Goal: Transaction & Acquisition: Purchase product/service

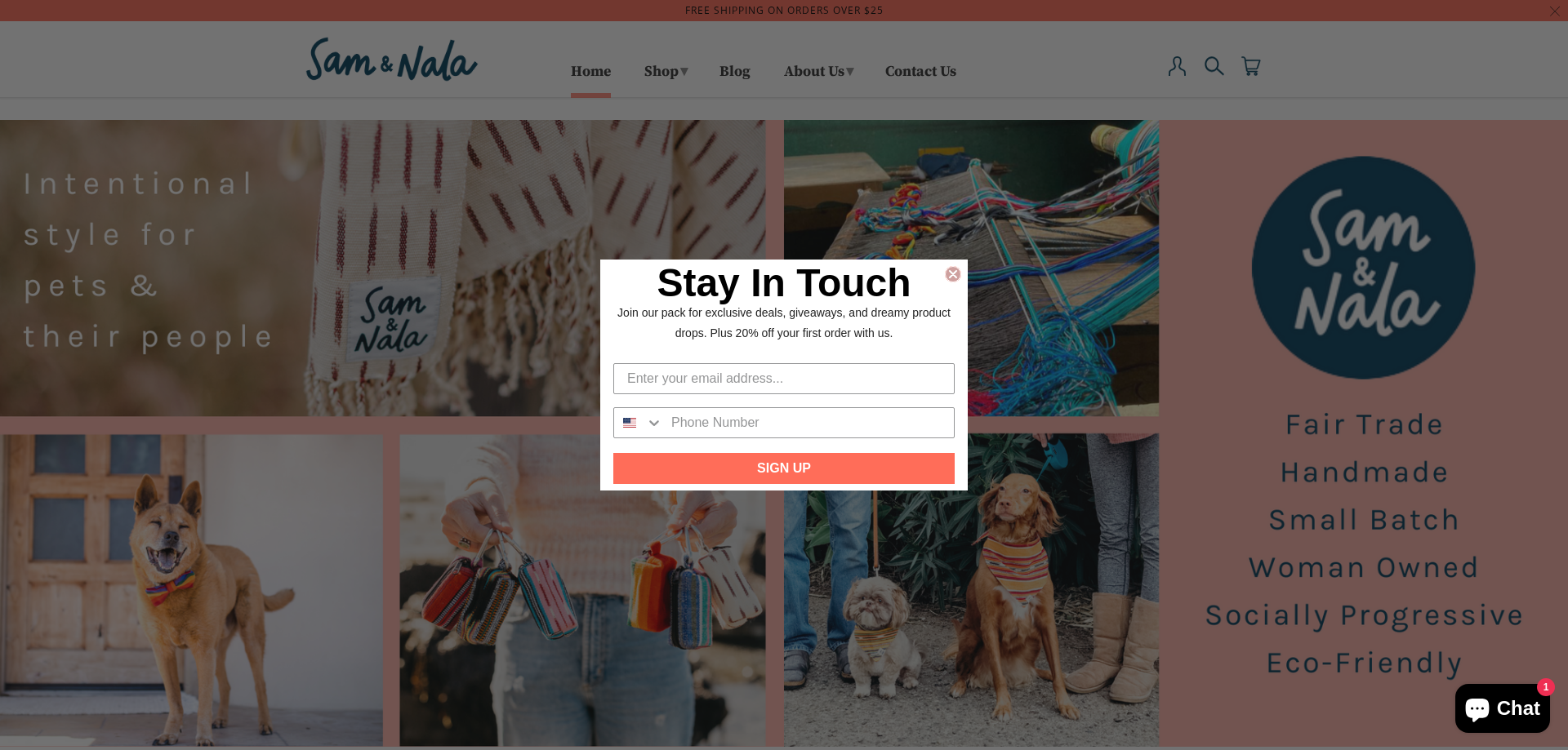
click at [952, 267] on circle "Close dialog" at bounding box center [953, 274] width 16 height 16
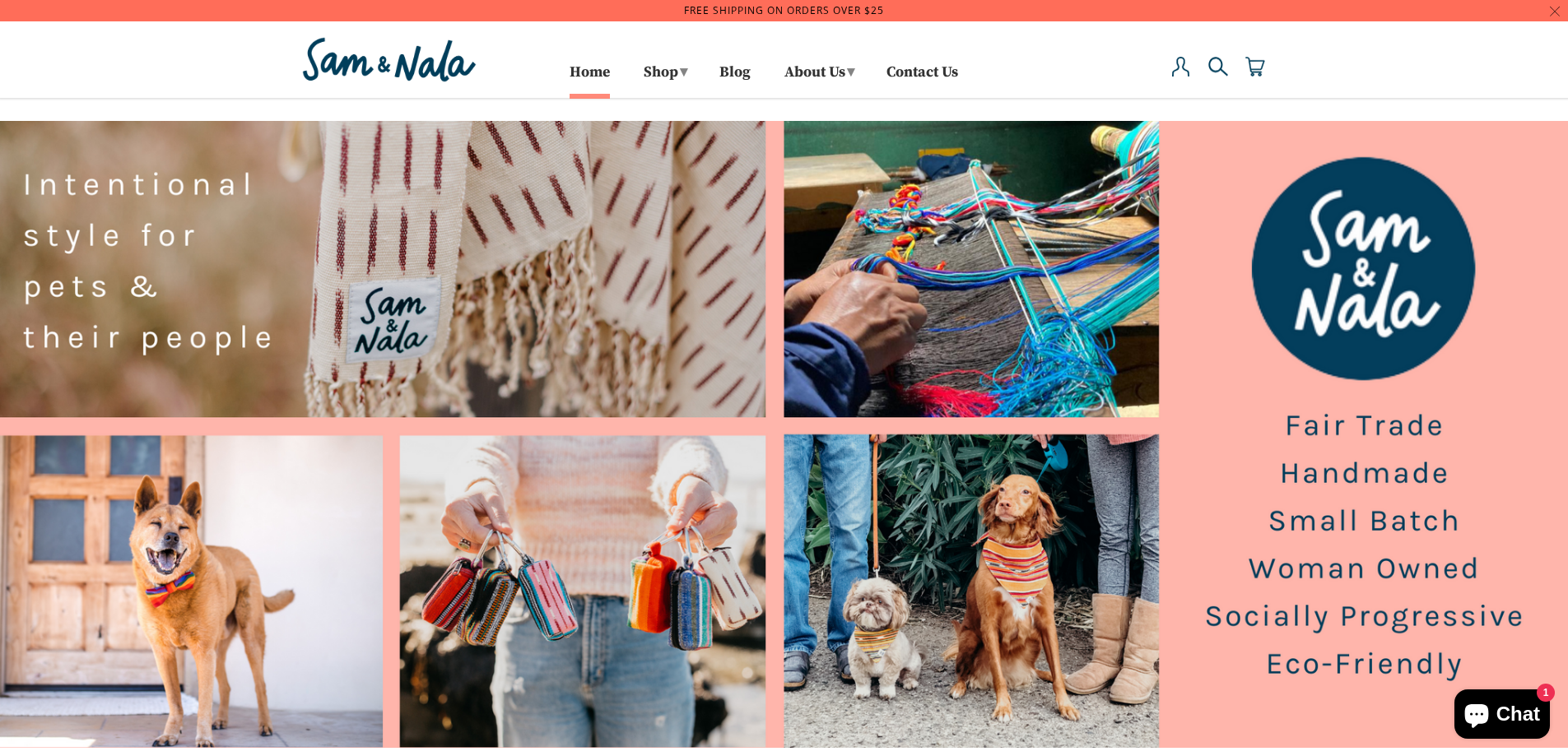
click at [1185, 72] on img at bounding box center [1181, 67] width 19 height 19
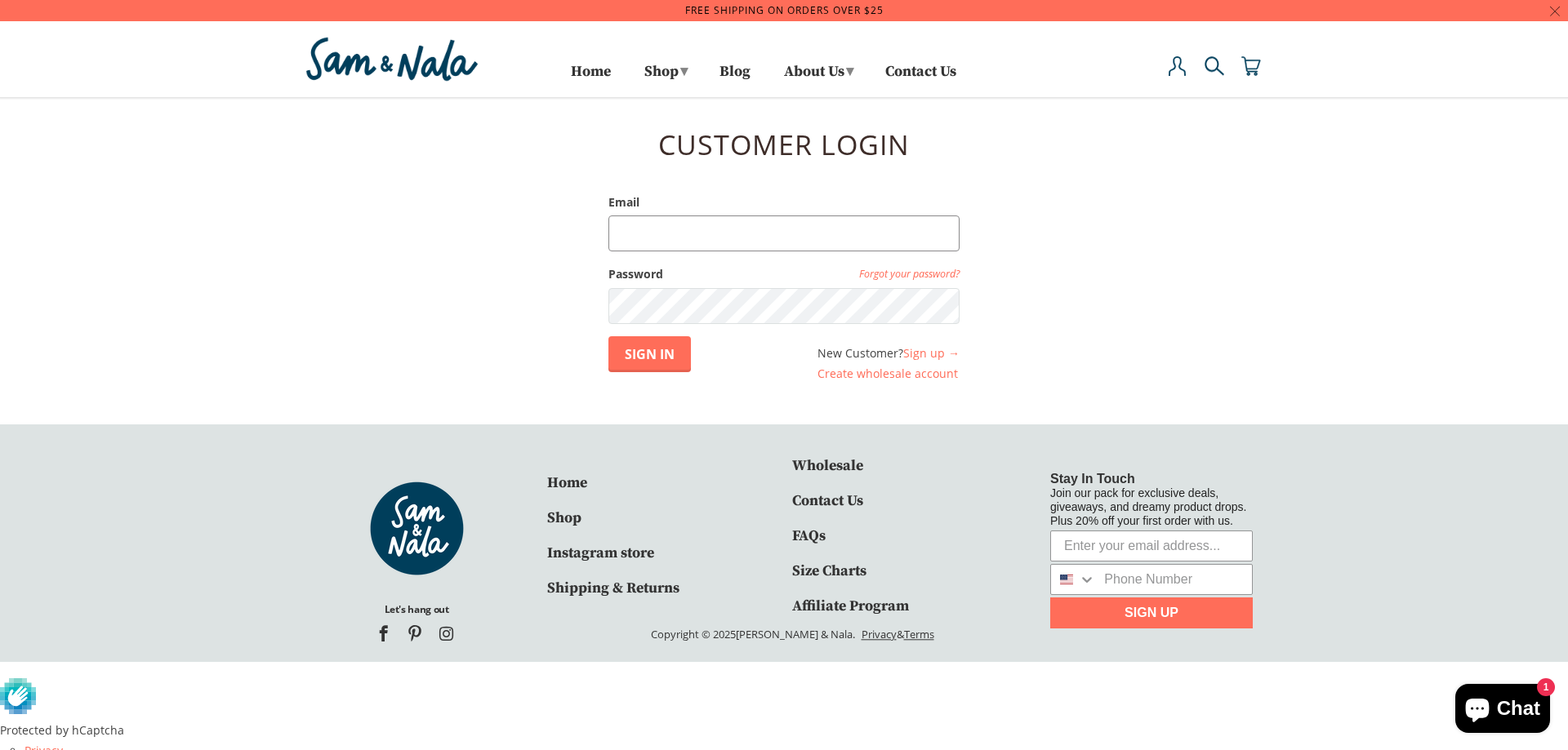
click at [787, 246] on input "Email" at bounding box center [783, 233] width 351 height 36
type input "[EMAIL_ADDRESS][DOMAIN_NAME]"
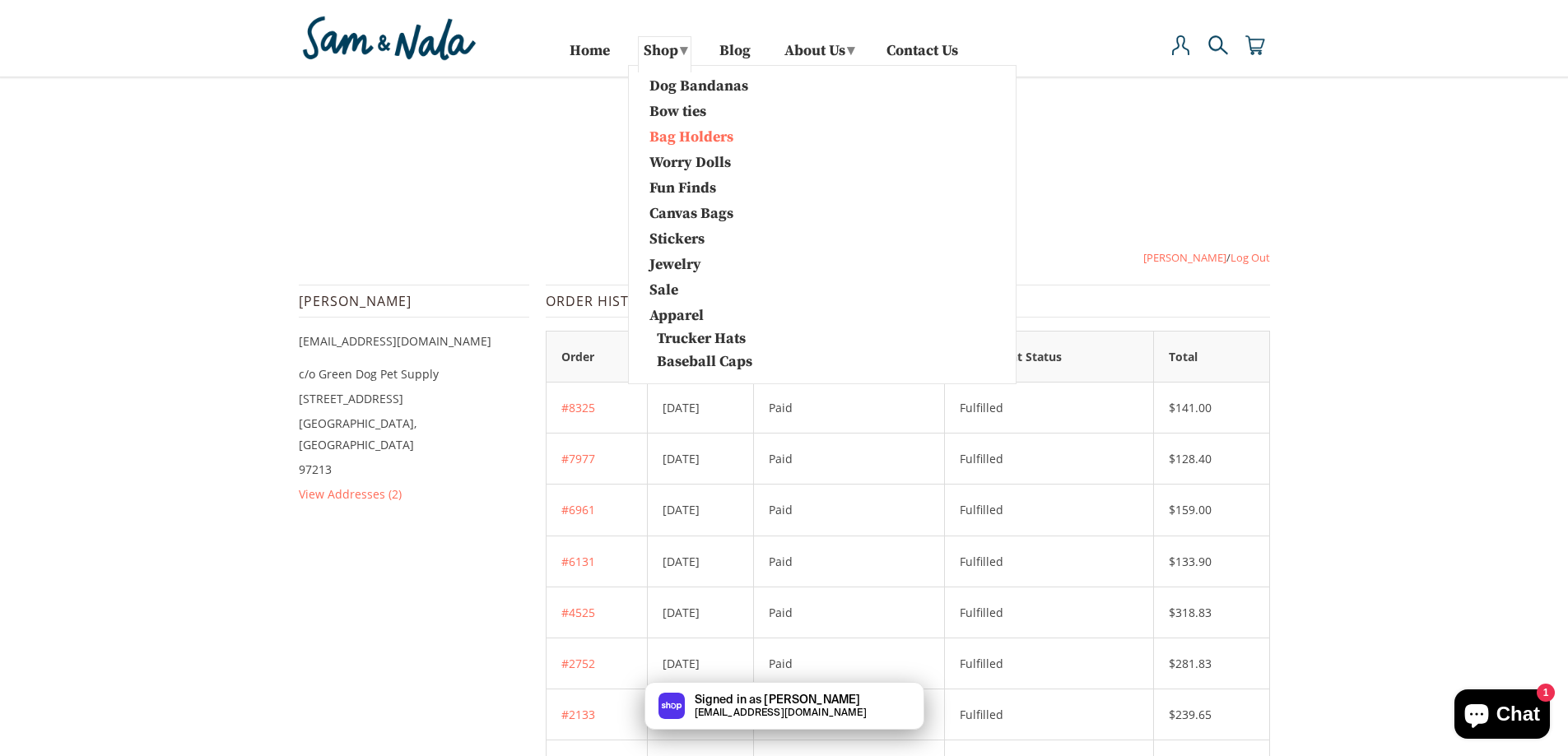
click at [663, 138] on link "Bag Holders" at bounding box center [723, 135] width 173 height 21
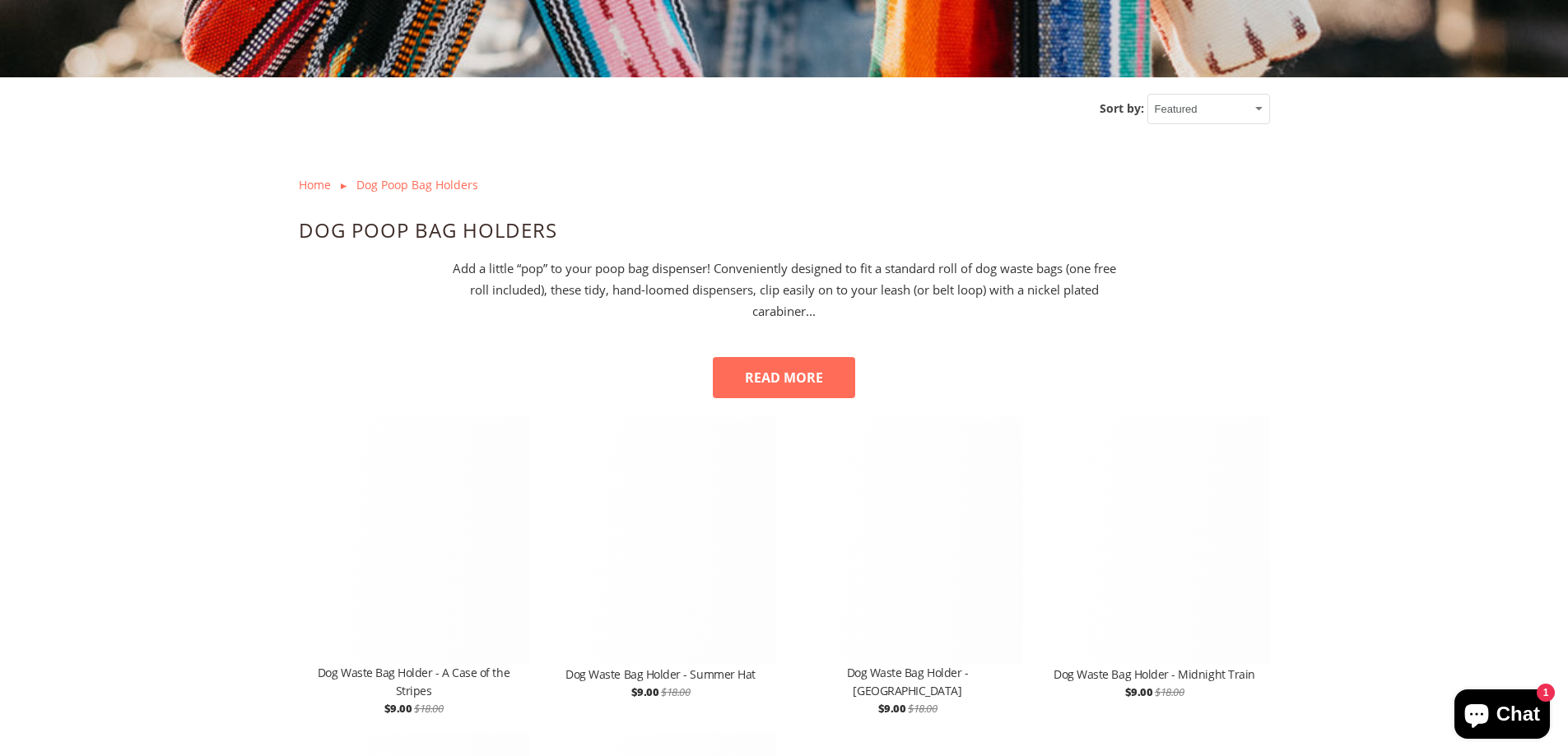
scroll to position [741, 0]
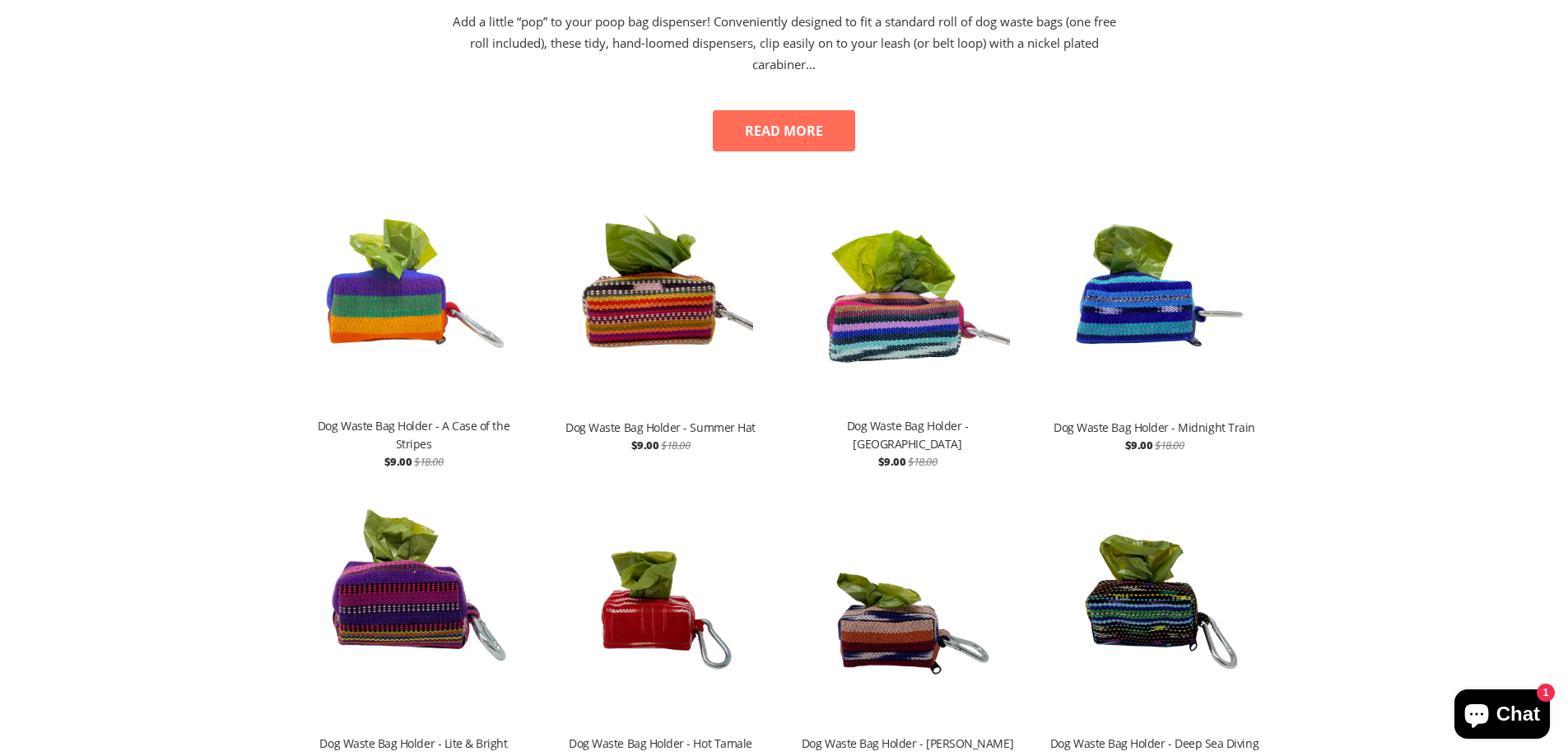
click at [348, 349] on img at bounding box center [414, 293] width 230 height 247
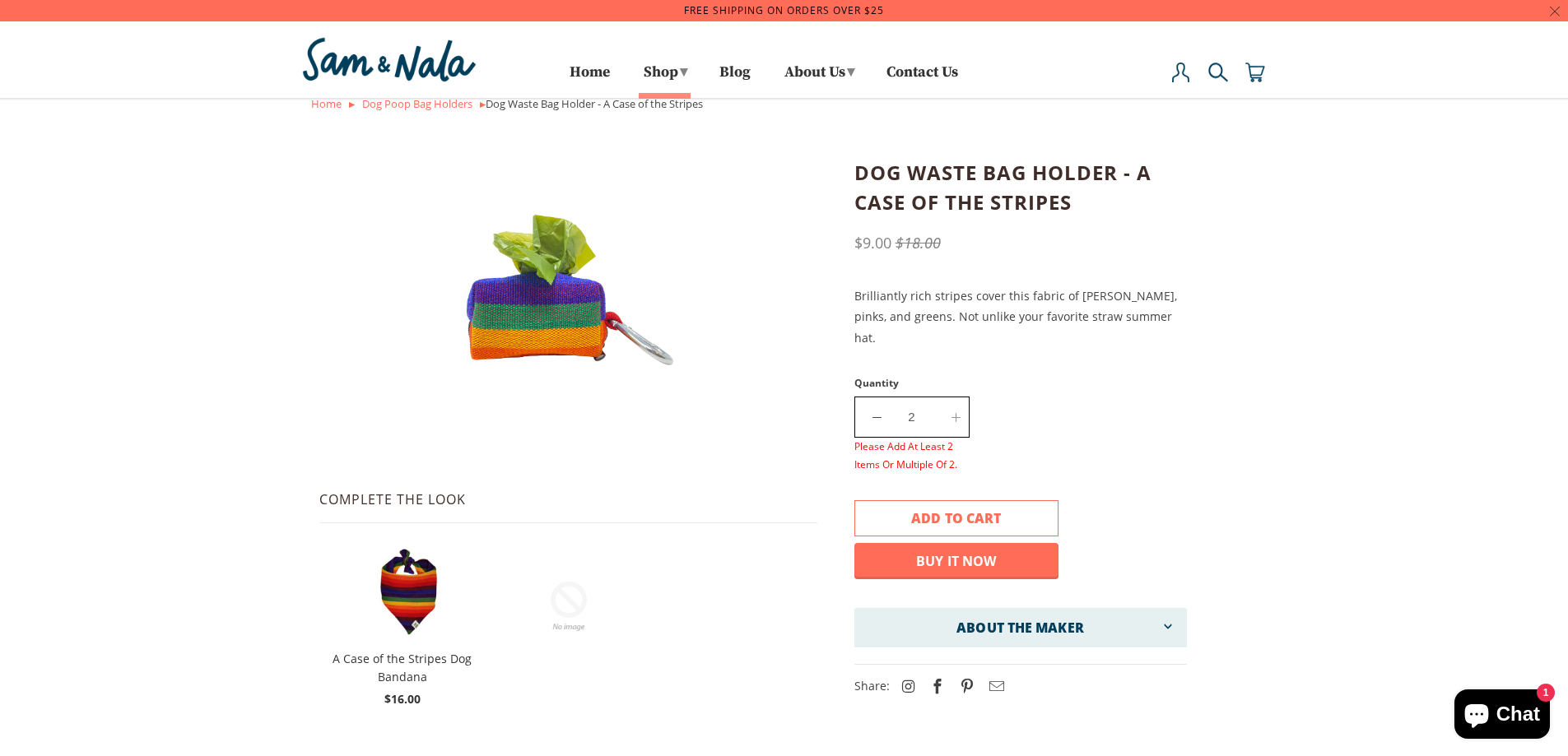
click at [960, 399] on span at bounding box center [951, 417] width 32 height 37
type input "4"
click at [953, 509] on span "Add to cart" at bounding box center [956, 518] width 90 height 18
click at [111, 105] on div at bounding box center [790, 378] width 1580 height 756
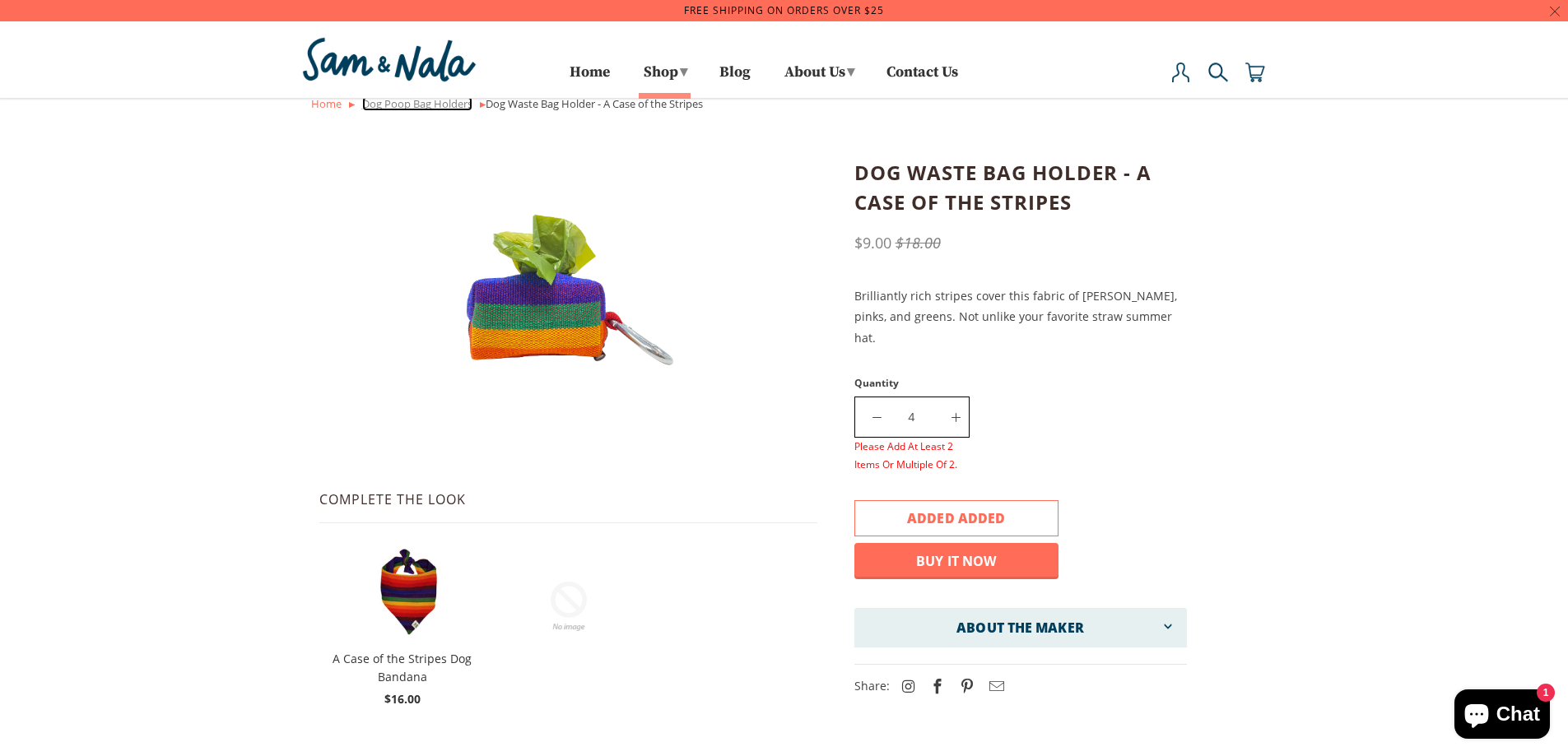
click at [428, 104] on link "Dog Poop Bag Holders" at bounding box center [417, 104] width 111 height 15
drag, startPoint x: 428, startPoint y: 104, endPoint x: 500, endPoint y: 125, distance: 75.0
click at [428, 104] on link "Dog Poop Bag Holders" at bounding box center [417, 104] width 111 height 15
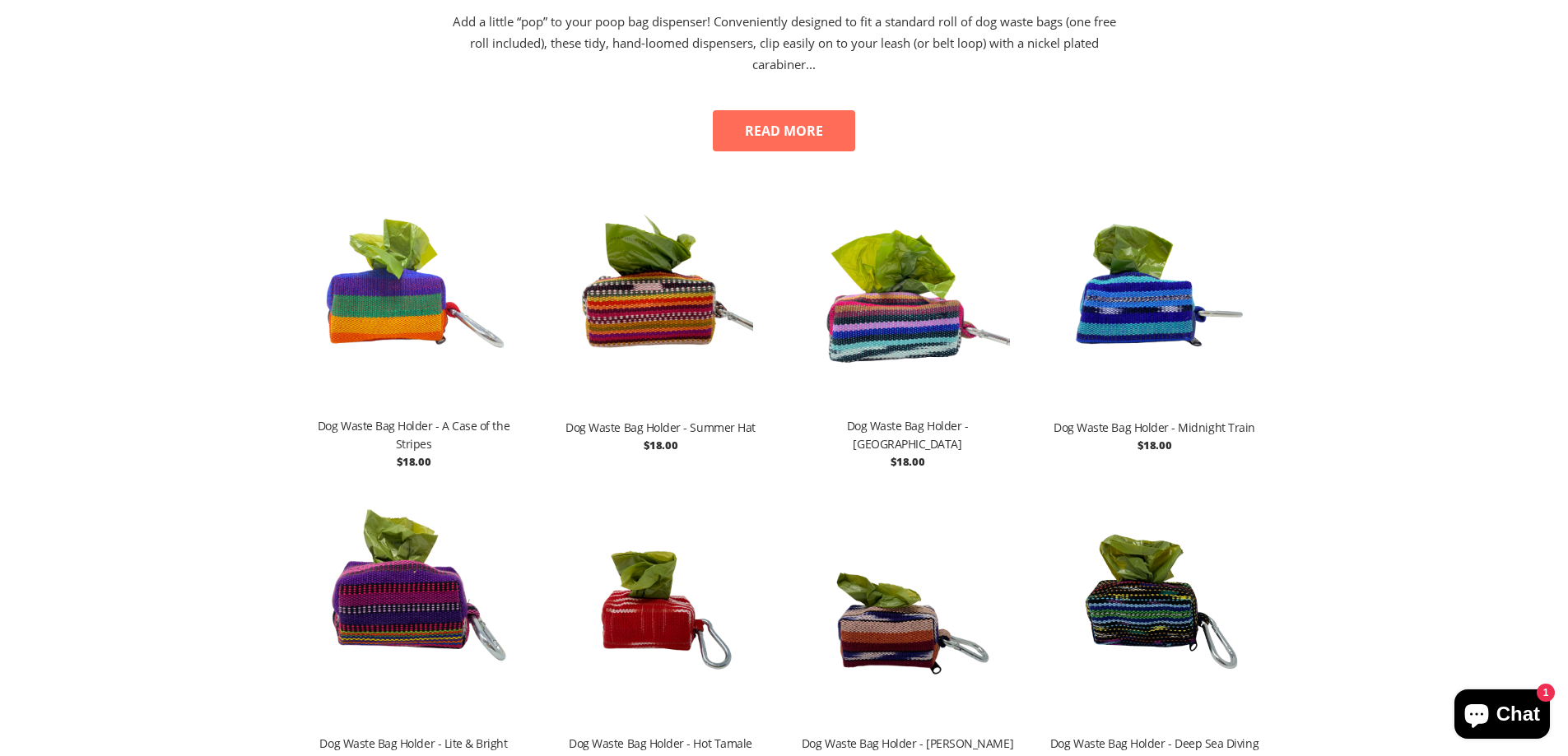
scroll to position [823, 0]
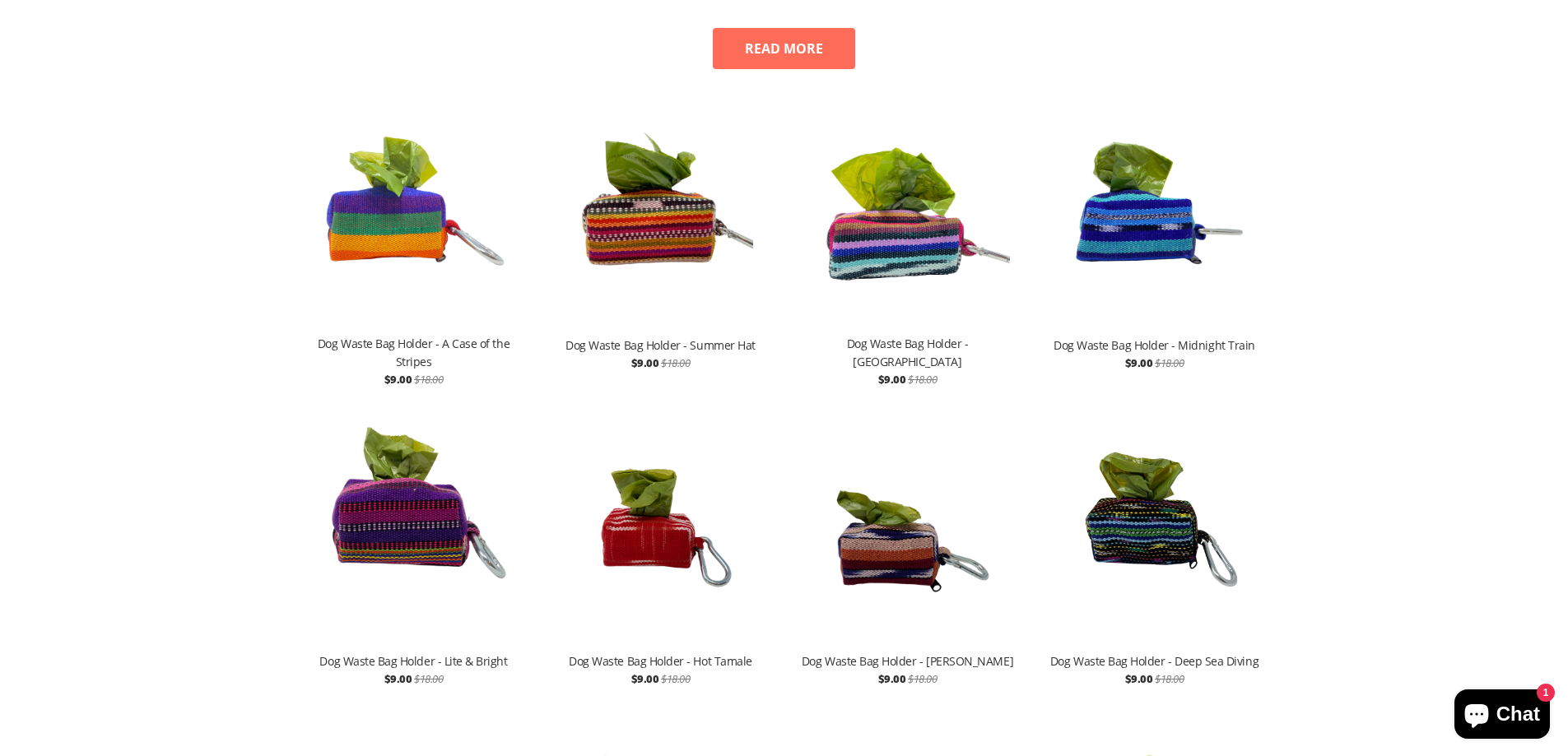
click at [881, 256] on img at bounding box center [908, 211] width 230 height 247
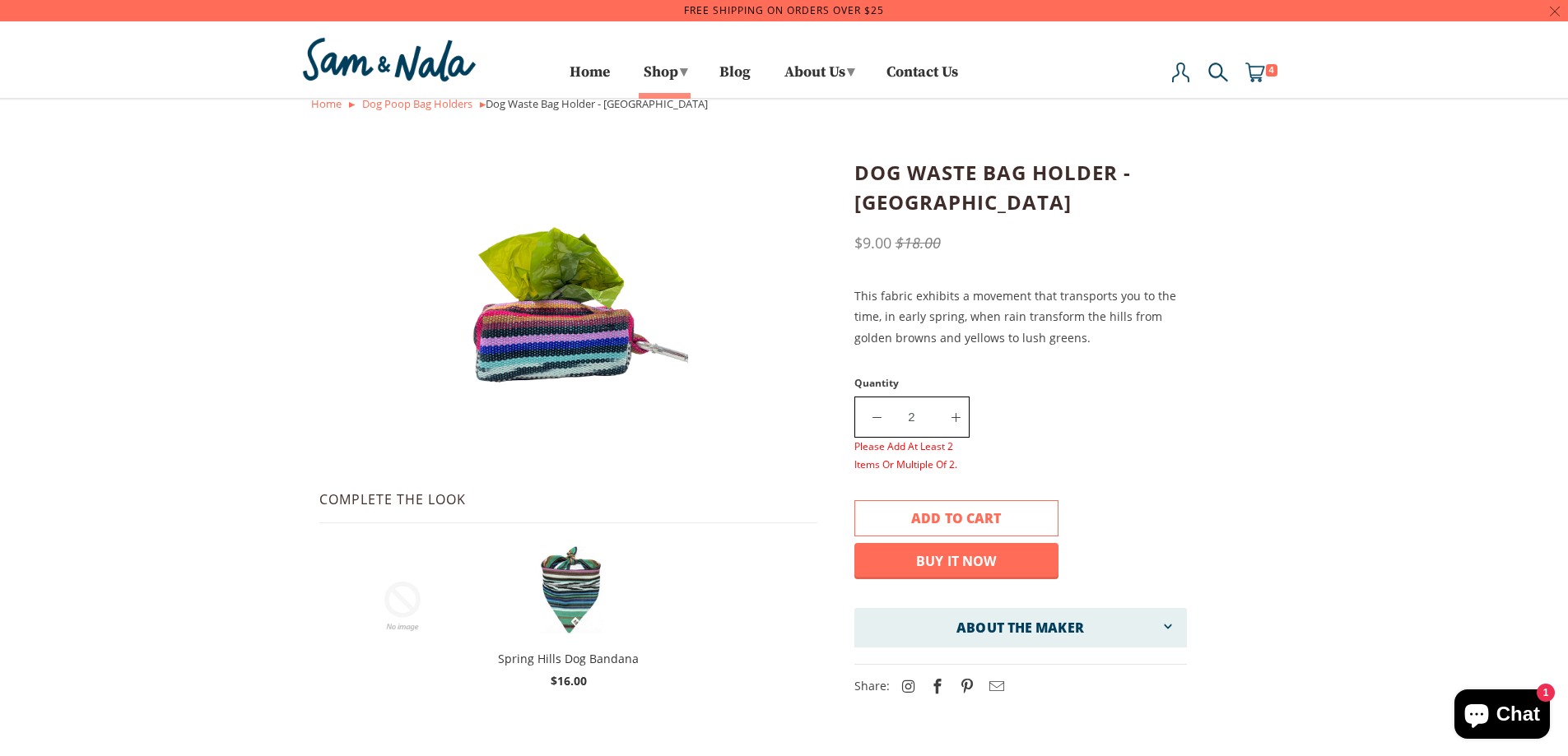
click at [939, 506] on button "Add to cart" at bounding box center [956, 518] width 205 height 36
click at [83, 104] on div at bounding box center [790, 378] width 1580 height 756
click at [461, 111] on link "Dog Poop Bag Holders" at bounding box center [417, 104] width 111 height 15
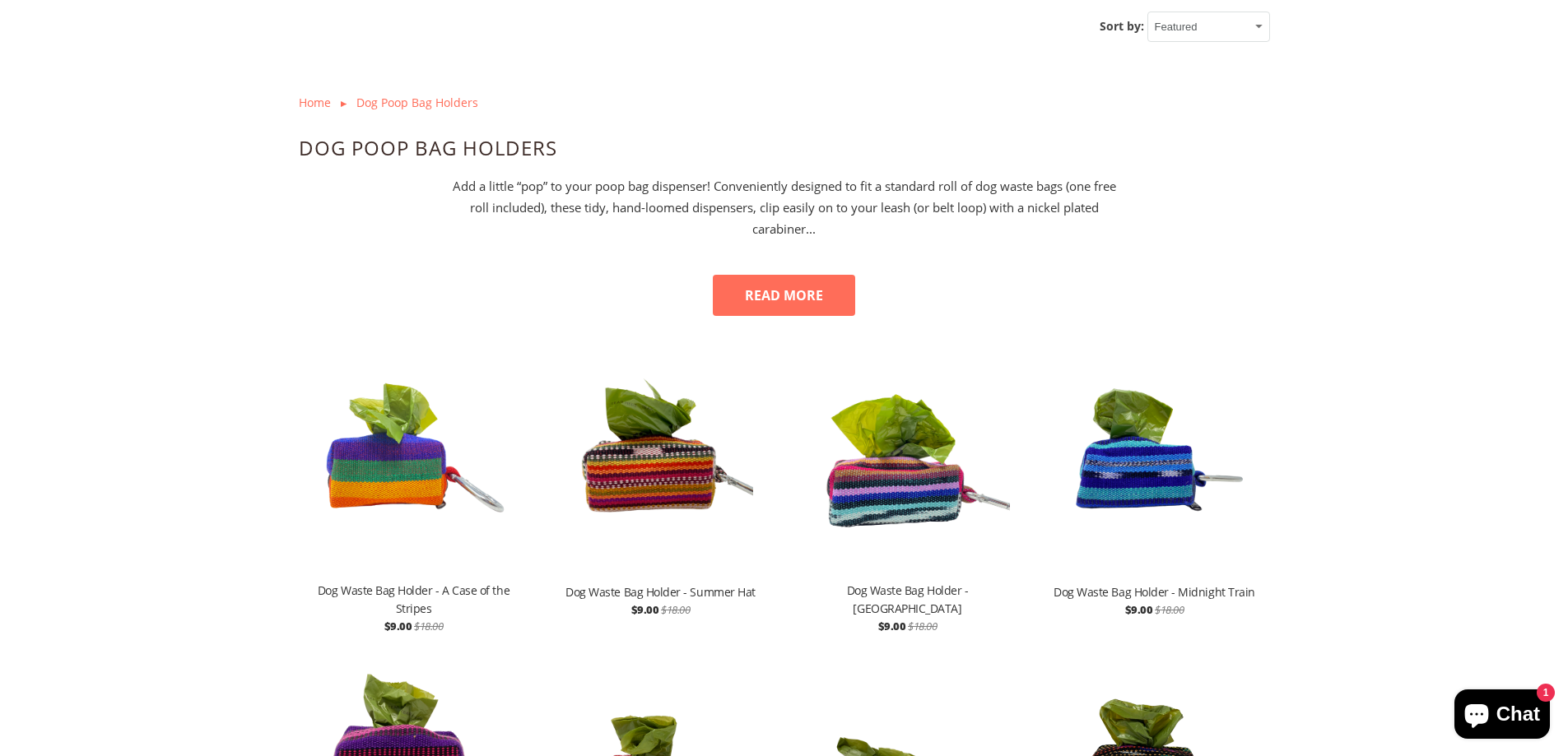
scroll to position [905, 0]
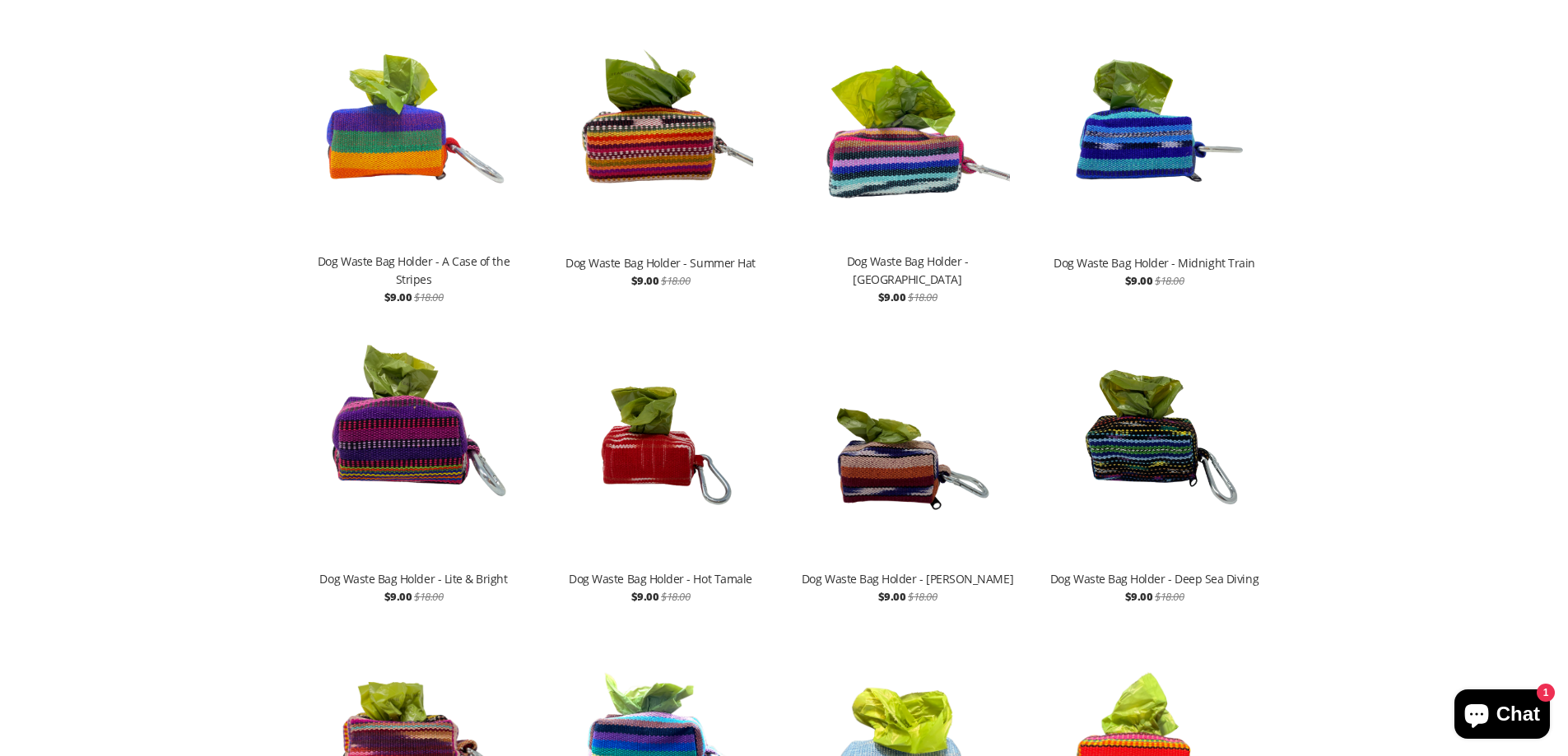
click at [434, 444] on img at bounding box center [414, 444] width 230 height 247
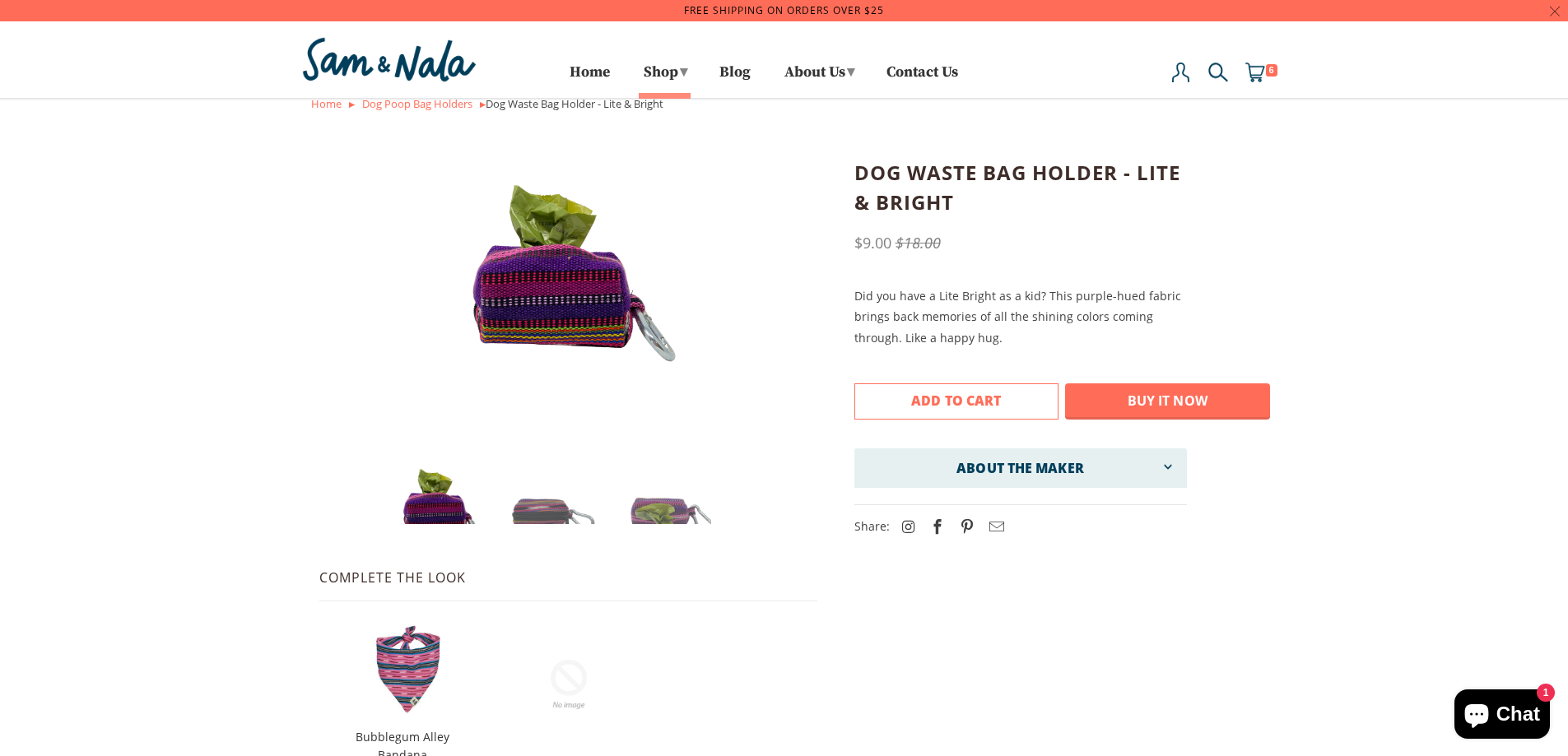
click at [984, 403] on span "Add to Cart" at bounding box center [956, 400] width 90 height 18
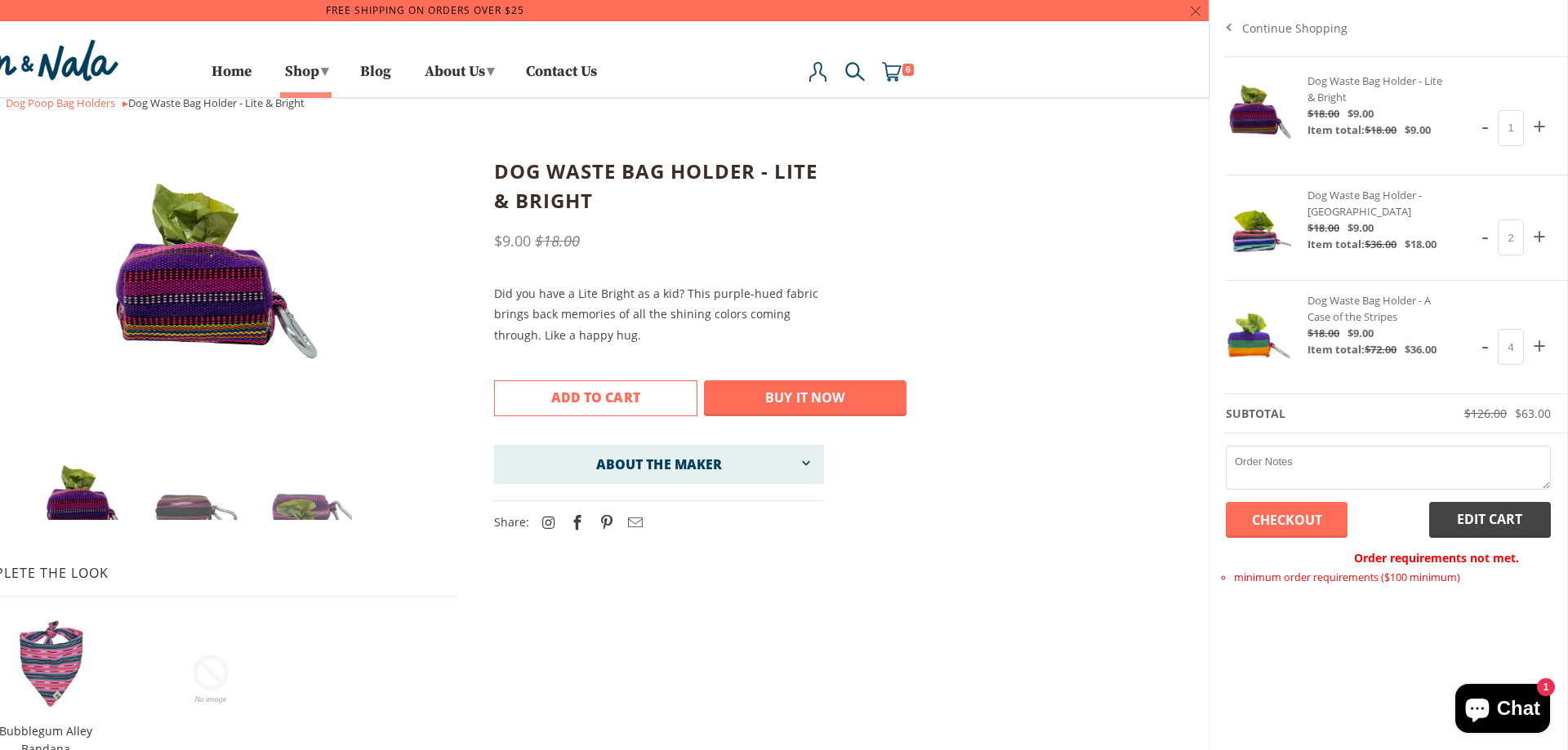
click at [101, 105] on div at bounding box center [425, 375] width 1568 height 750
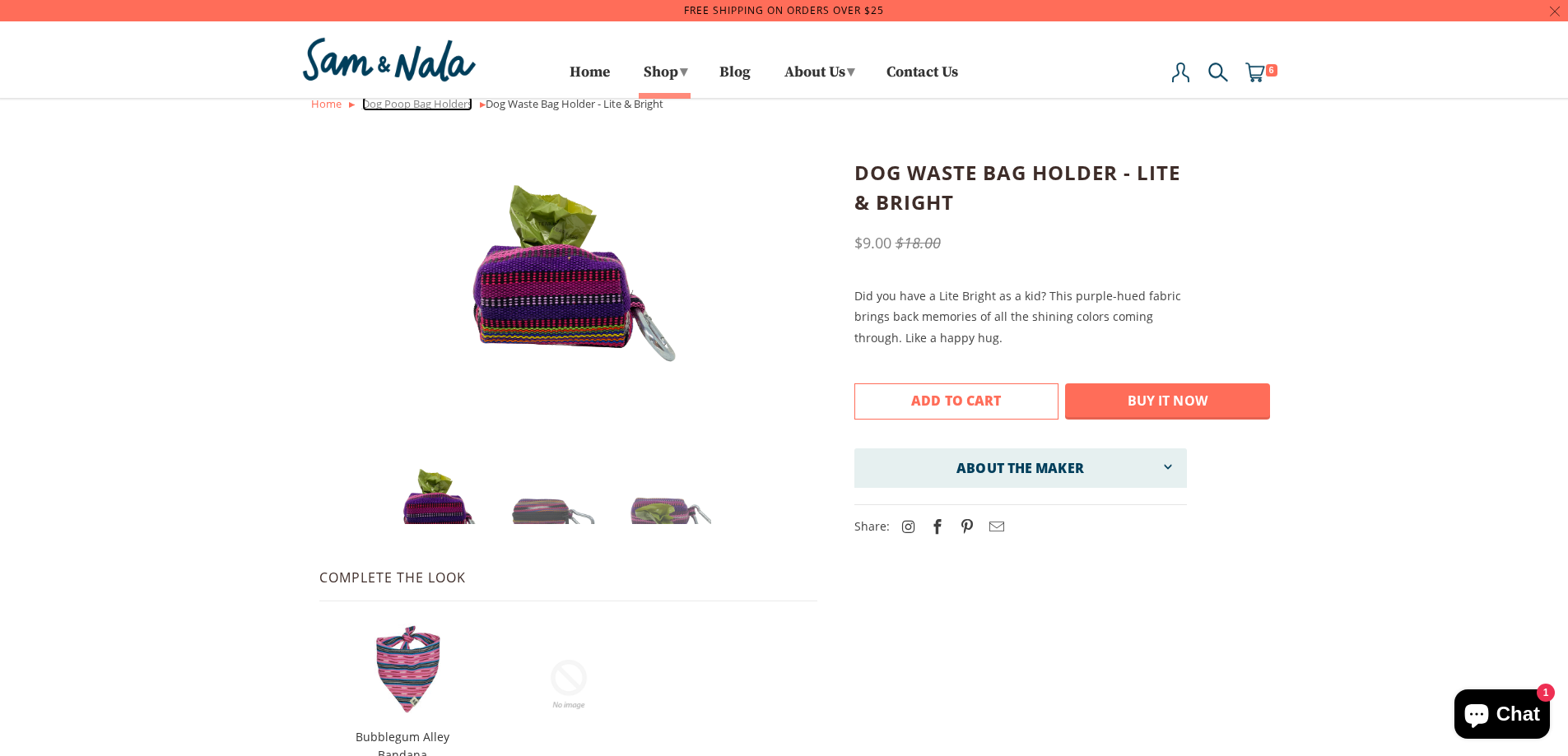
click at [422, 105] on link "Dog Poop Bag Holders" at bounding box center [417, 104] width 111 height 15
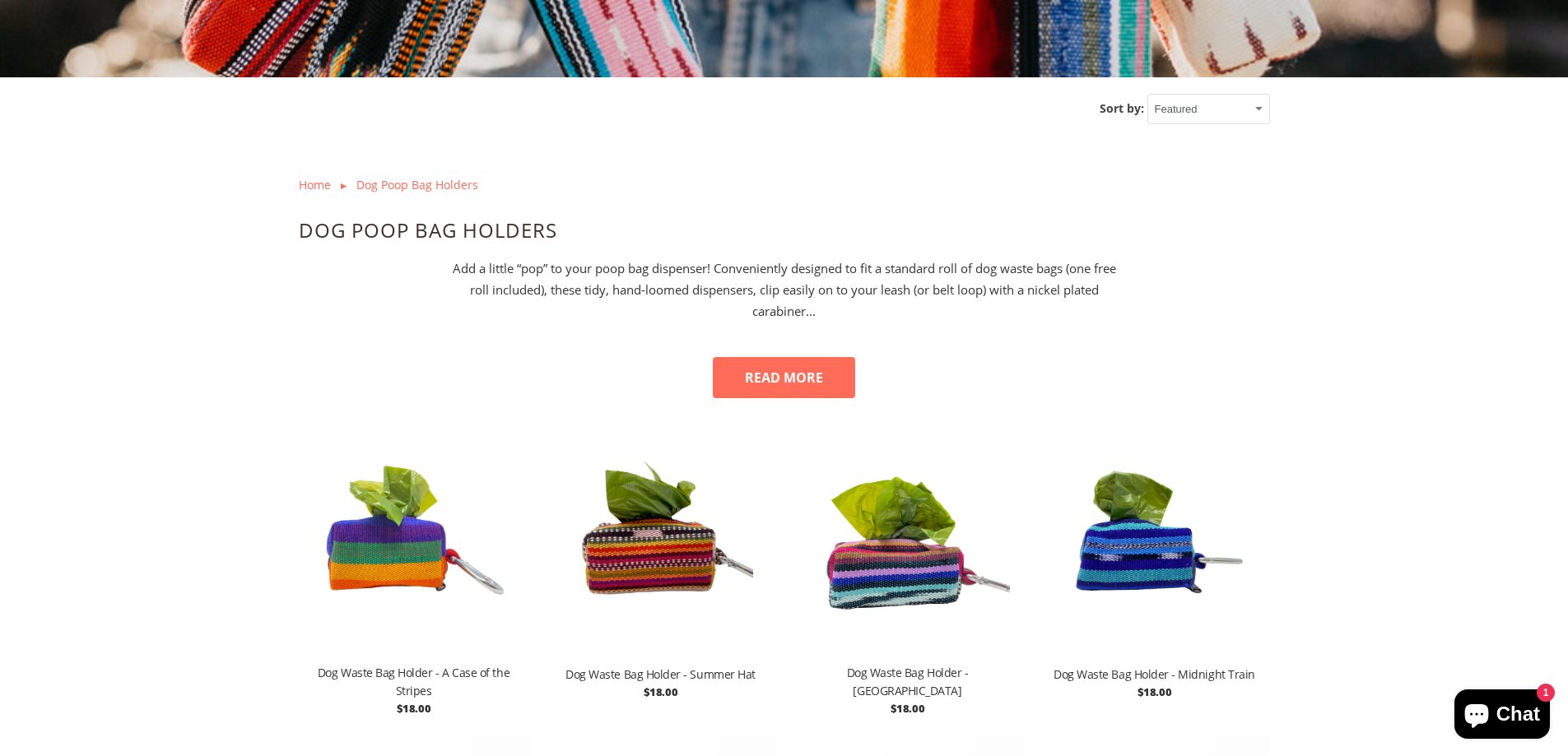
scroll to position [1070, 0]
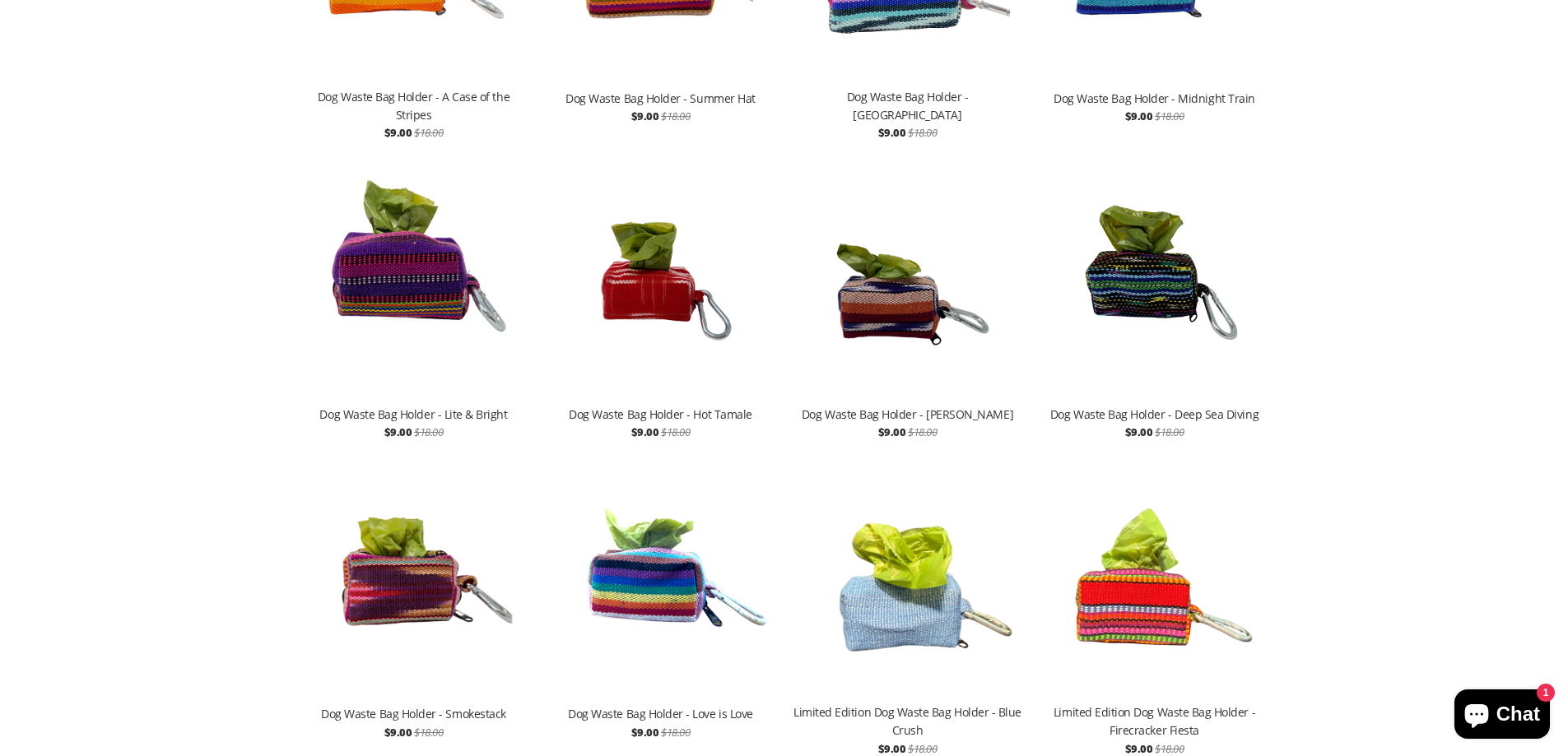
click at [366, 590] on img at bounding box center [414, 580] width 230 height 247
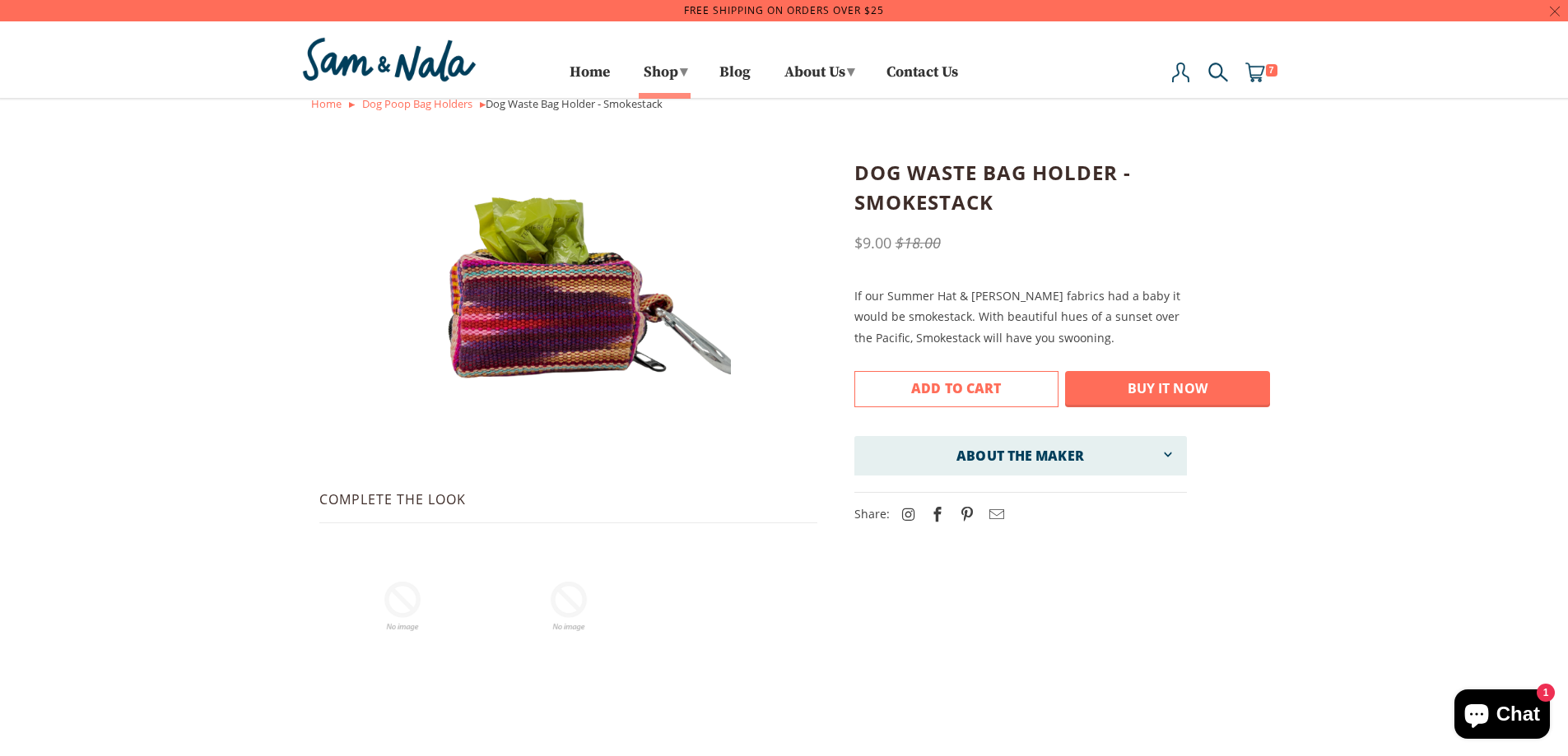
click at [937, 371] on button "Add to Cart" at bounding box center [956, 389] width 205 height 36
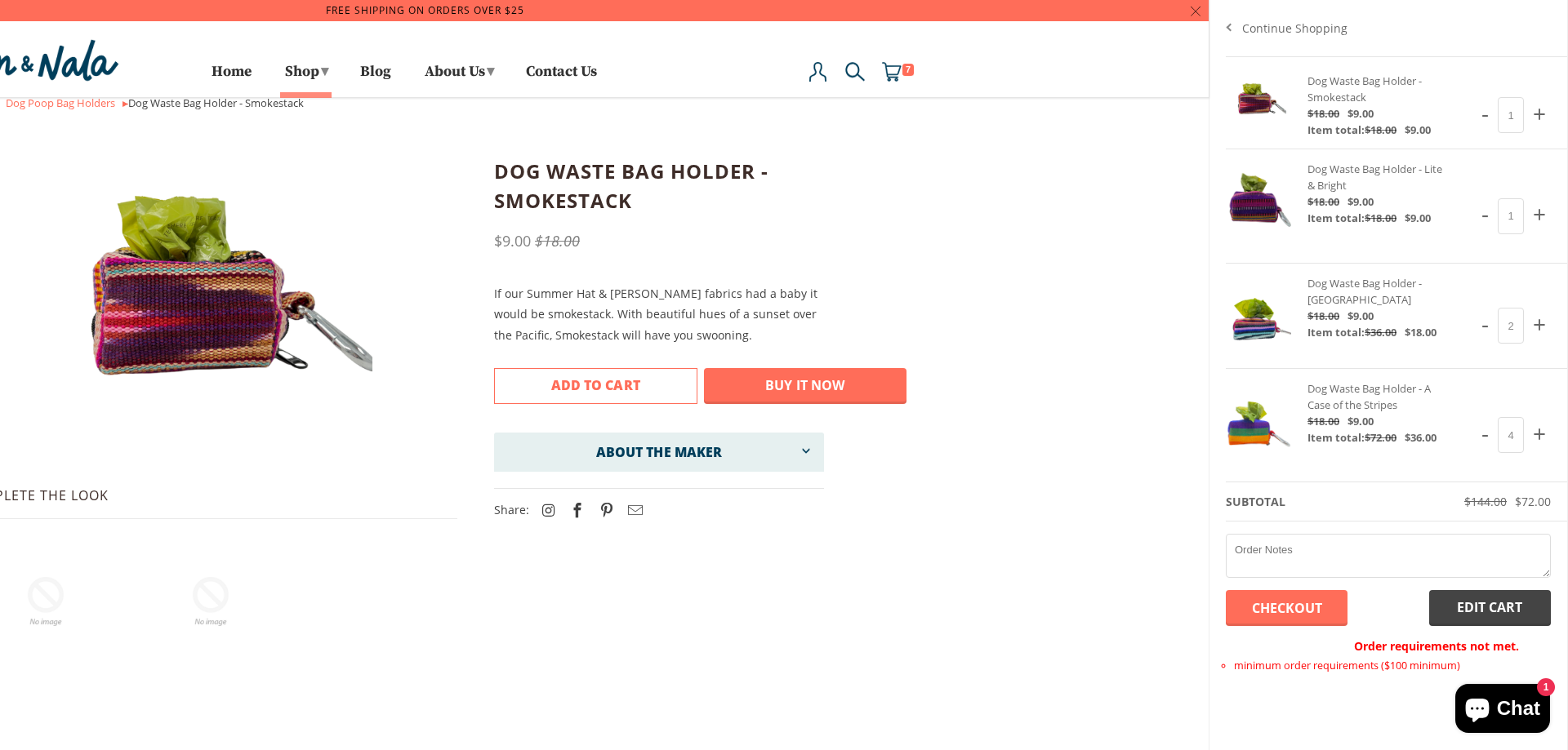
click at [1541, 219] on span "+" at bounding box center [1539, 213] width 23 height 41
type input "2"
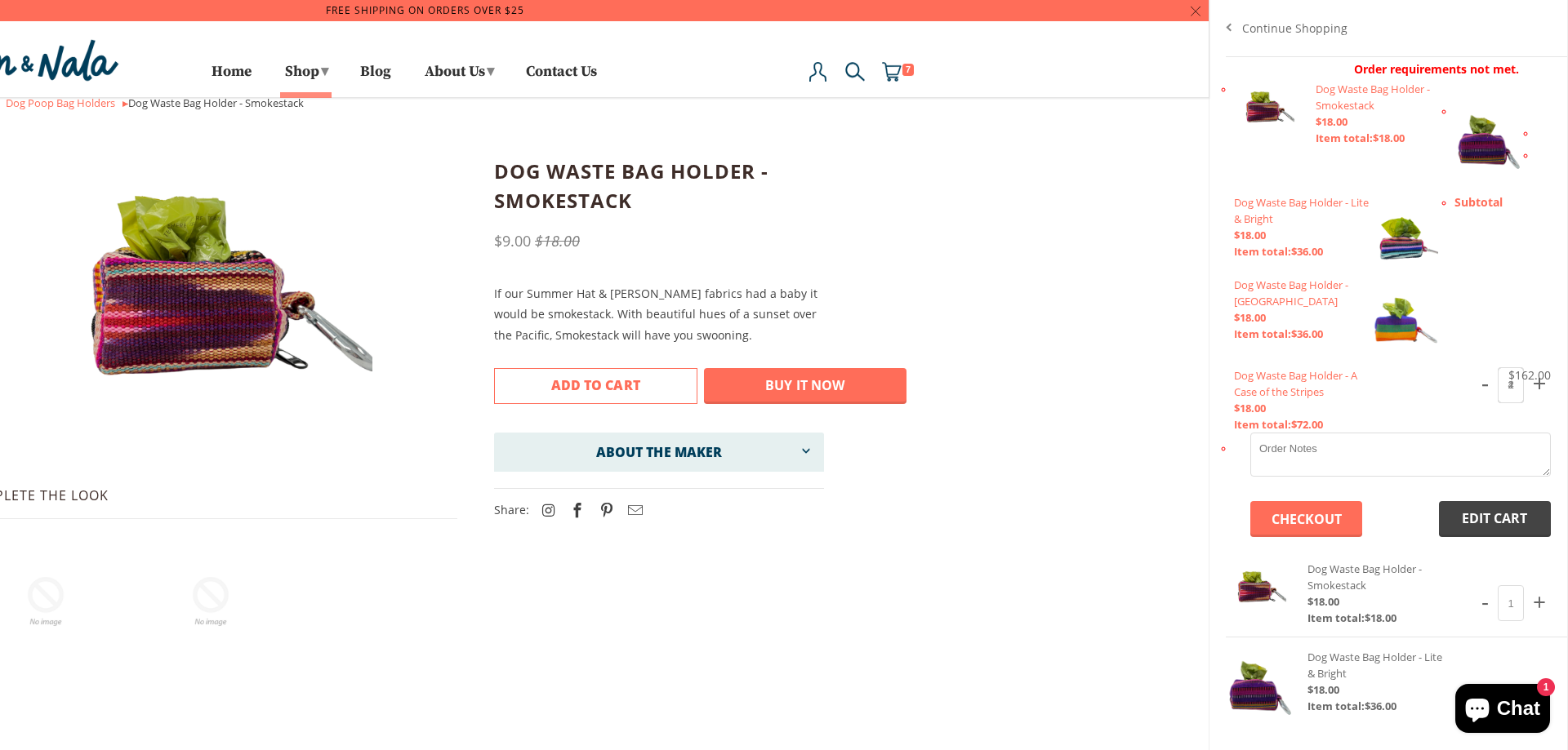
click at [1543, 114] on li "- 2 + Dog Waste Bag Holder - Lite & Bright $18.00 Item total: $36.00" at bounding box center [1400, 111] width 333 height 17
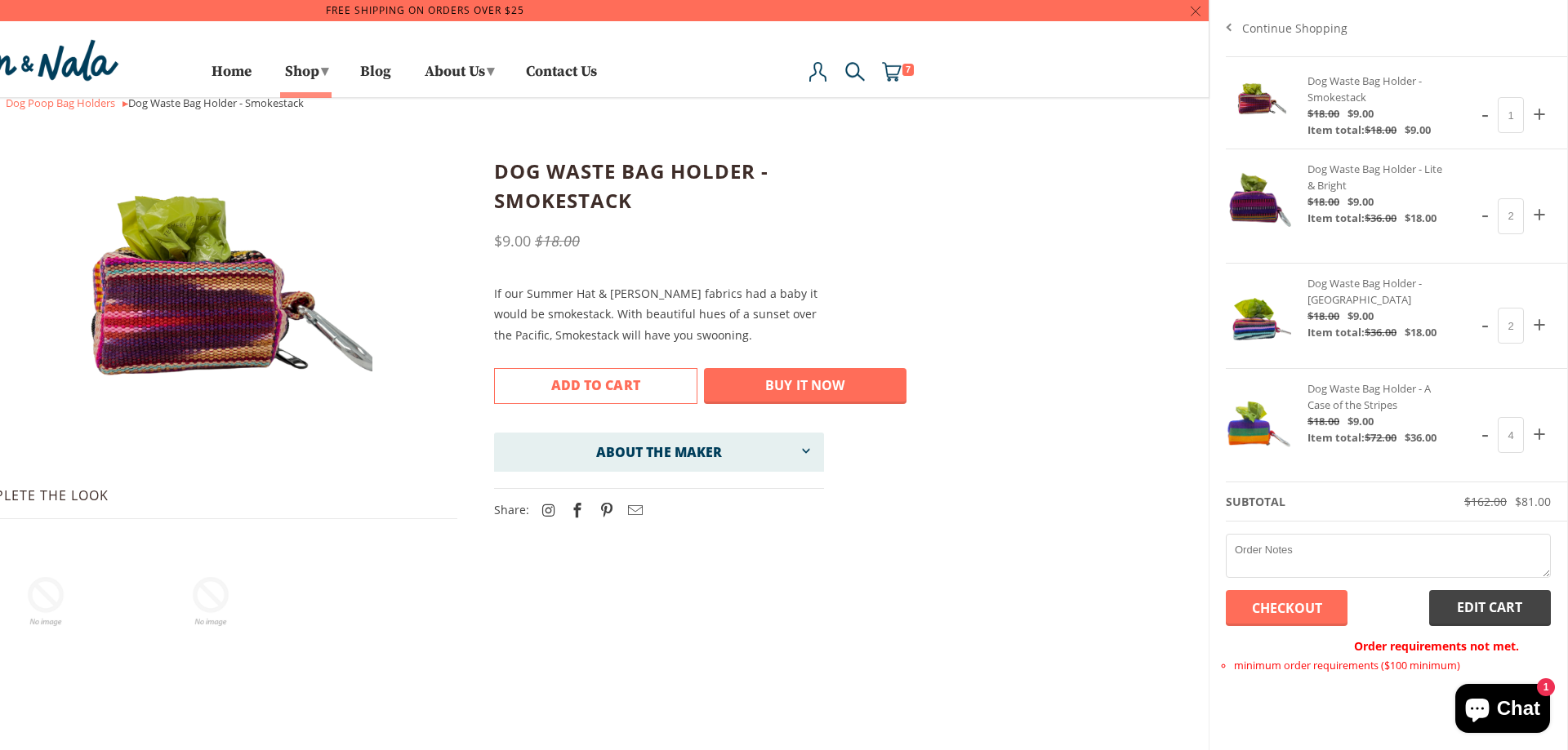
click at [1545, 105] on span "+" at bounding box center [1539, 113] width 23 height 41
type input "2"
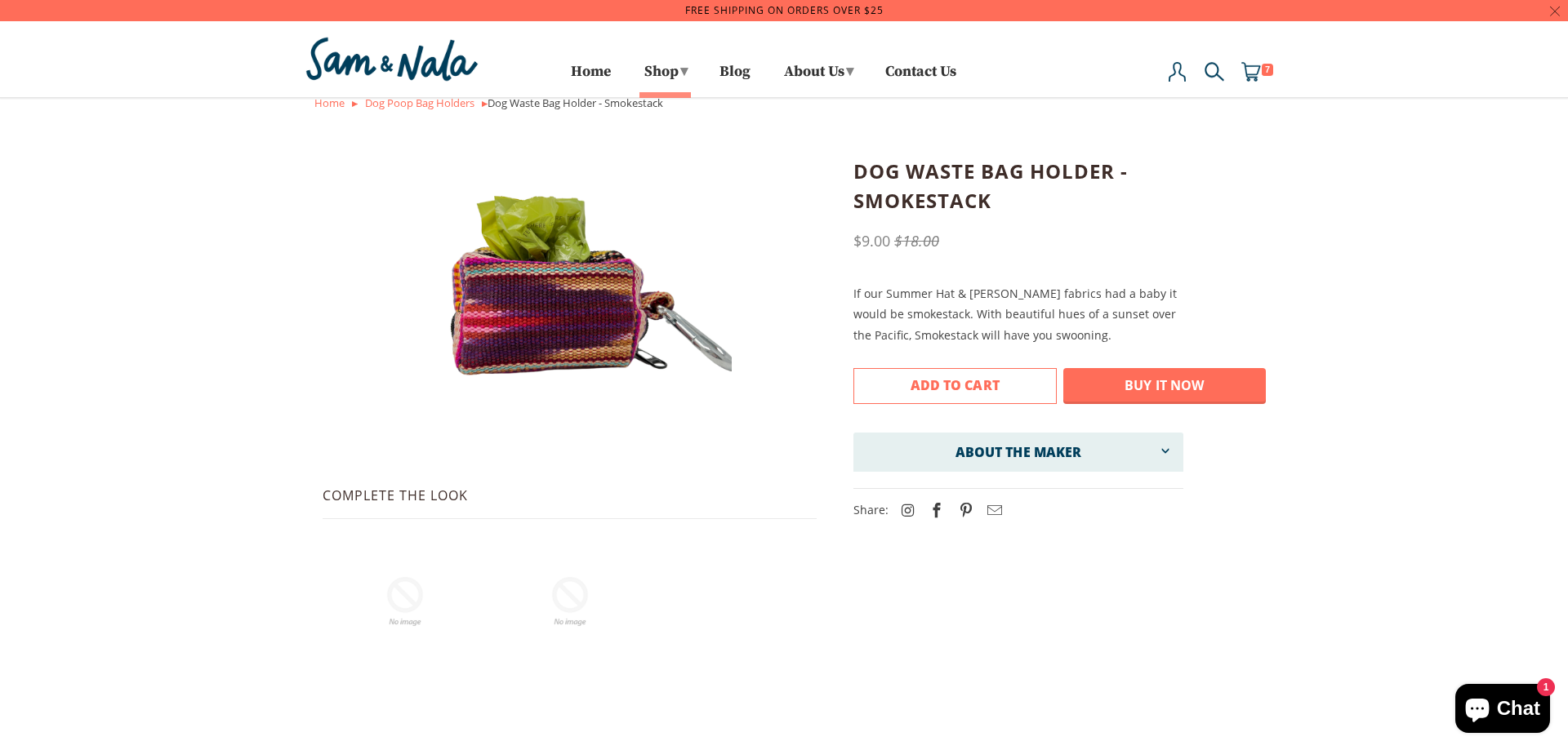
click at [81, 98] on div at bounding box center [784, 375] width 1568 height 750
click at [384, 105] on link "Dog Poop Bag Holders" at bounding box center [414, 103] width 110 height 15
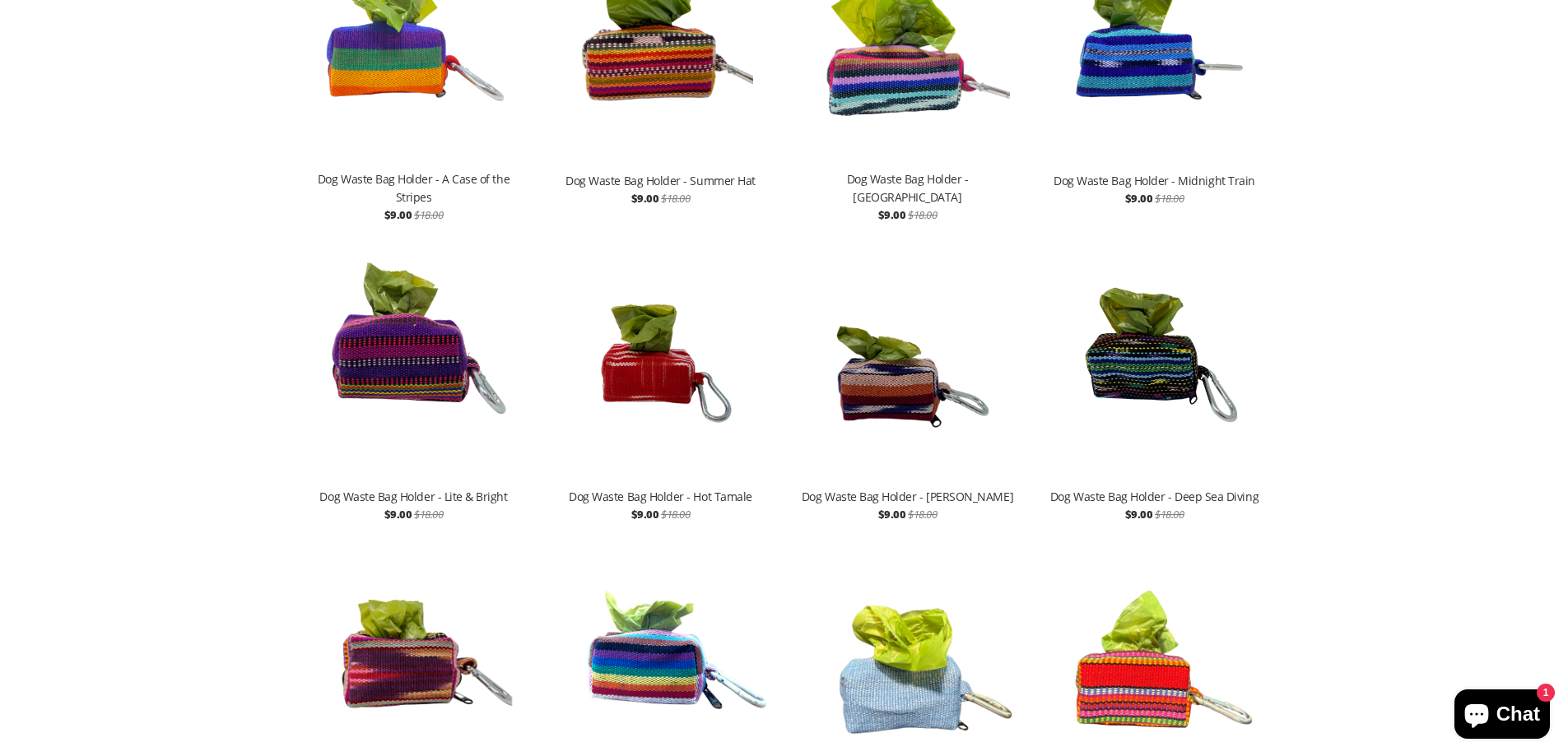
scroll to position [1235, 0]
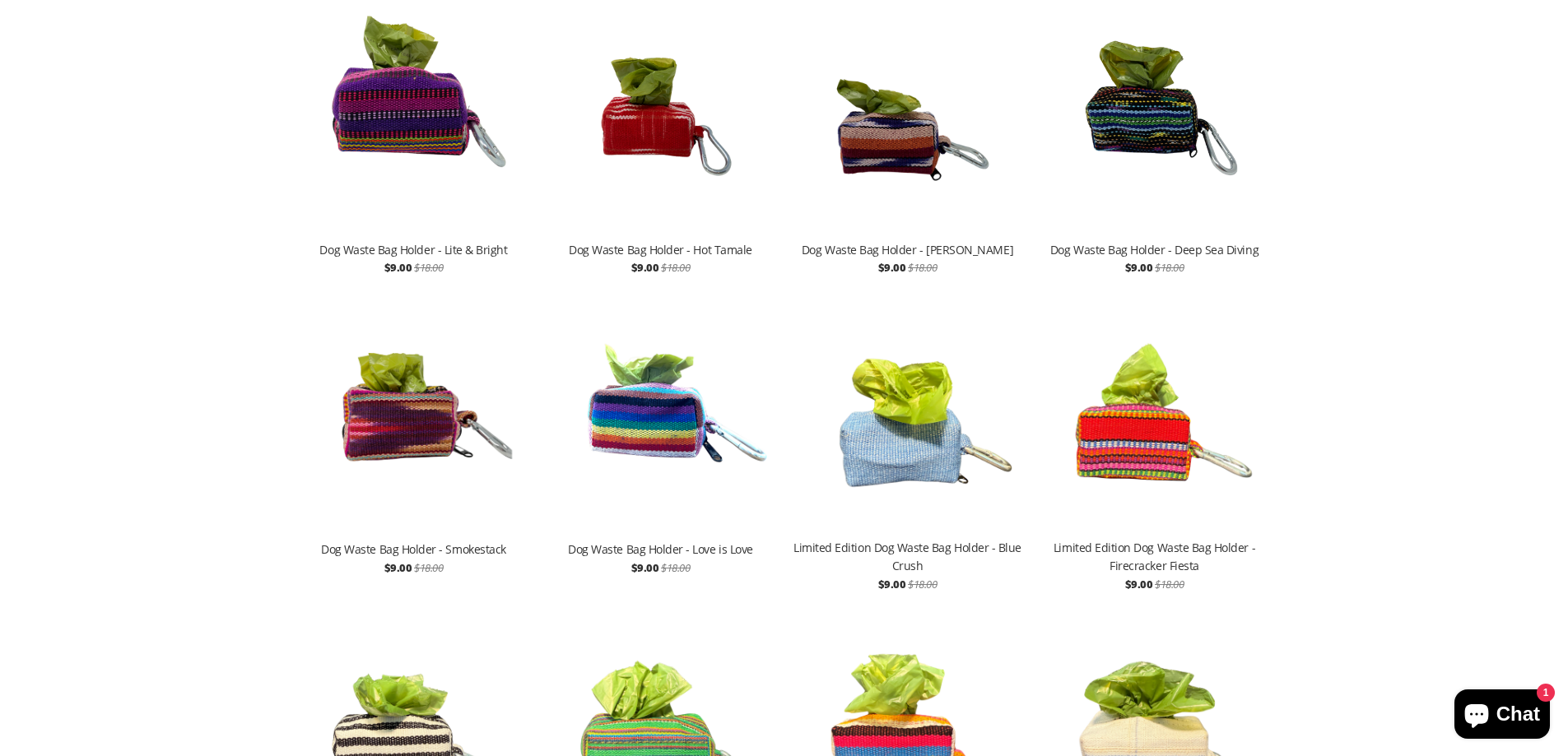
click at [661, 417] on img at bounding box center [660, 415] width 230 height 247
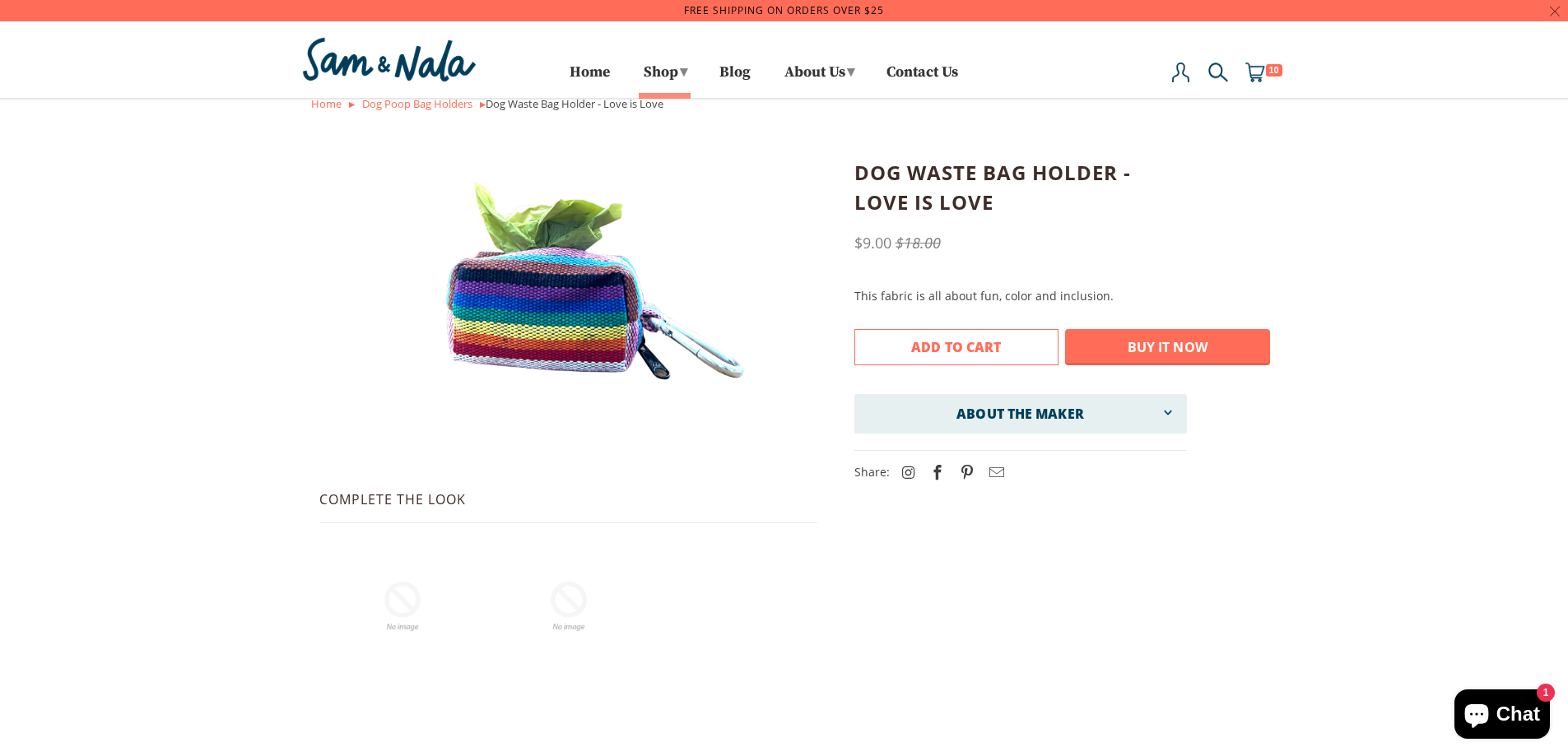
click at [965, 349] on span "Add to Cart" at bounding box center [956, 347] width 90 height 18
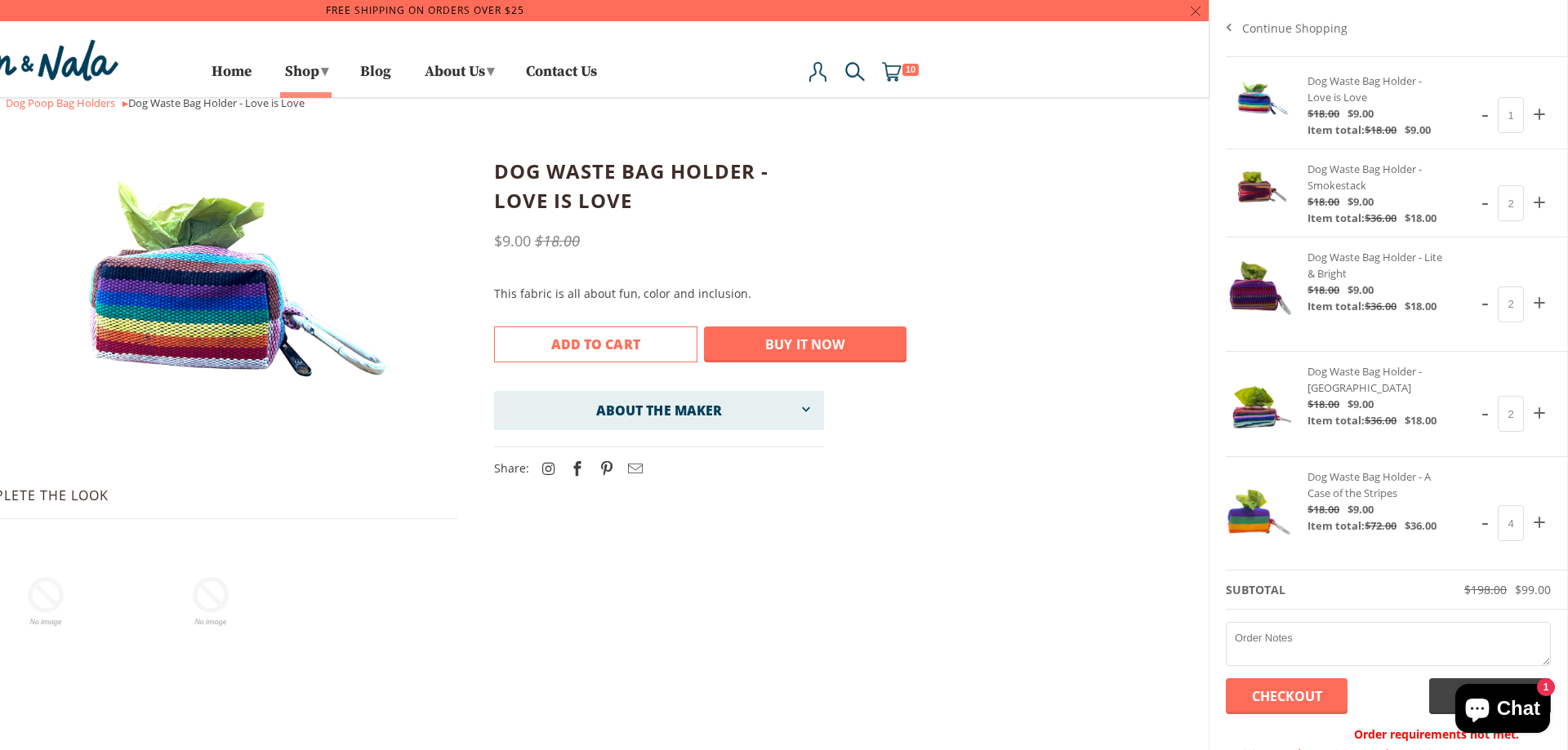
click at [1528, 116] on span "+" at bounding box center [1539, 113] width 23 height 41
type input "2"
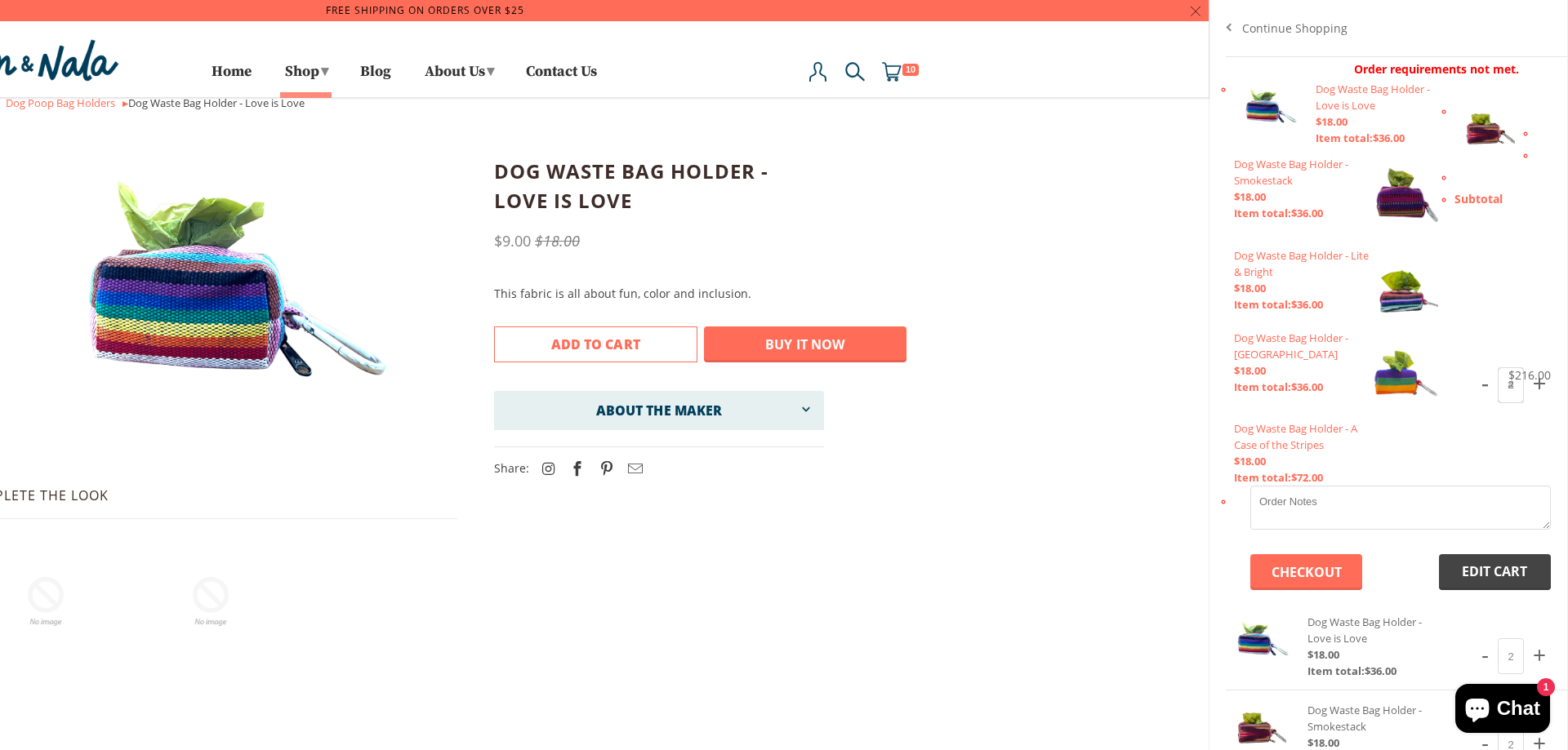
click at [1520, 116] on div at bounding box center [1495, 129] width 82 height 53
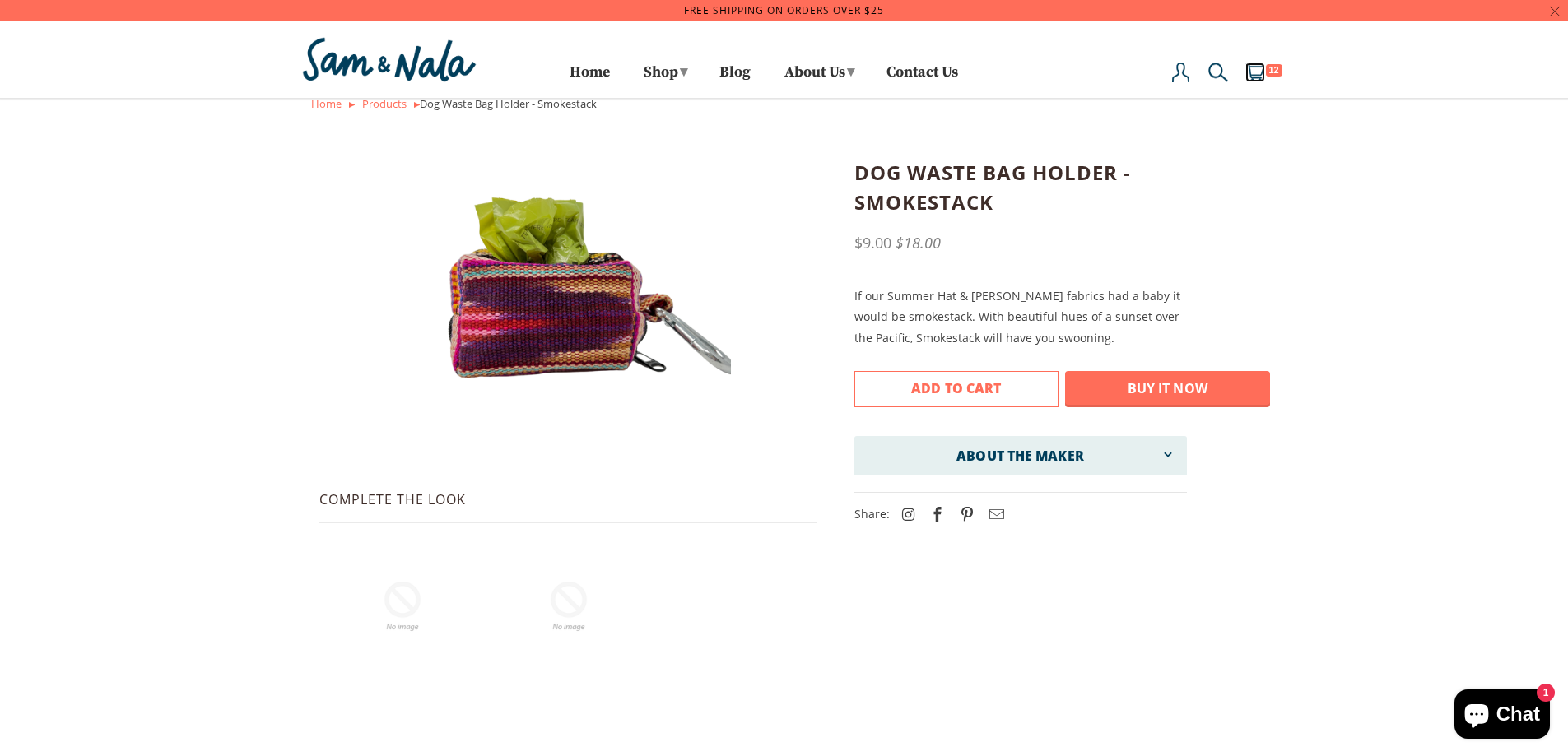
click at [1275, 70] on div "12" at bounding box center [1274, 70] width 18 height 13
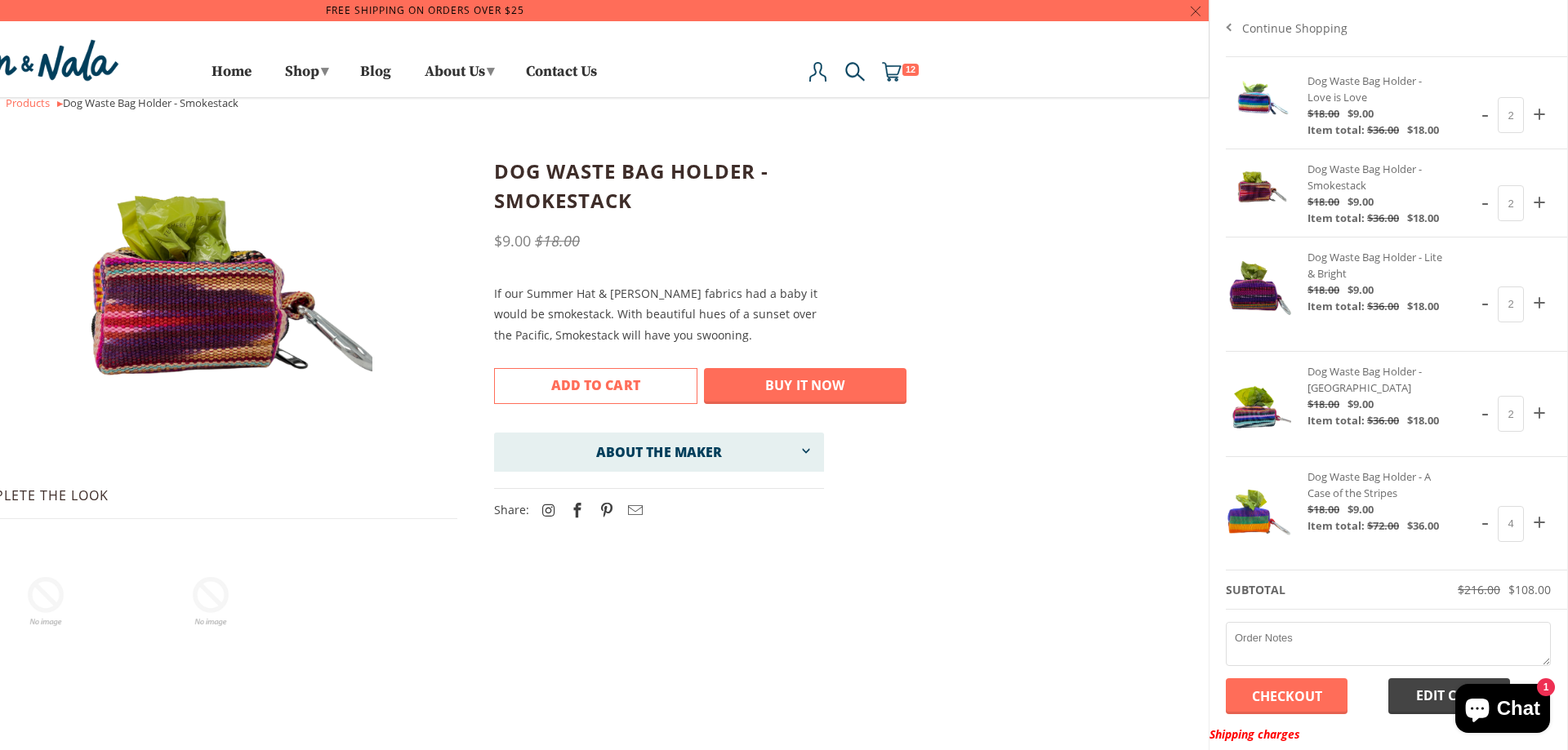
click at [1528, 111] on span "+" at bounding box center [1539, 113] width 23 height 41
type input "3"
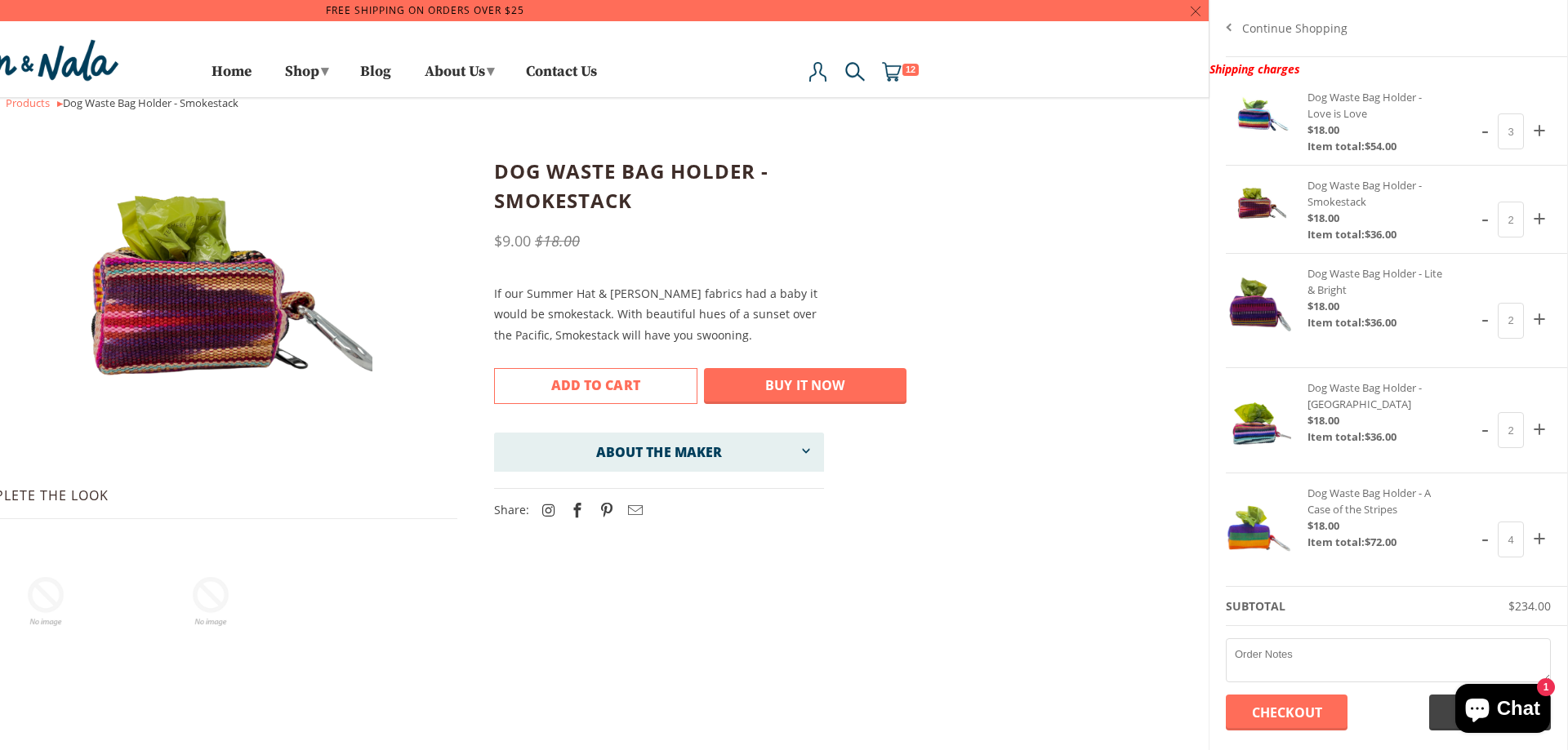
click at [1528, 111] on span "+" at bounding box center [1539, 130] width 23 height 41
type input "4"
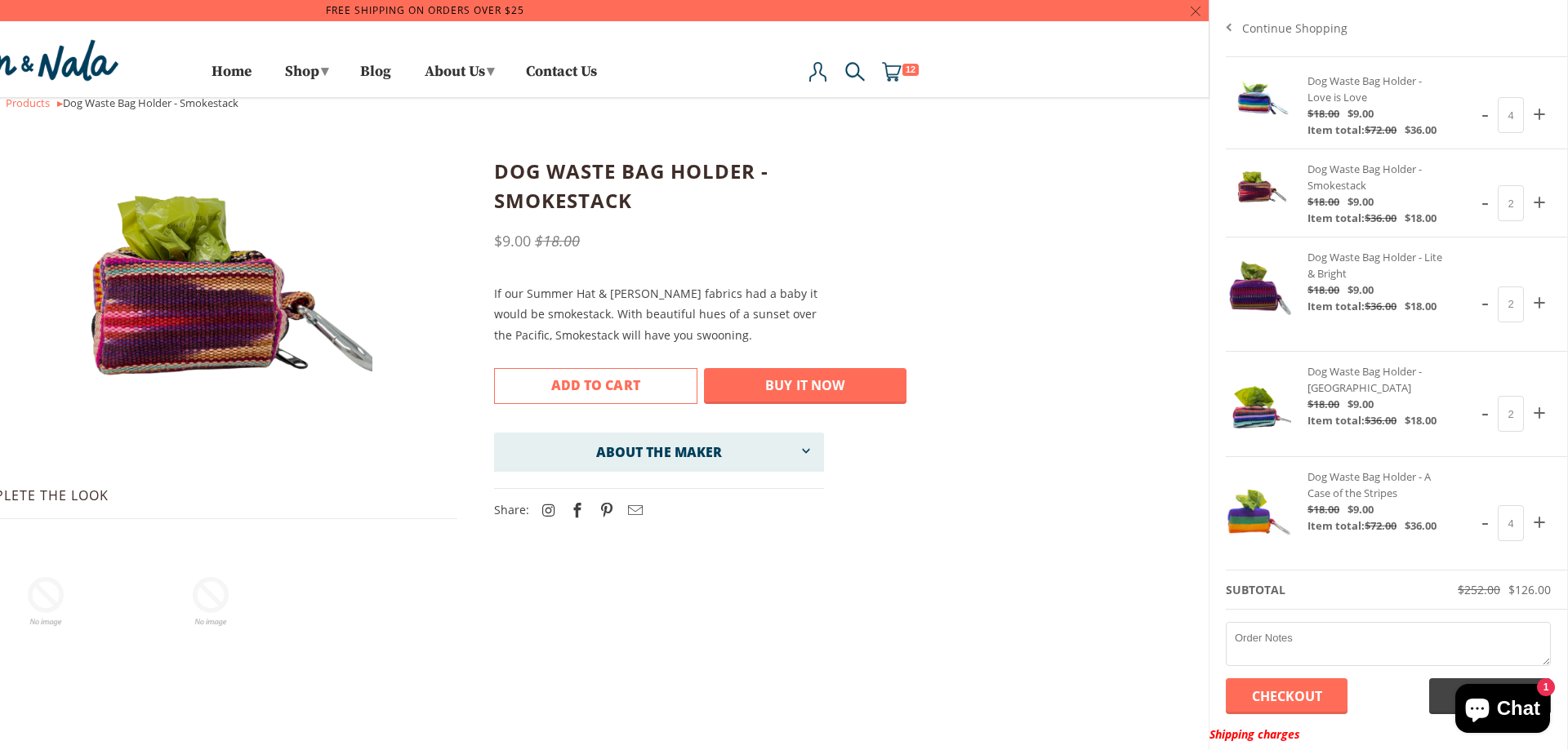
click at [300, 69] on div at bounding box center [425, 375] width 1568 height 750
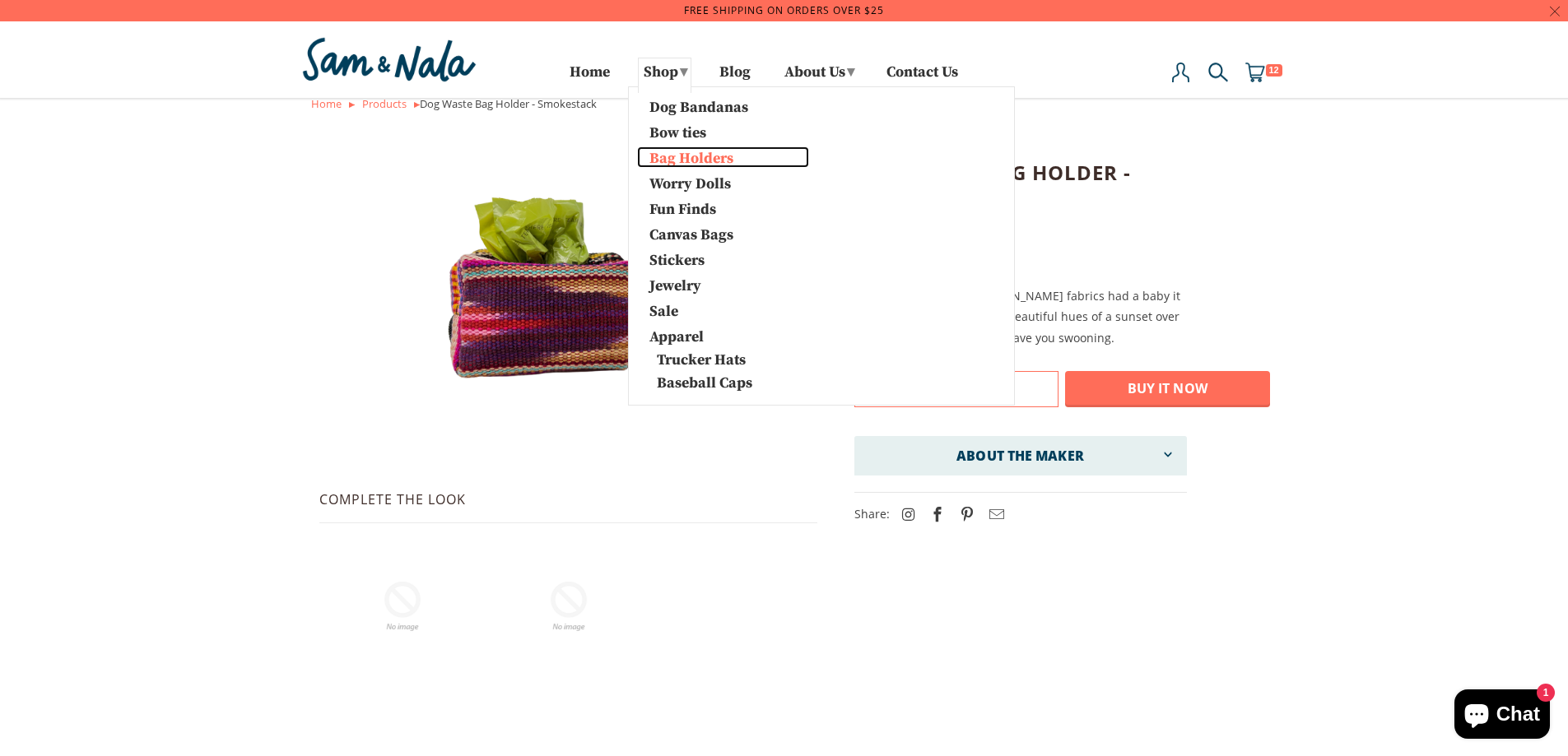
click at [683, 149] on link "Bag Holders" at bounding box center [723, 157] width 172 height 21
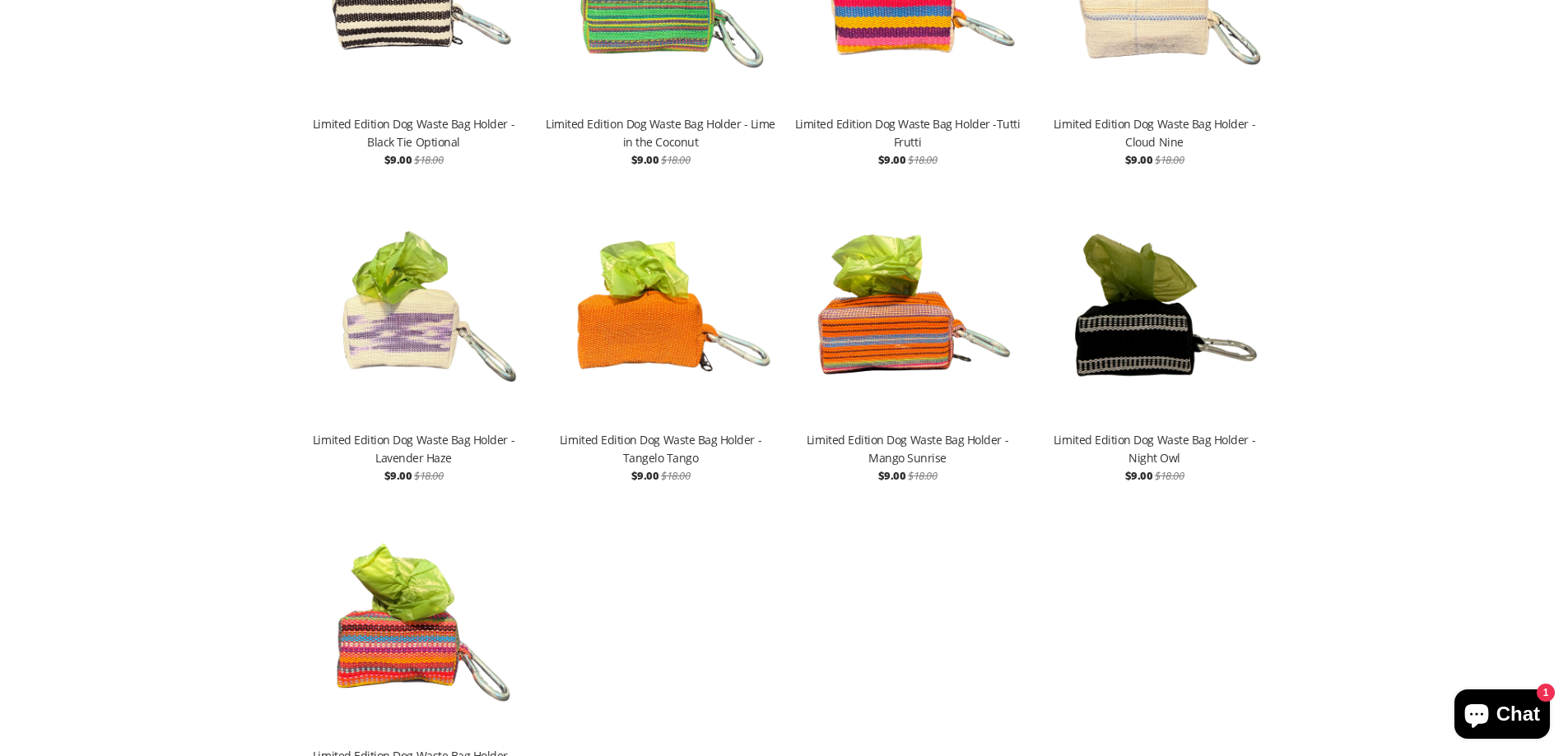
scroll to position [1728, 0]
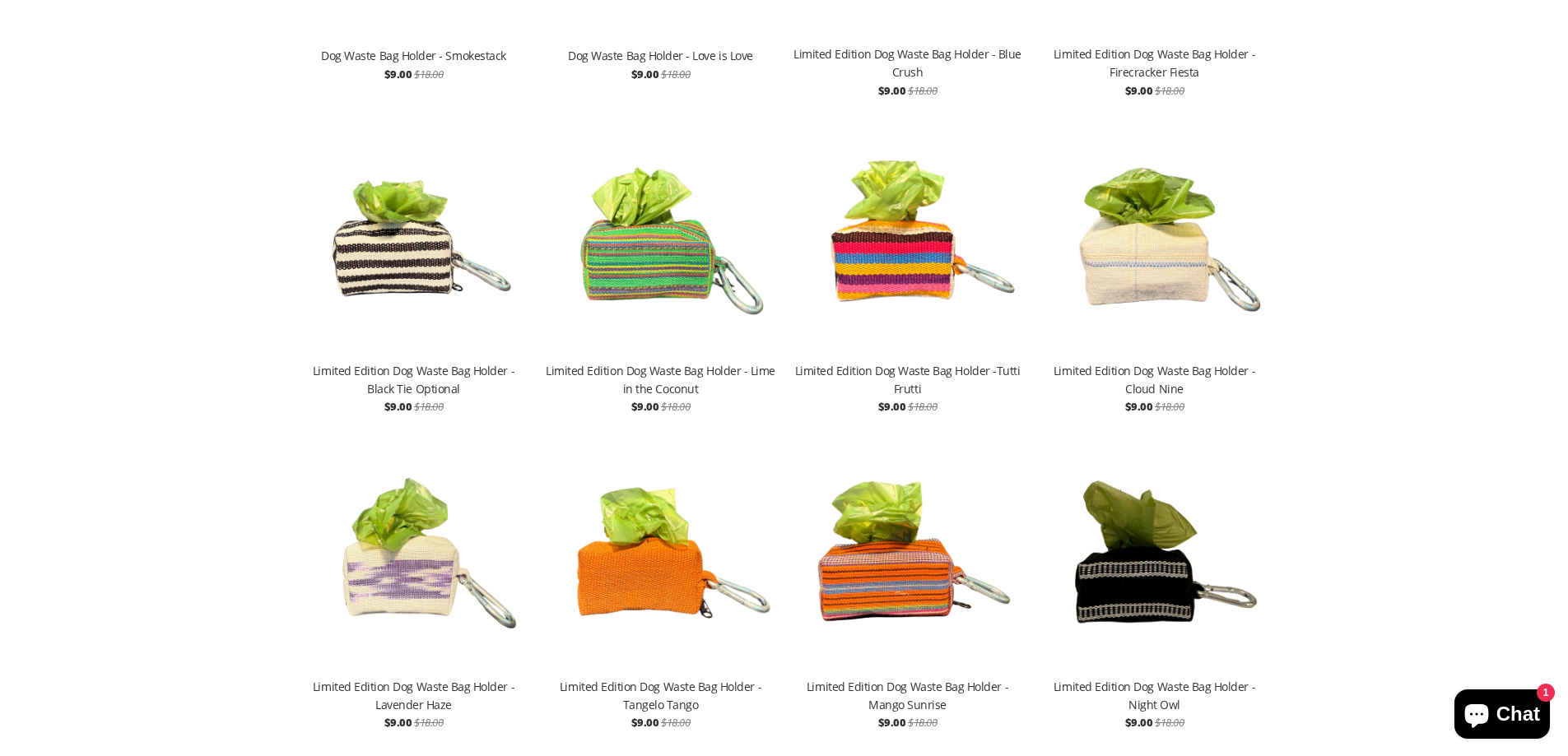
click at [911, 239] on img at bounding box center [908, 238] width 230 height 247
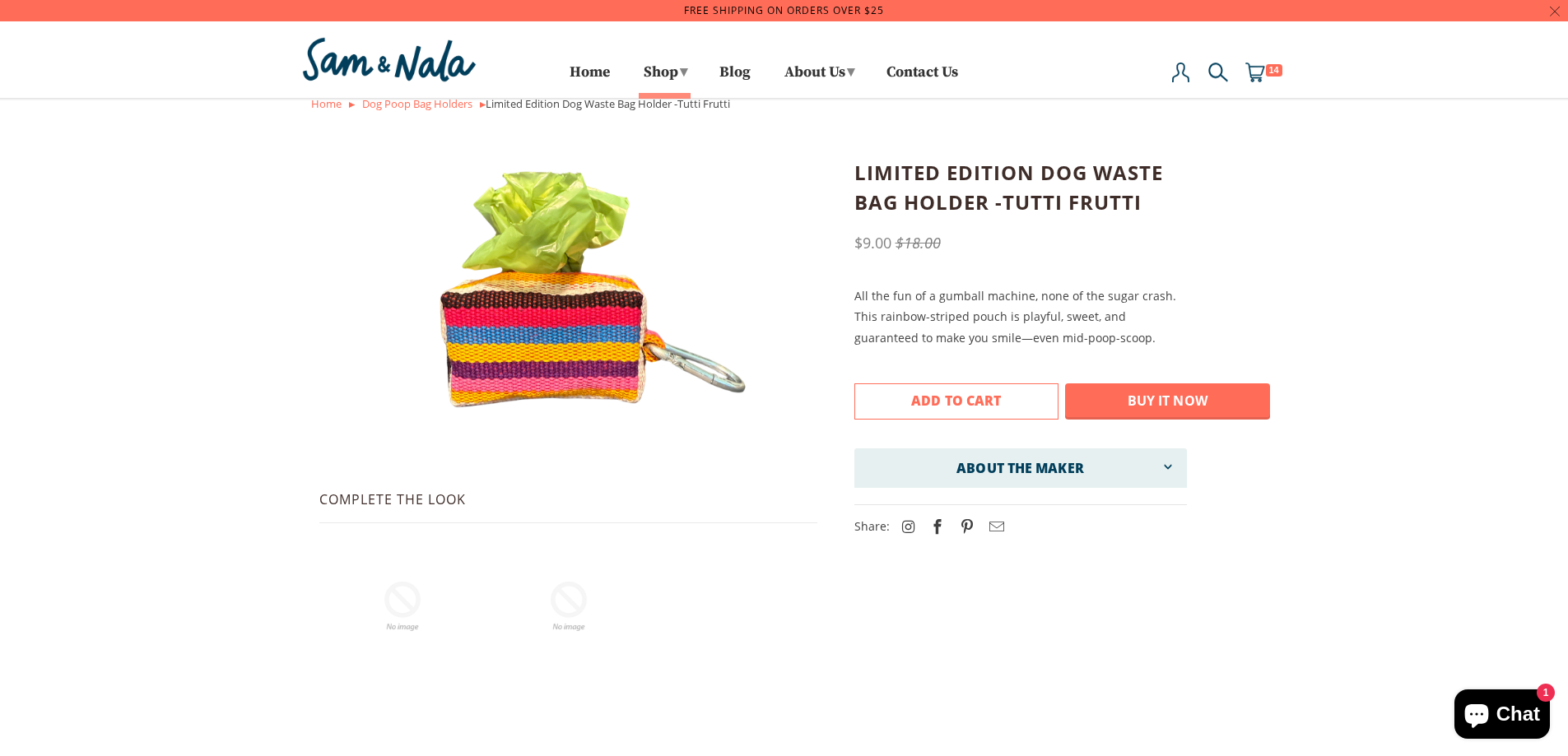
click at [948, 397] on span "Add to Cart" at bounding box center [956, 400] width 90 height 18
click at [948, 397] on div "Add to Cart More payment options This item is a recurring or deferred purchase.…" at bounding box center [1061, 398] width 415 height 43
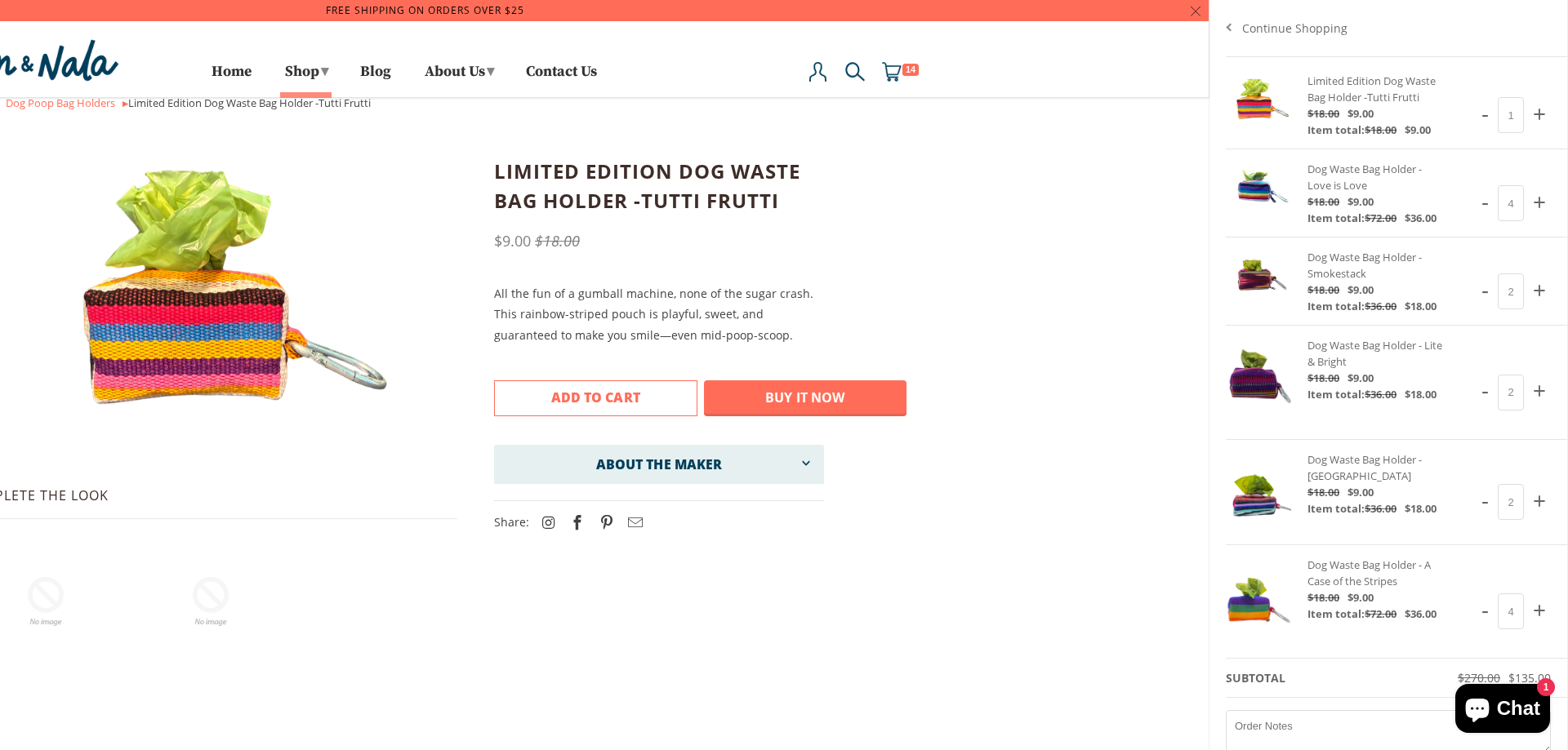
click at [1528, 114] on span "+" at bounding box center [1539, 113] width 23 height 41
type input "3"
click at [1477, 119] on span "-" at bounding box center [1485, 113] width 17 height 41
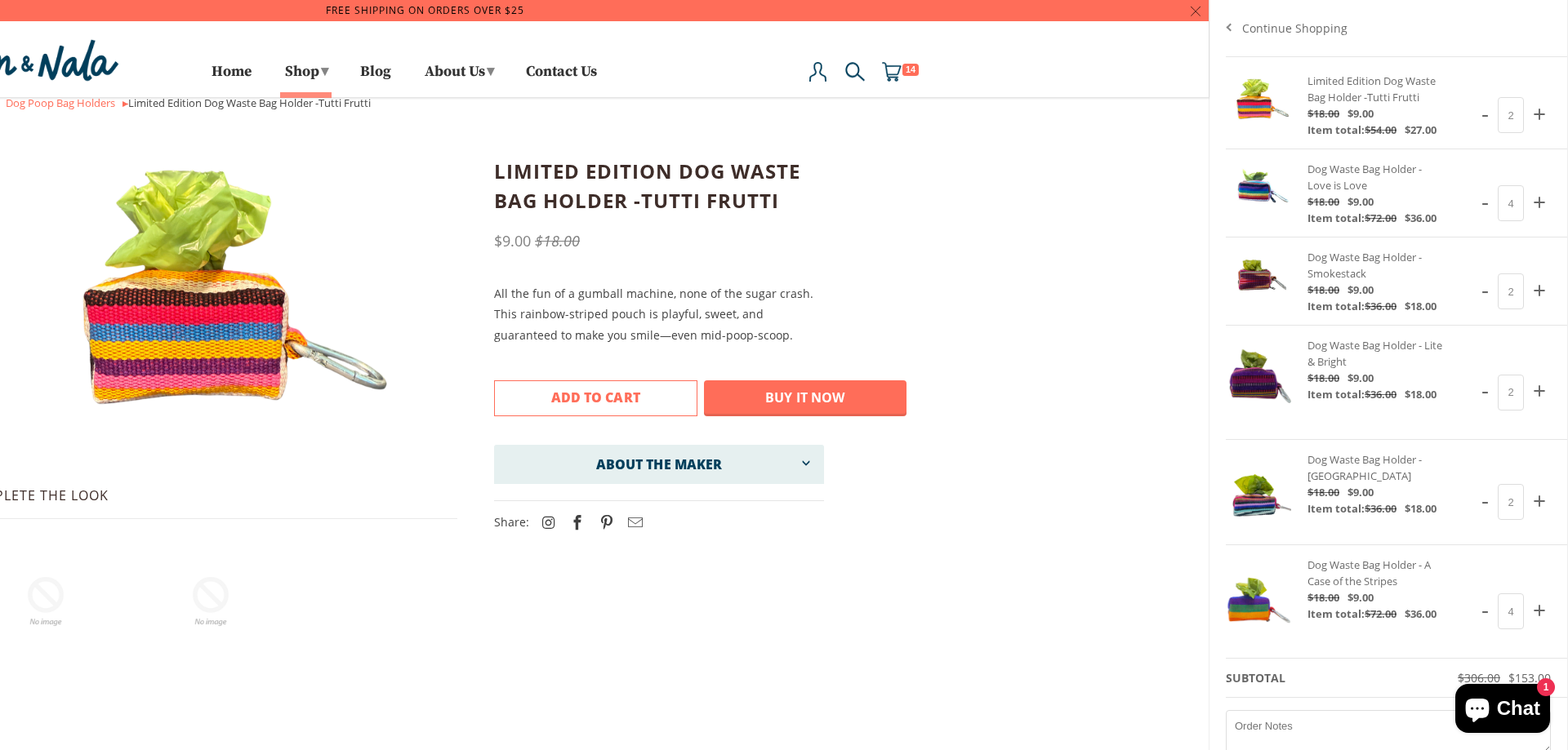
type input "1"
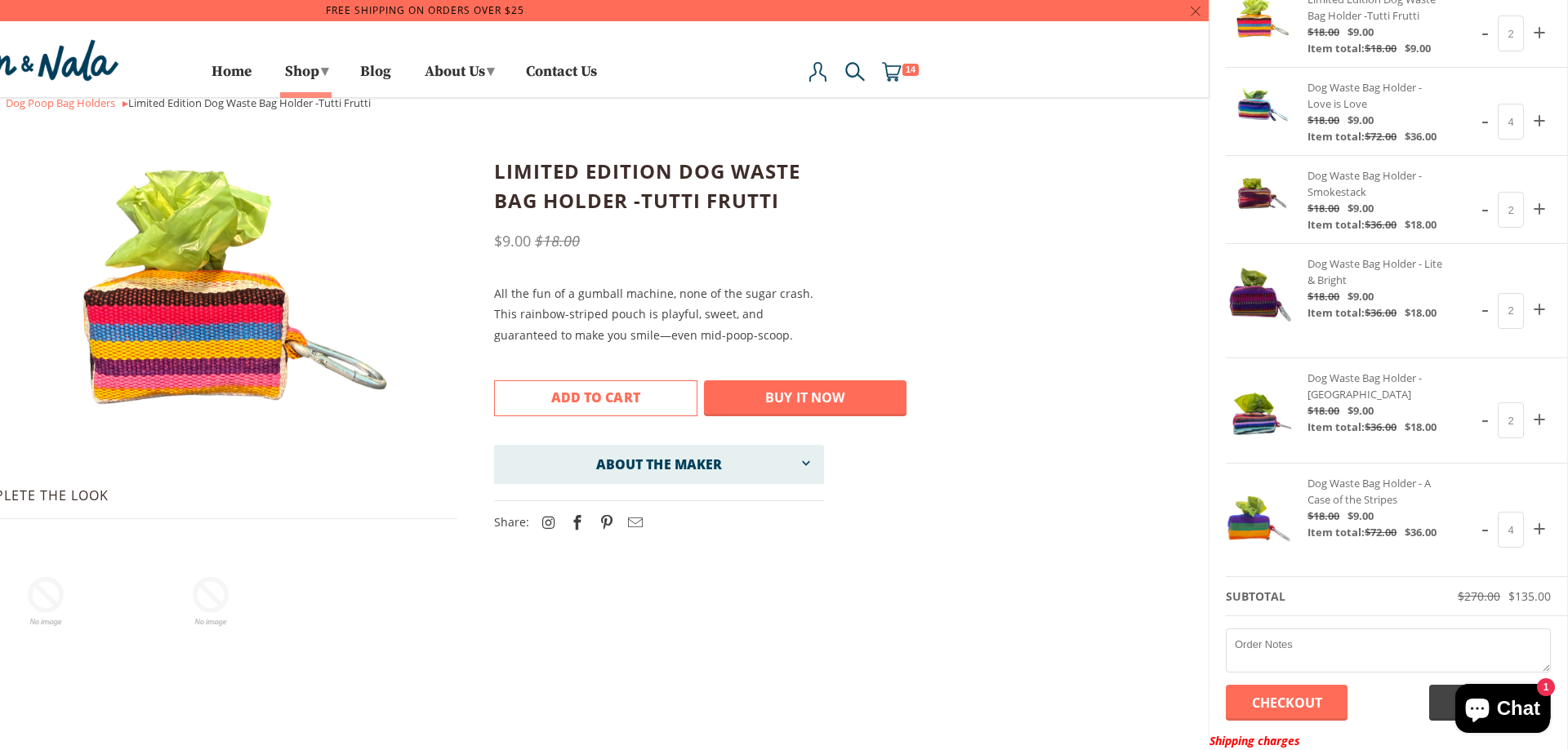
click at [1477, 530] on span "-" at bounding box center [1485, 528] width 17 height 41
type input "3"
click at [1477, 530] on span "-" at bounding box center [1485, 528] width 17 height 41
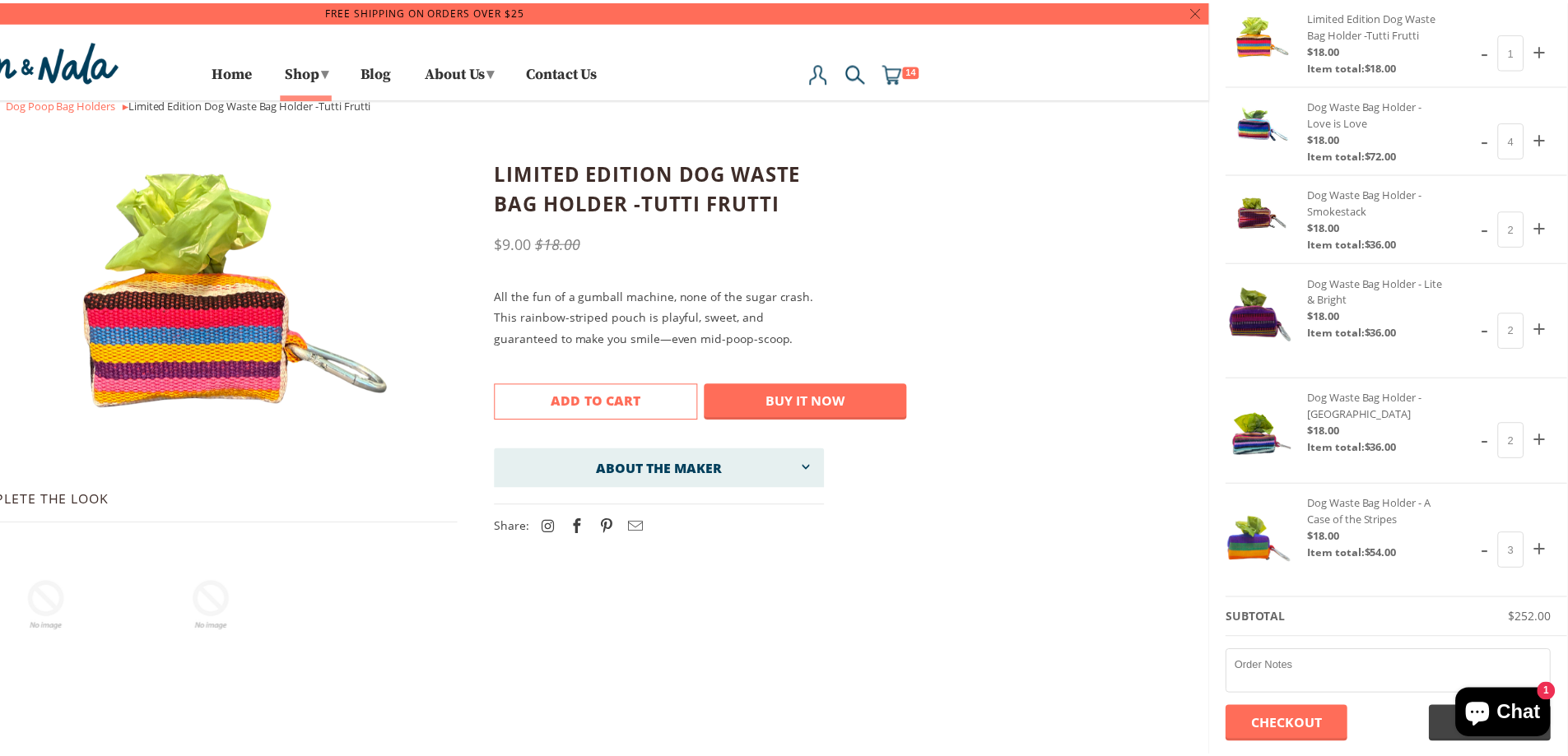
scroll to position [0, 0]
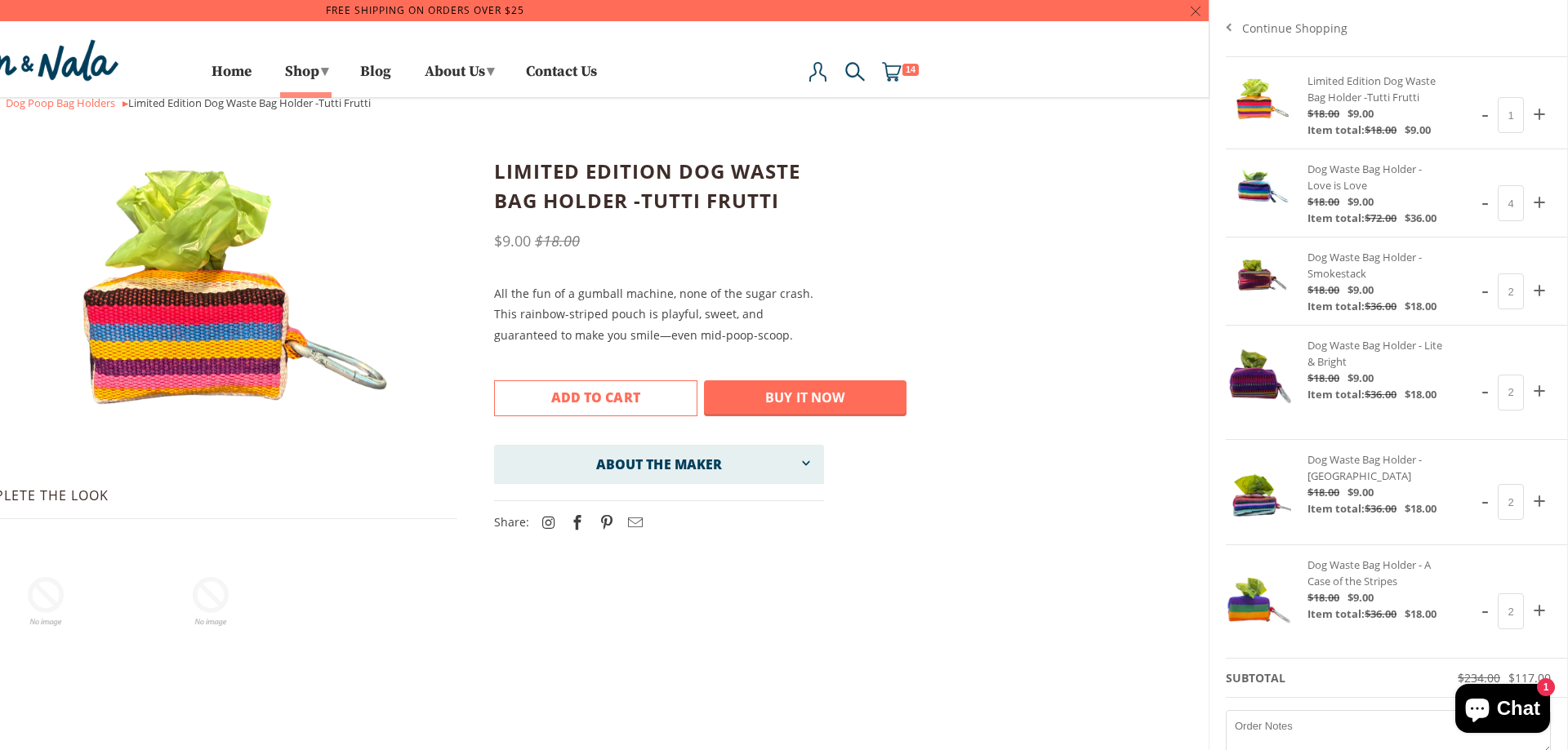
click at [299, 74] on div at bounding box center [425, 375] width 1568 height 750
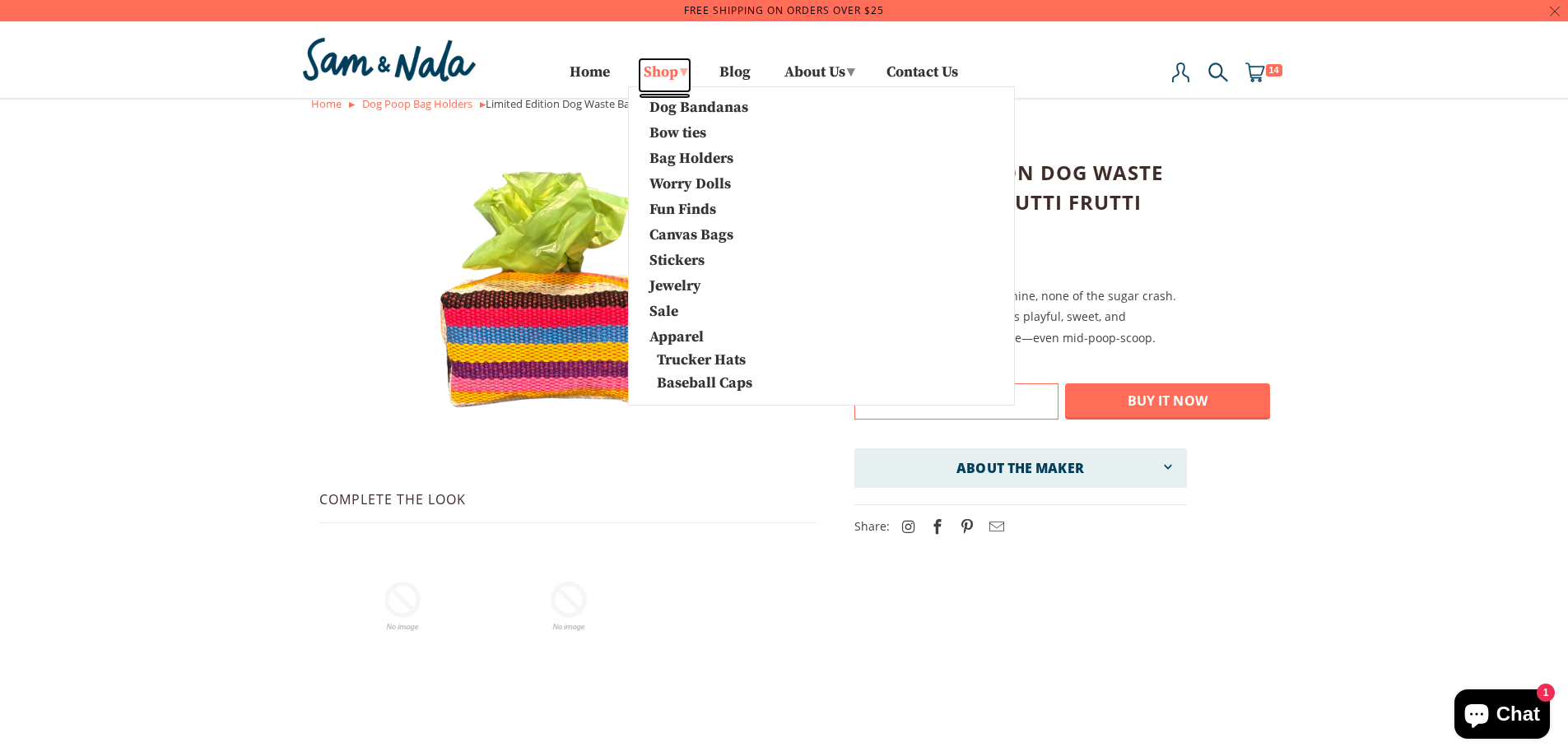
click at [637, 65] on link "Shop ▾" at bounding box center [664, 76] width 54 height 36
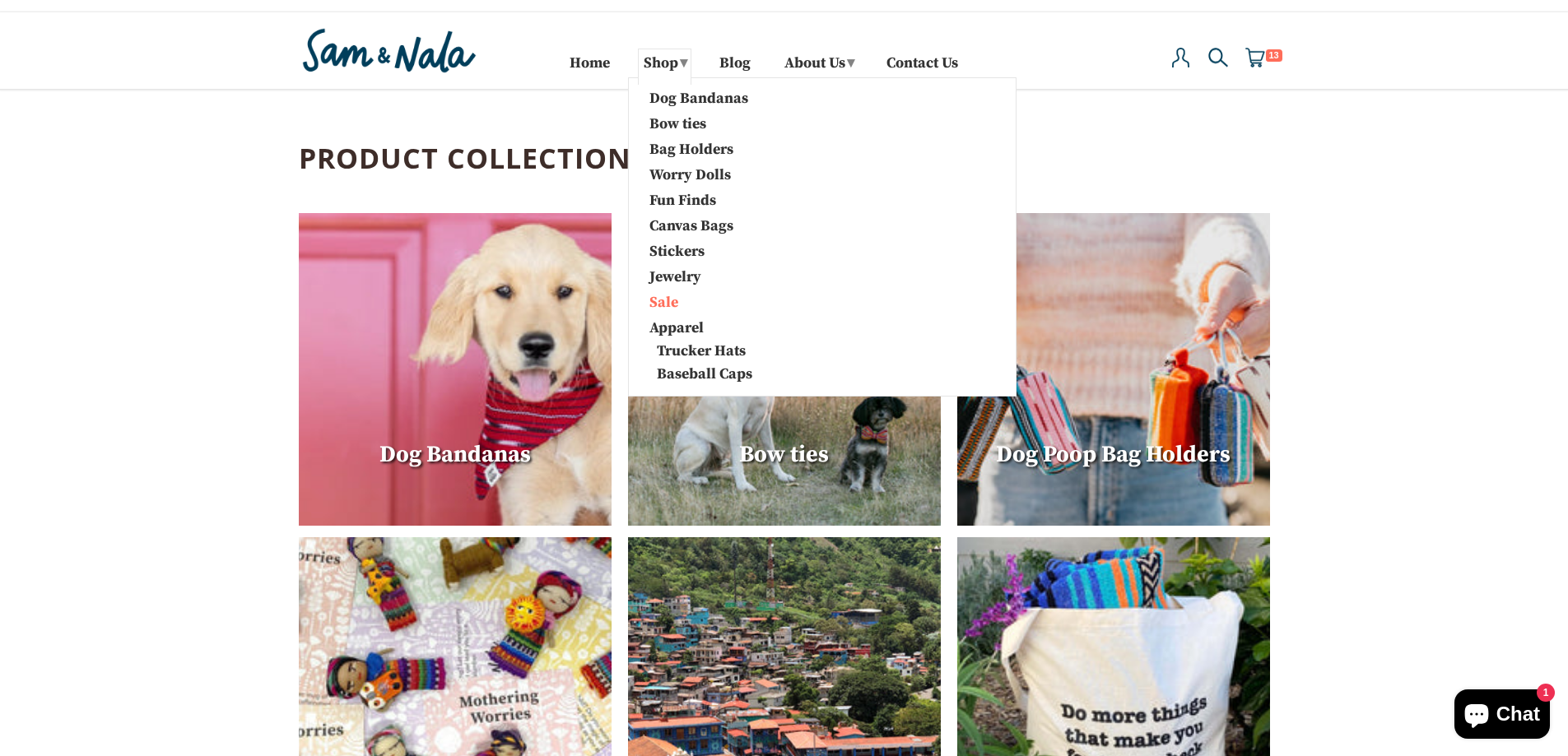
click at [650, 297] on link "Sale" at bounding box center [723, 301] width 173 height 21
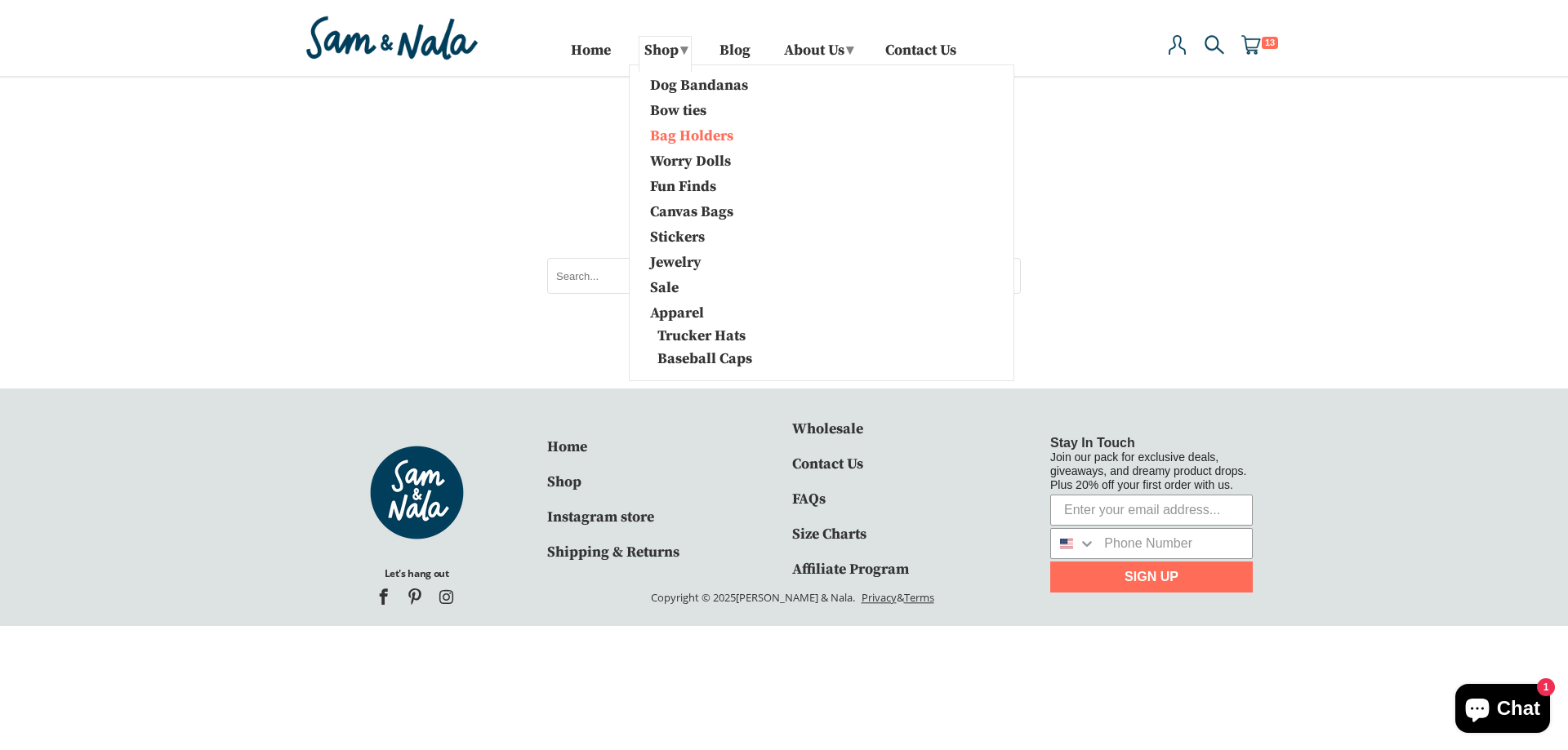
click at [678, 131] on link "Bag Holders" at bounding box center [723, 134] width 172 height 21
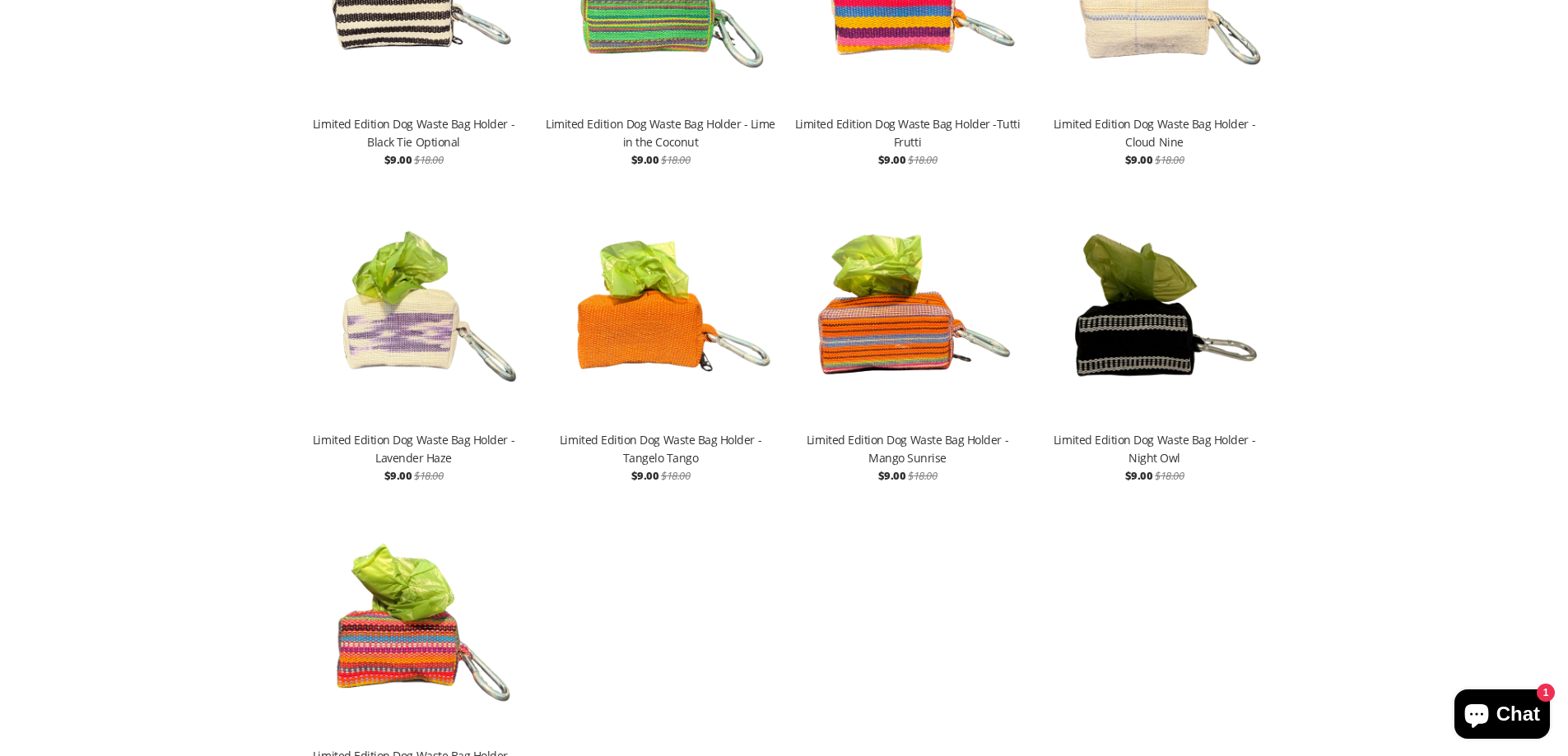
scroll to position [1646, 0]
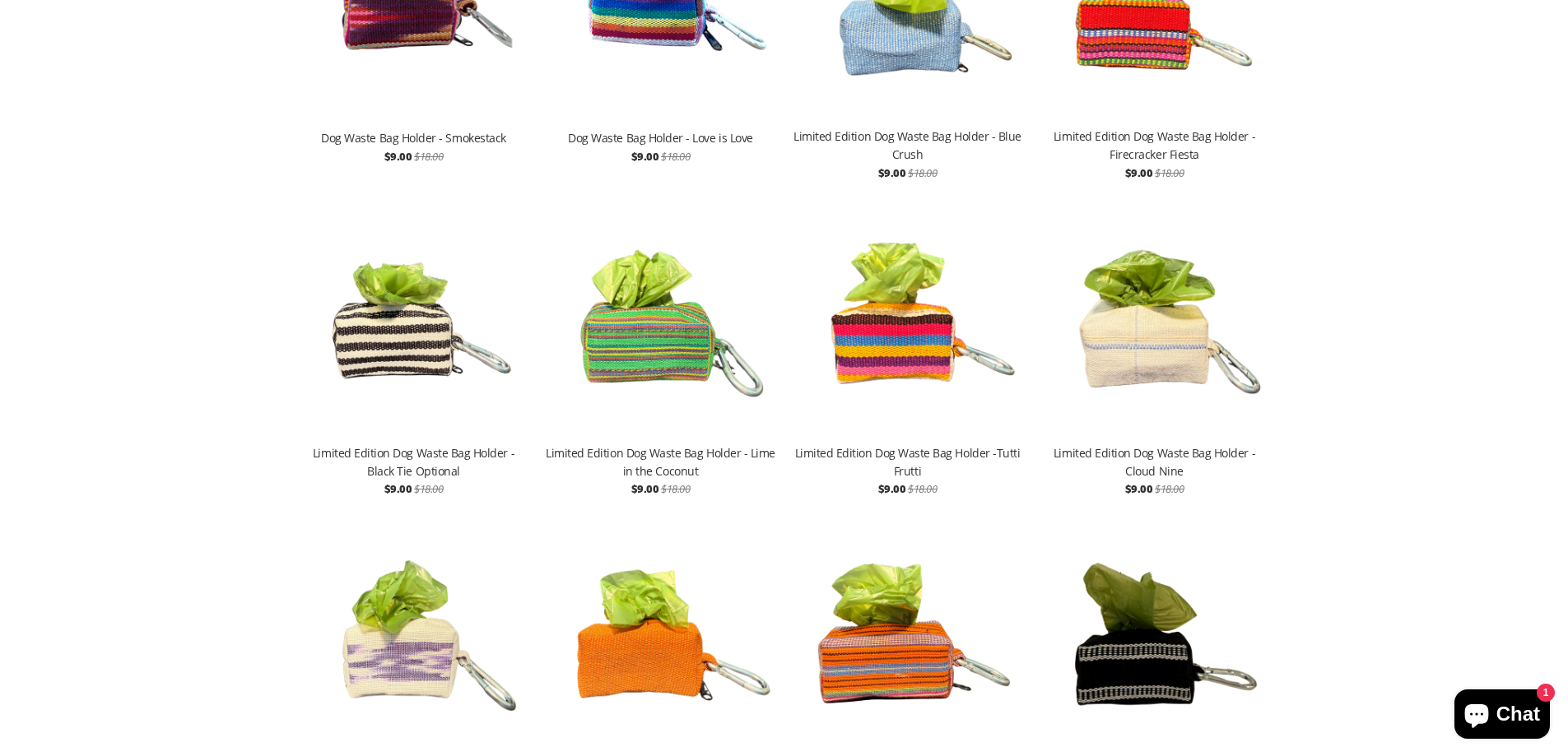
click at [623, 309] on img at bounding box center [660, 320] width 230 height 247
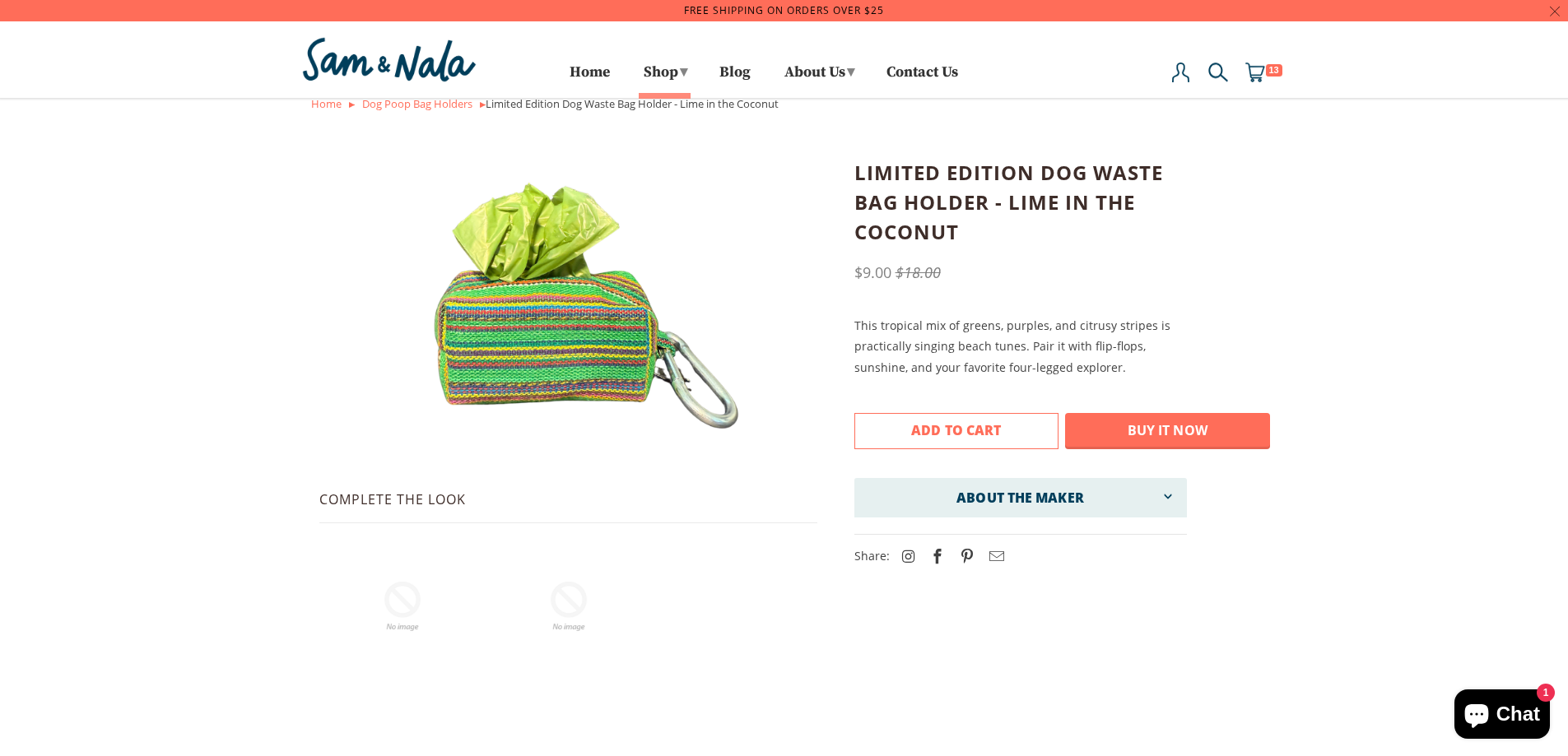
click at [972, 426] on span "Add to Cart" at bounding box center [956, 430] width 90 height 18
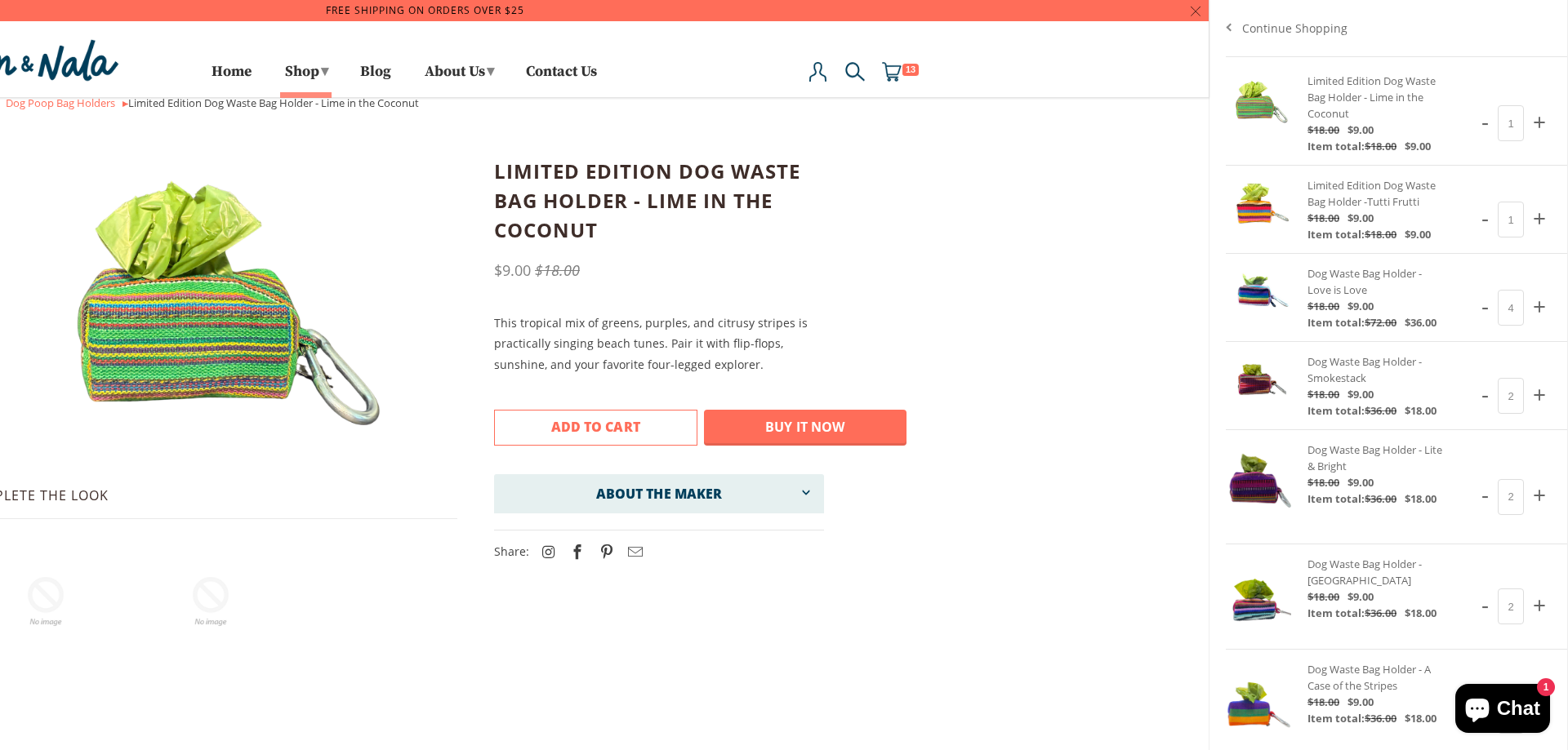
click at [1534, 119] on span "+" at bounding box center [1539, 121] width 23 height 41
type input "2"
click at [1531, 211] on span "+" at bounding box center [1539, 218] width 23 height 41
type input "2"
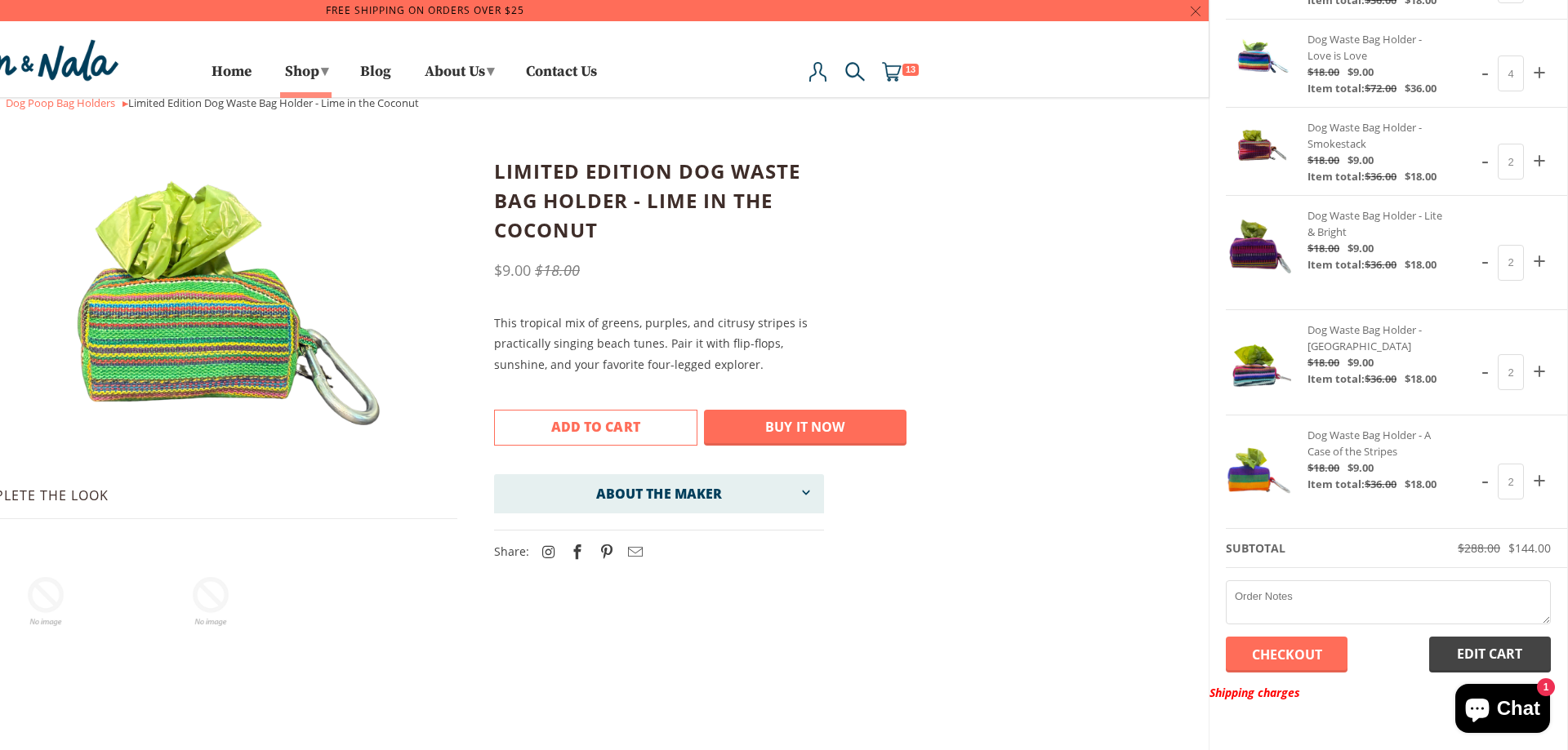
click at [1528, 483] on span "+" at bounding box center [1539, 480] width 23 height 41
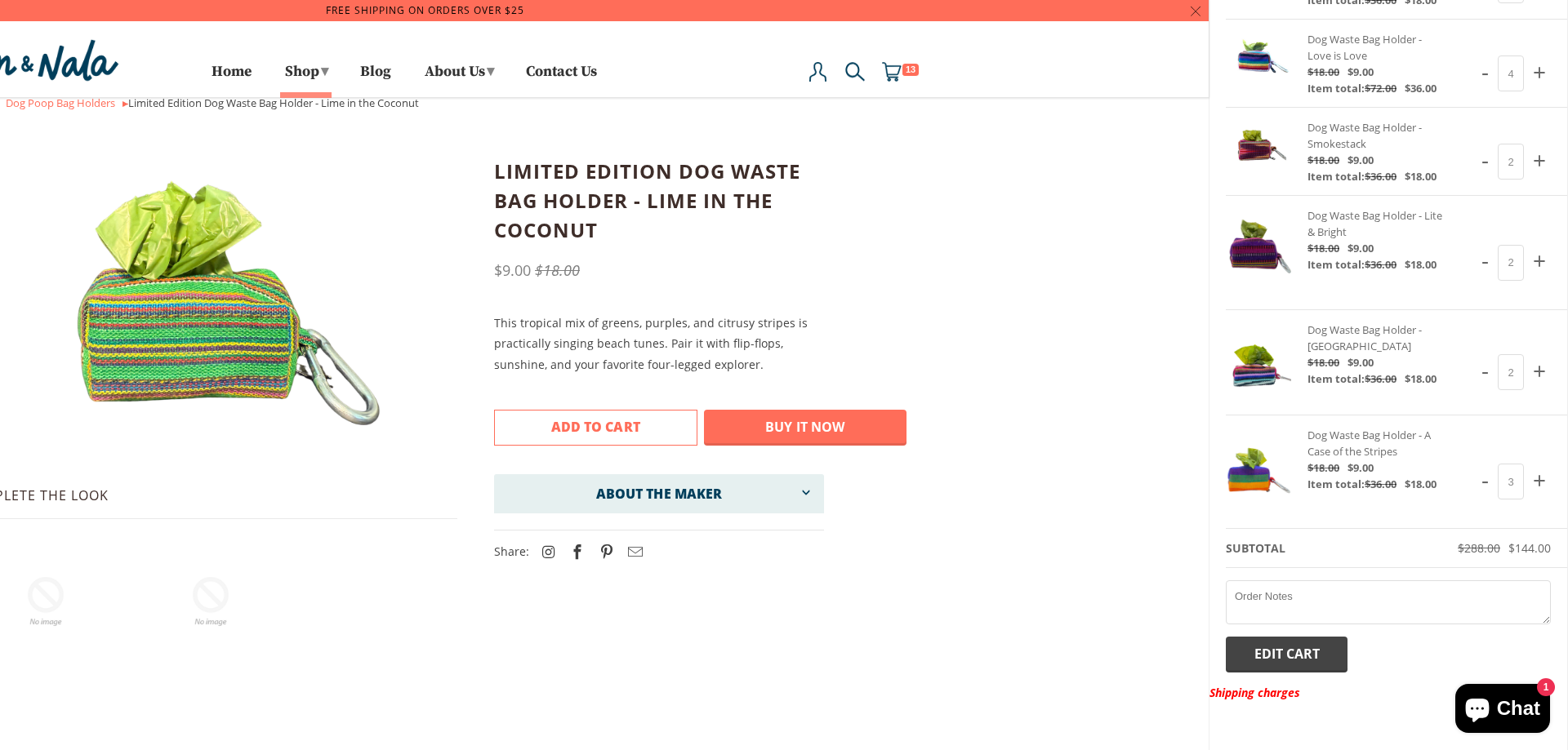
click at [1528, 483] on span "+" at bounding box center [1539, 480] width 23 height 41
type input "4"
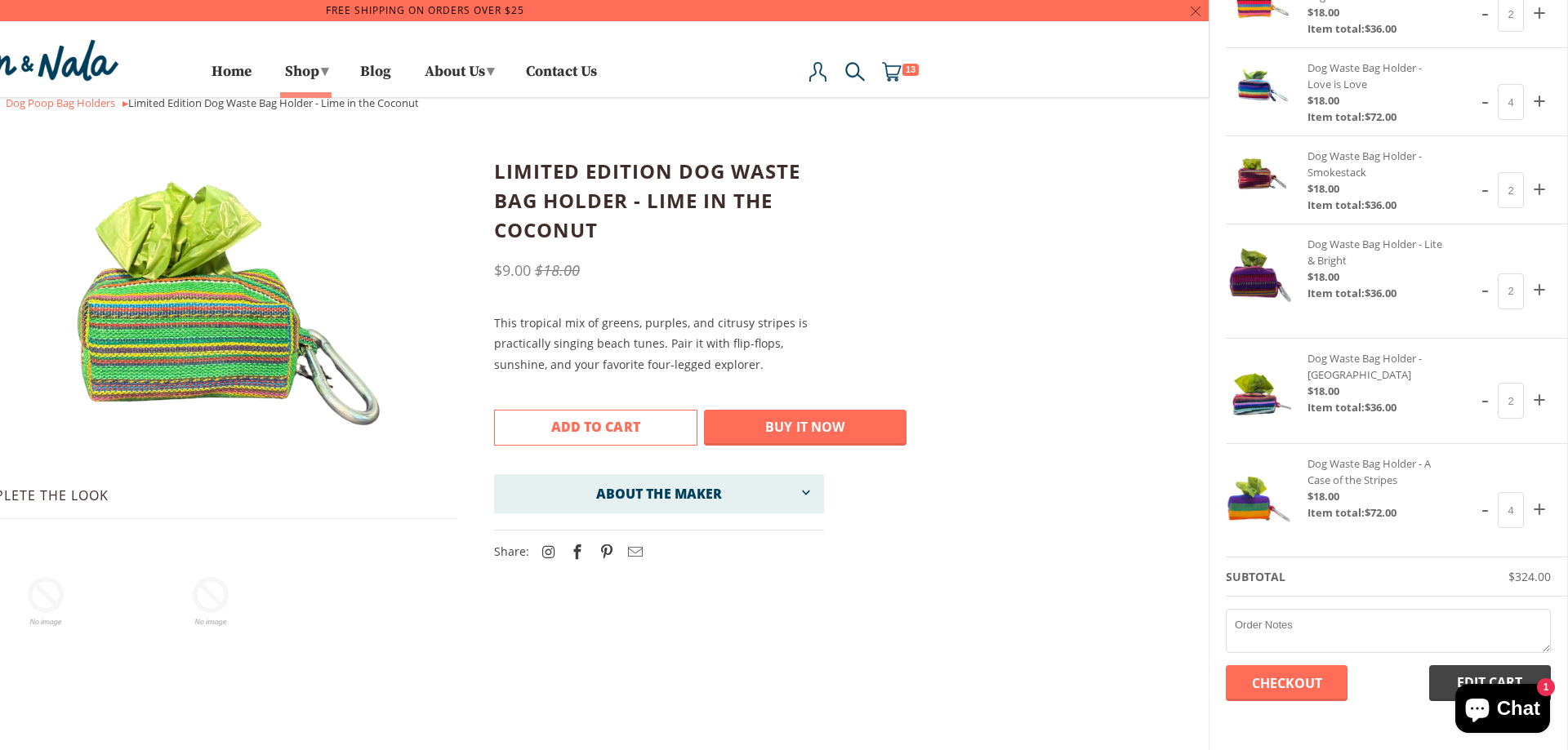
click at [1526, 339] on link "Dog Waste Bag Holder - Lite & Bright $18.00 Item total: $36.00" at bounding box center [1388, 281] width 358 height 114
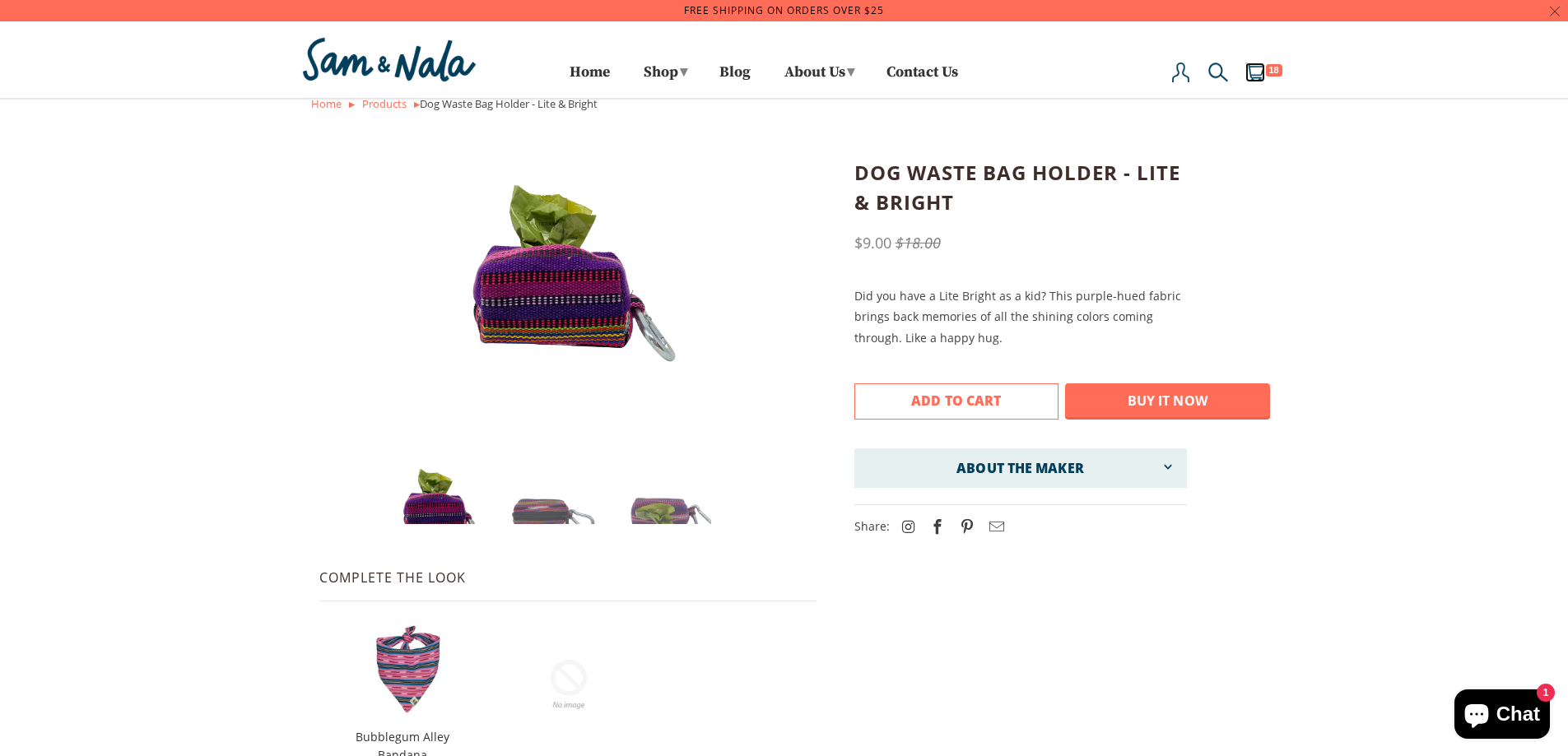
click at [1259, 72] on img at bounding box center [1255, 72] width 19 height 19
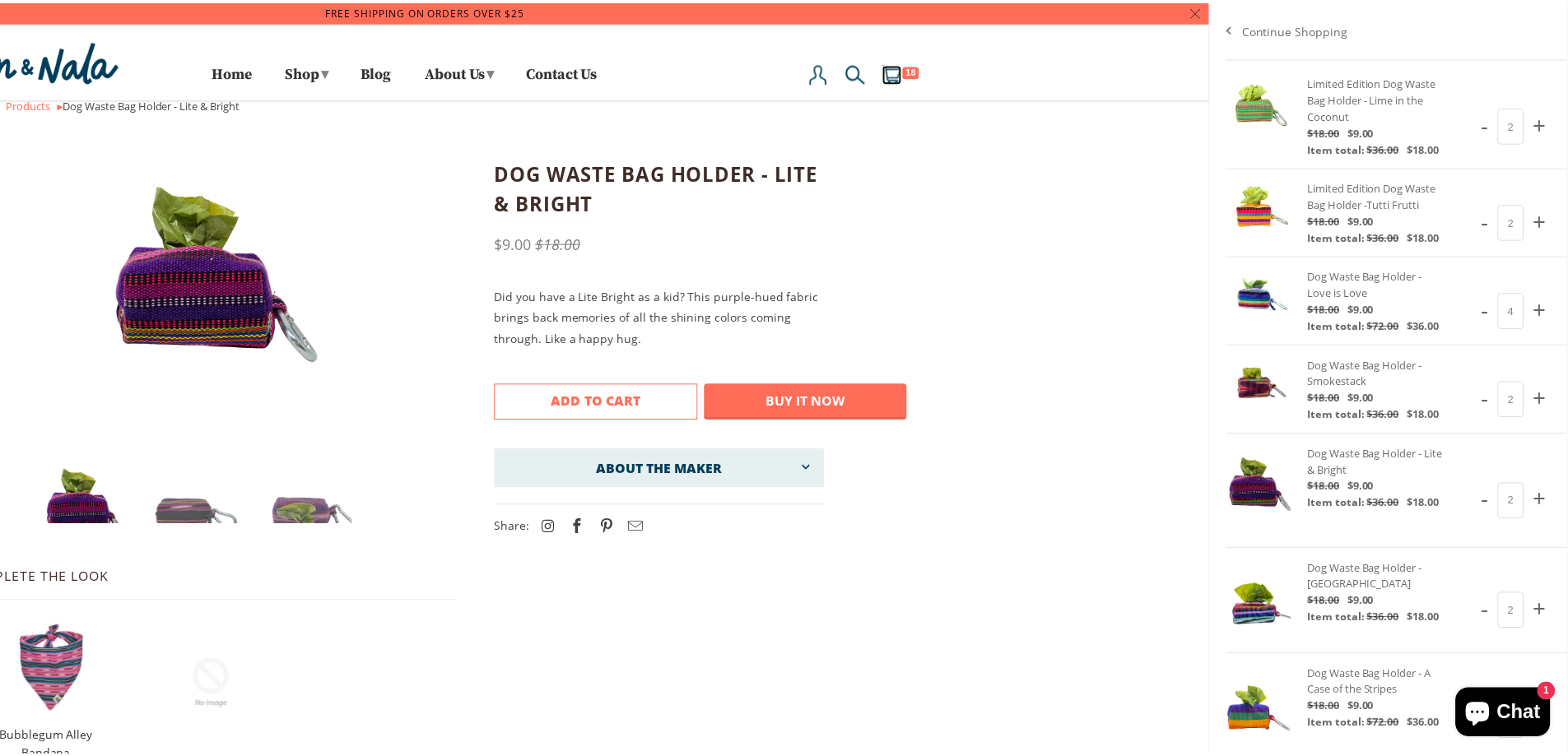
scroll to position [236, 0]
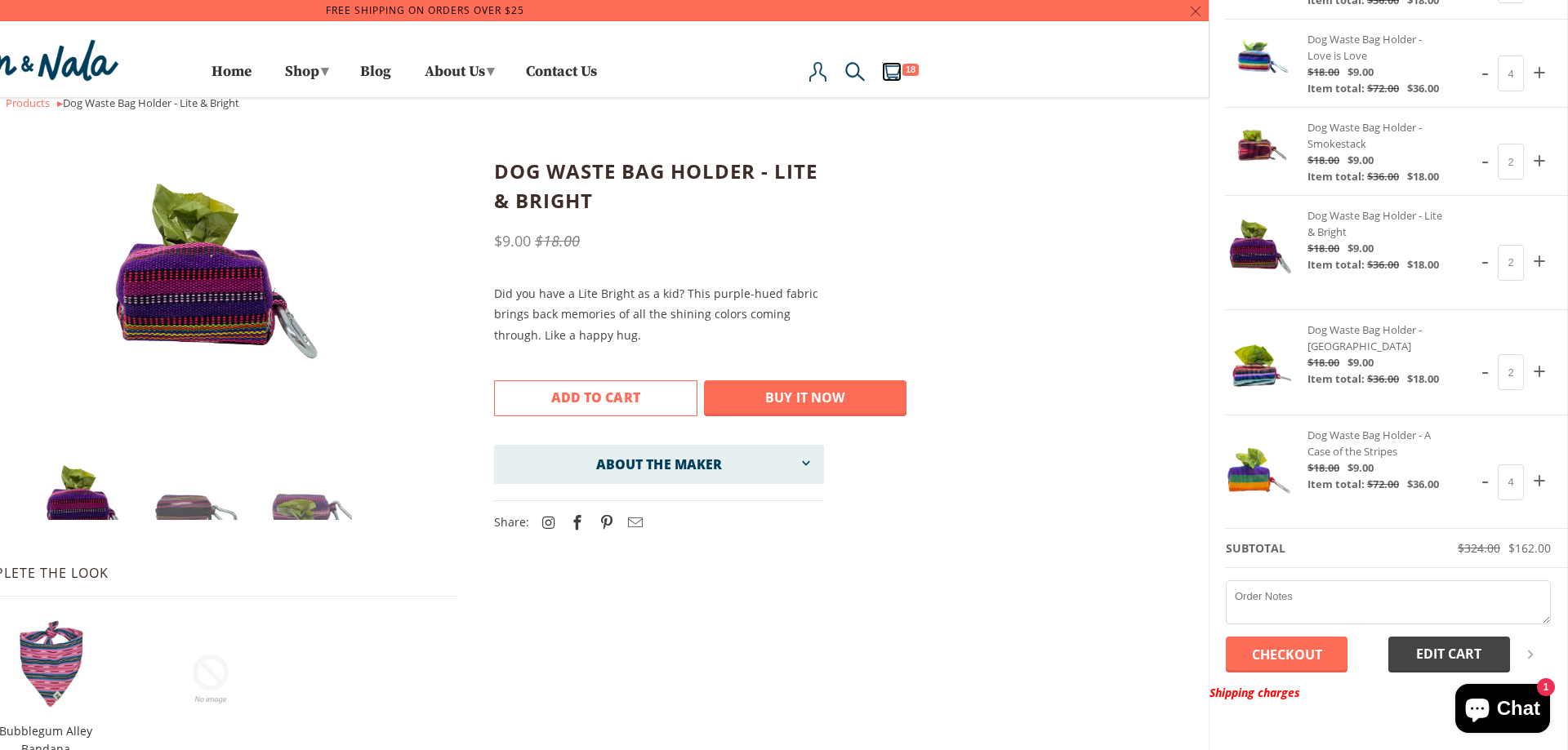
click at [294, 67] on div at bounding box center [425, 375] width 1568 height 750
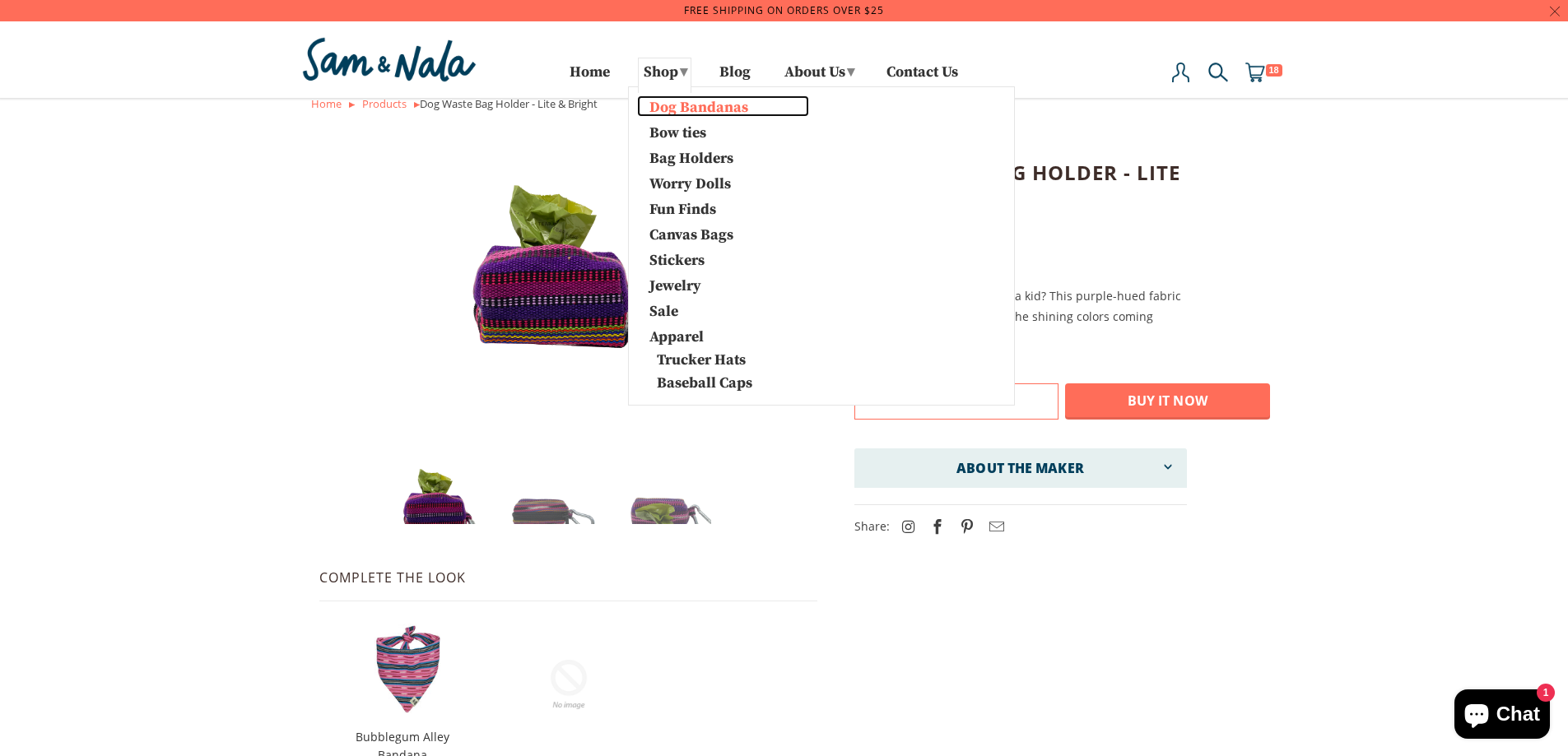
click at [686, 112] on link "Dog Bandanas" at bounding box center [723, 106] width 172 height 21
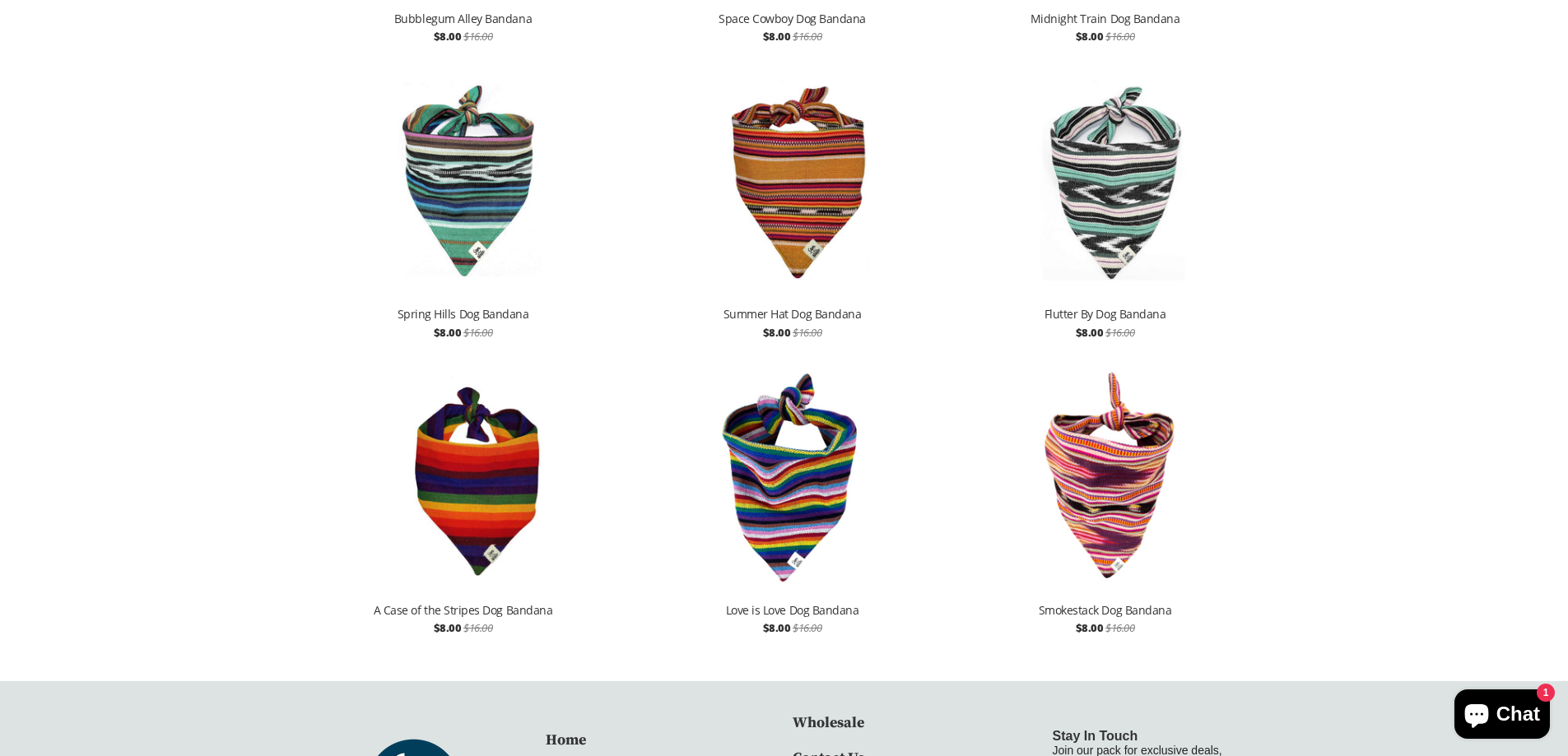
scroll to position [1600, 0]
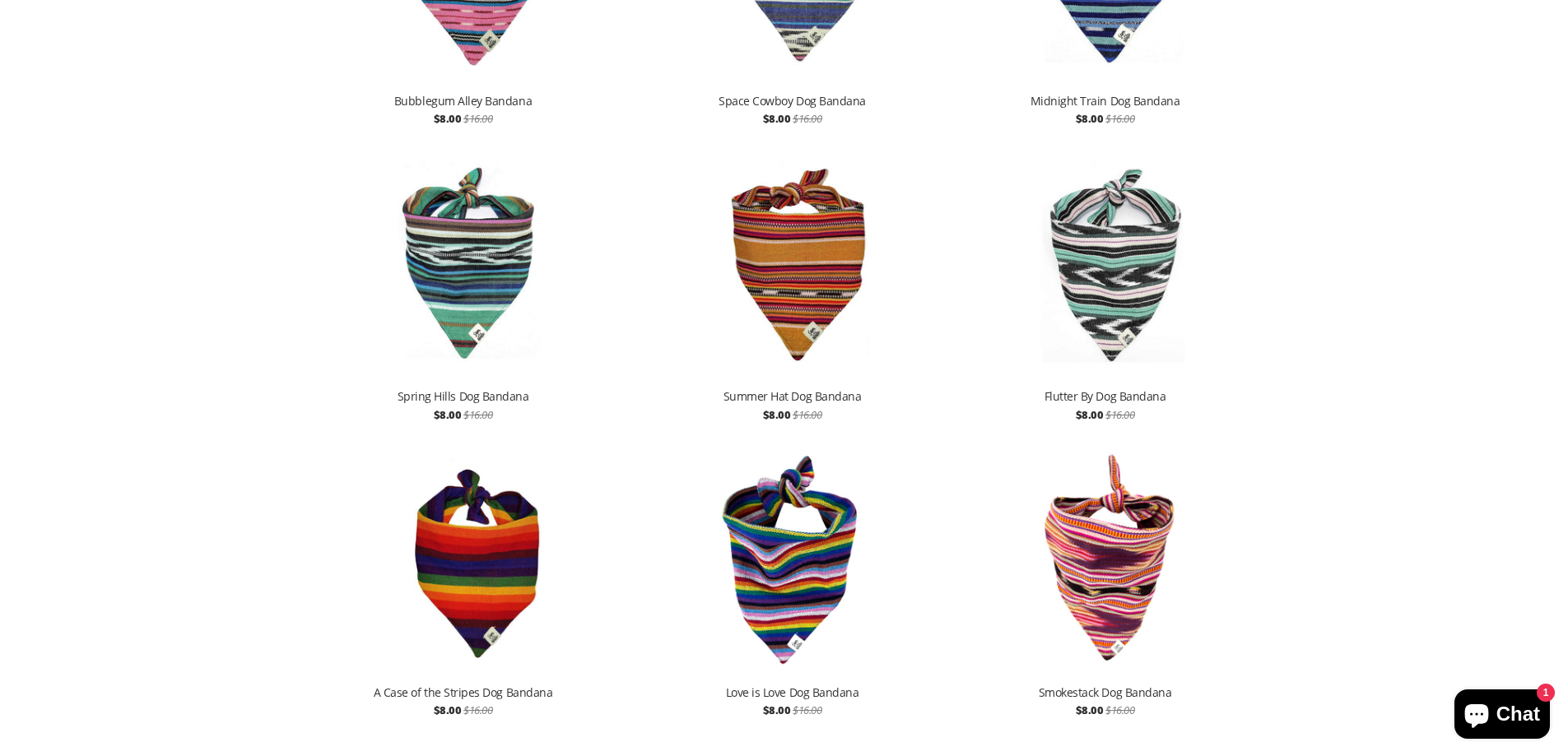
click at [795, 248] on img at bounding box center [793, 260] width 313 height 234
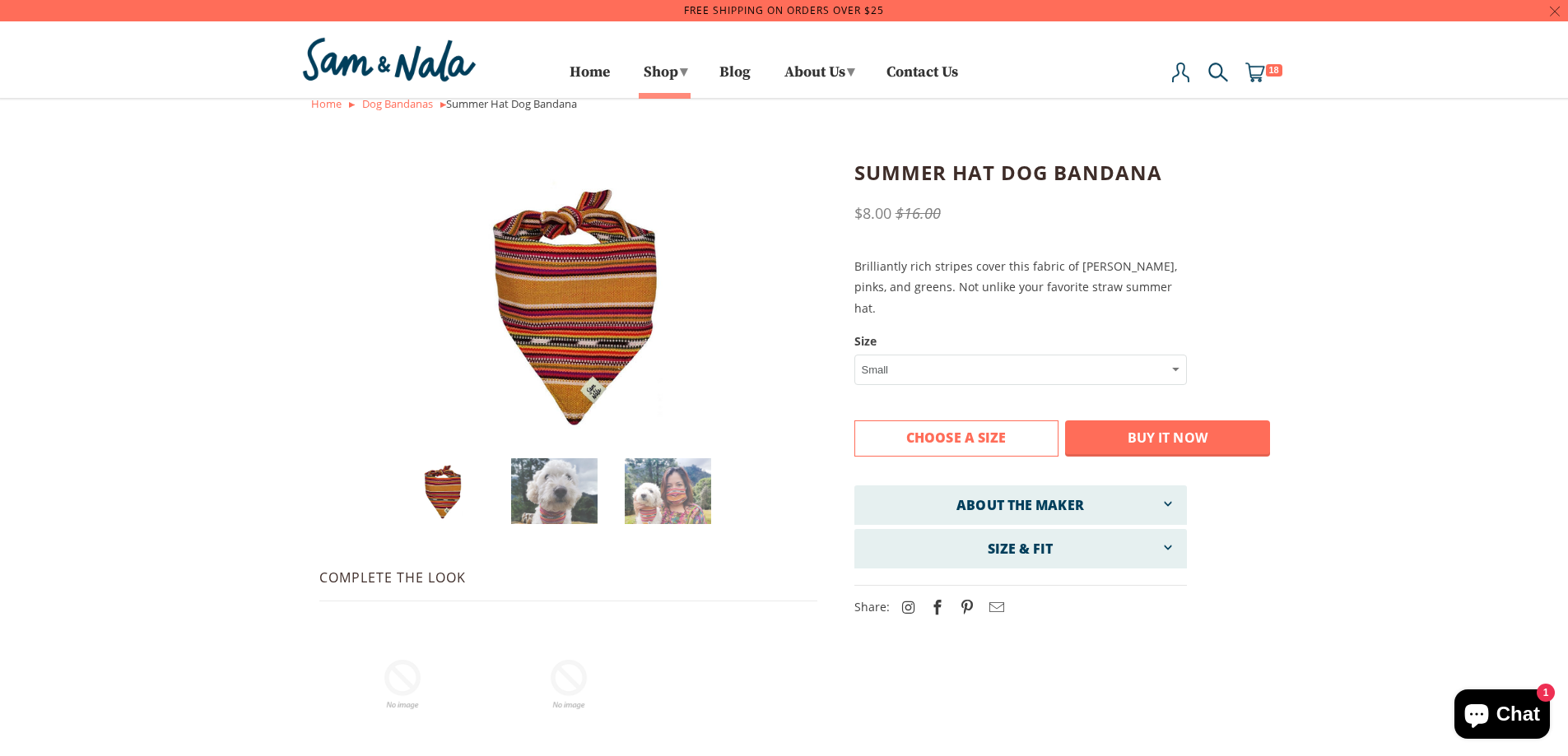
click at [1150, 421] on button "Buy it now" at bounding box center [1167, 438] width 205 height 36
click at [1201, 421] on button "Buy it now" at bounding box center [1167, 438] width 205 height 36
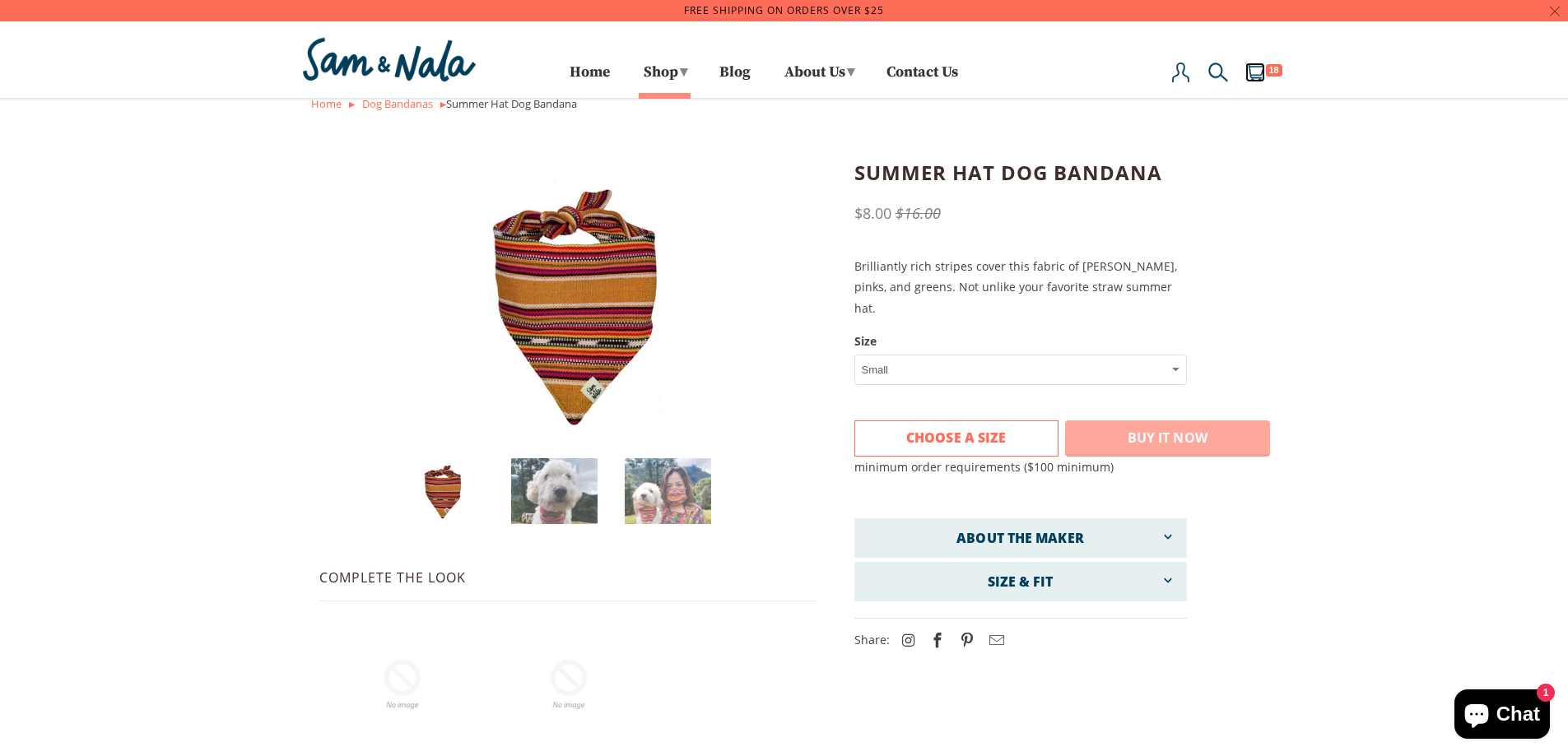
click at [1263, 69] on img at bounding box center [1255, 72] width 19 height 19
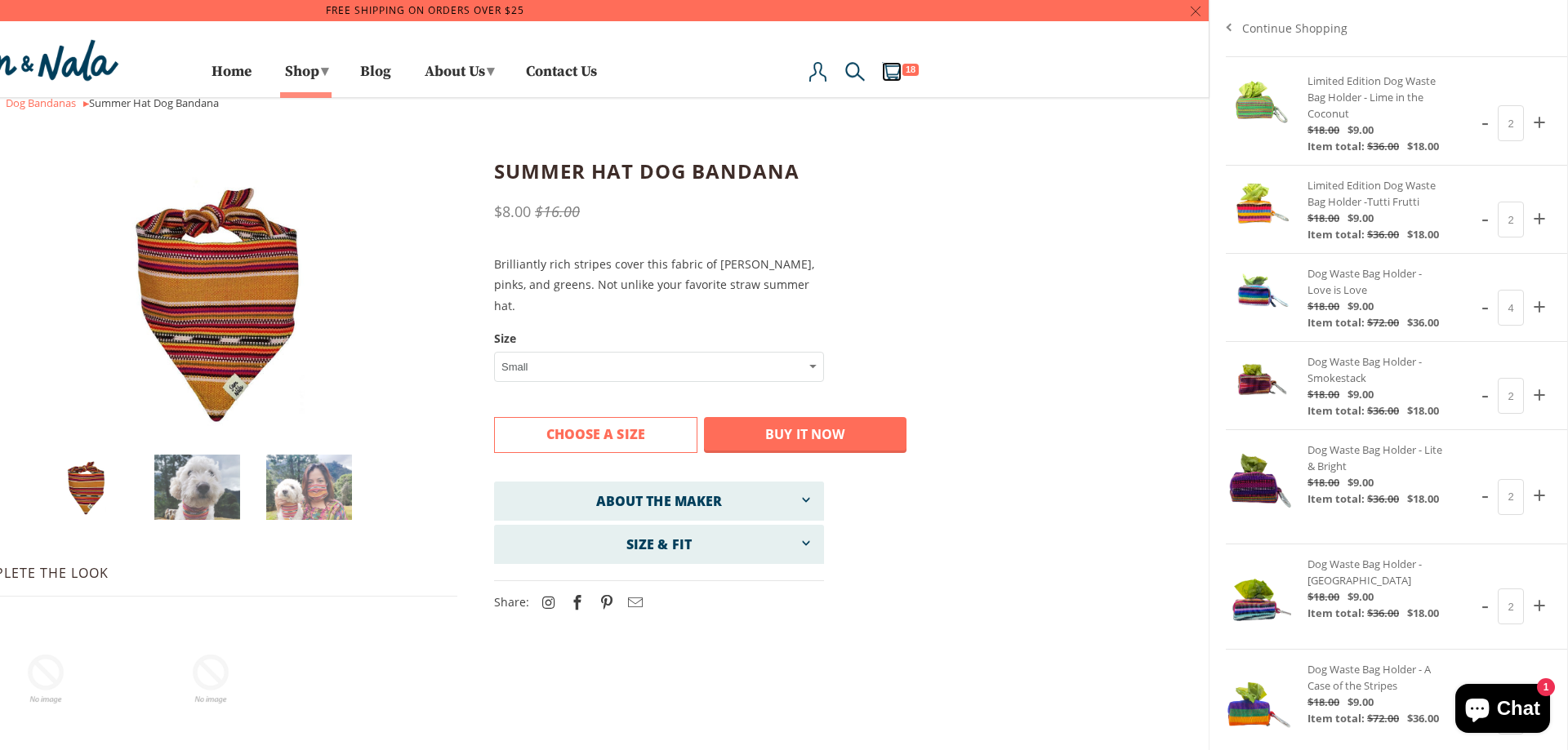
click at [593, 406] on div at bounding box center [425, 375] width 1568 height 750
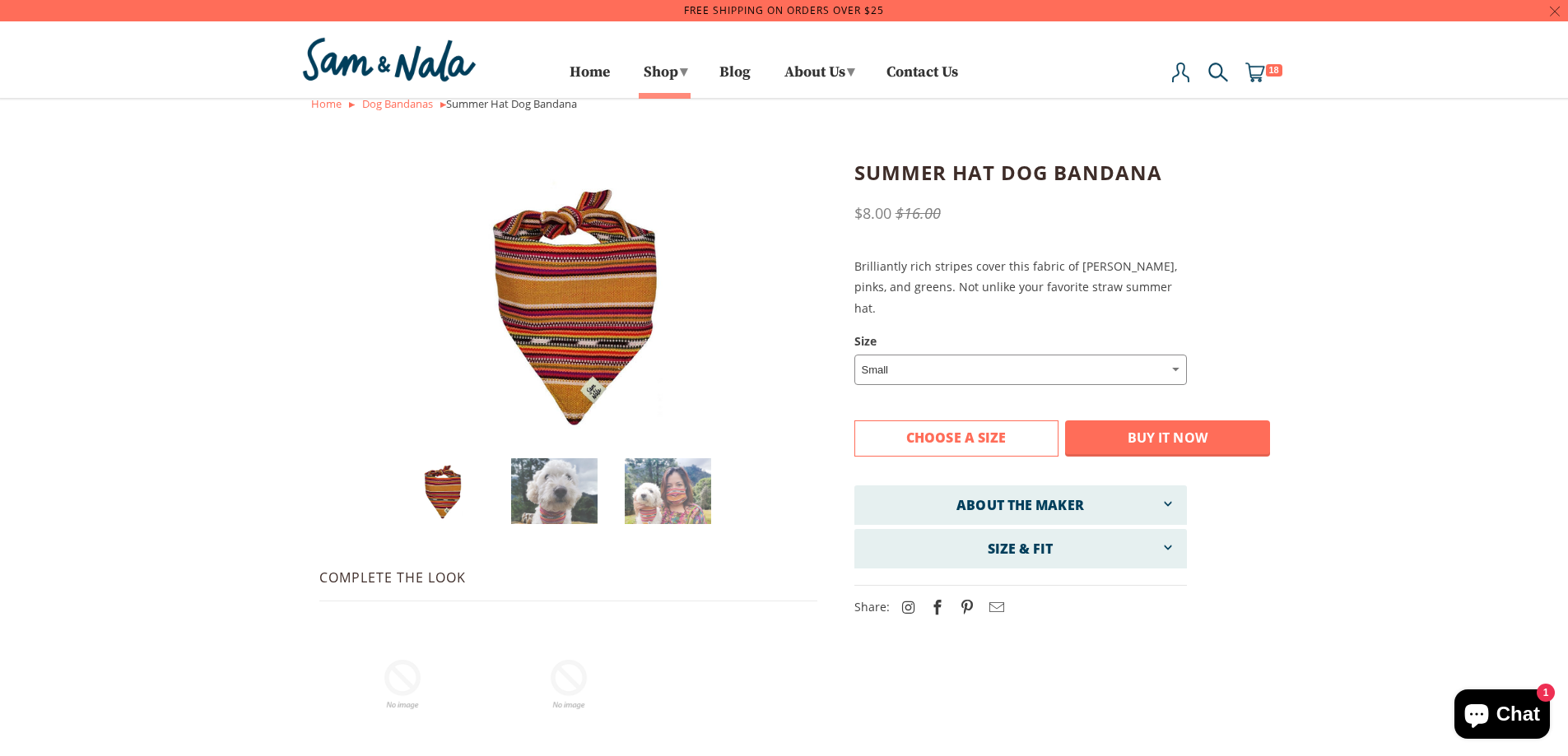
click at [1000, 355] on select "Small Medium Large" at bounding box center [1020, 370] width 333 height 31
click at [854, 355] on select "Small Medium Large" at bounding box center [1020, 370] width 333 height 31
click at [951, 355] on select "Small Medium Large" at bounding box center [1020, 370] width 333 height 31
select select "Small"
click at [854, 355] on select "Small Medium Large" at bounding box center [1020, 370] width 333 height 31
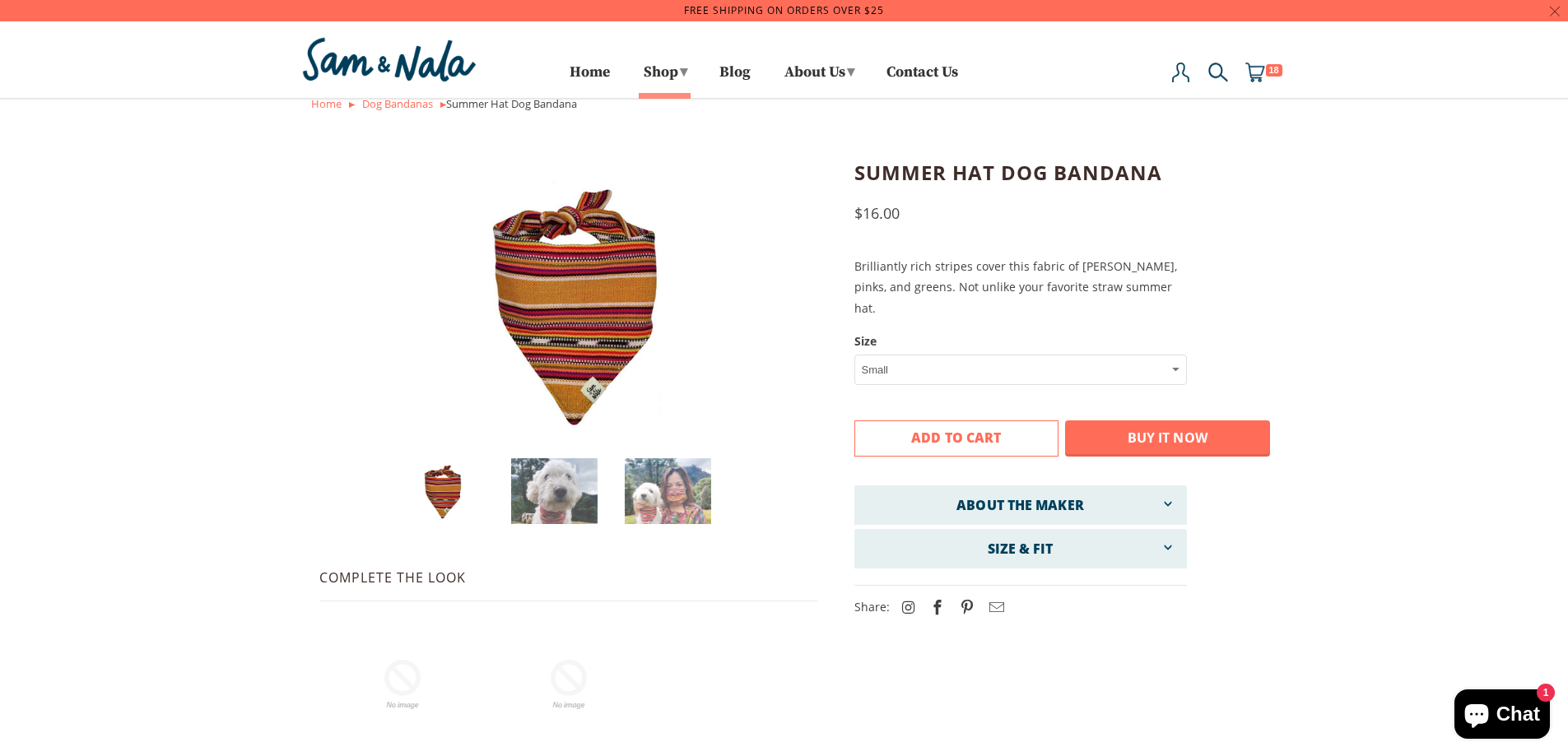
click at [910, 421] on button "Add to Cart" at bounding box center [956, 438] width 205 height 36
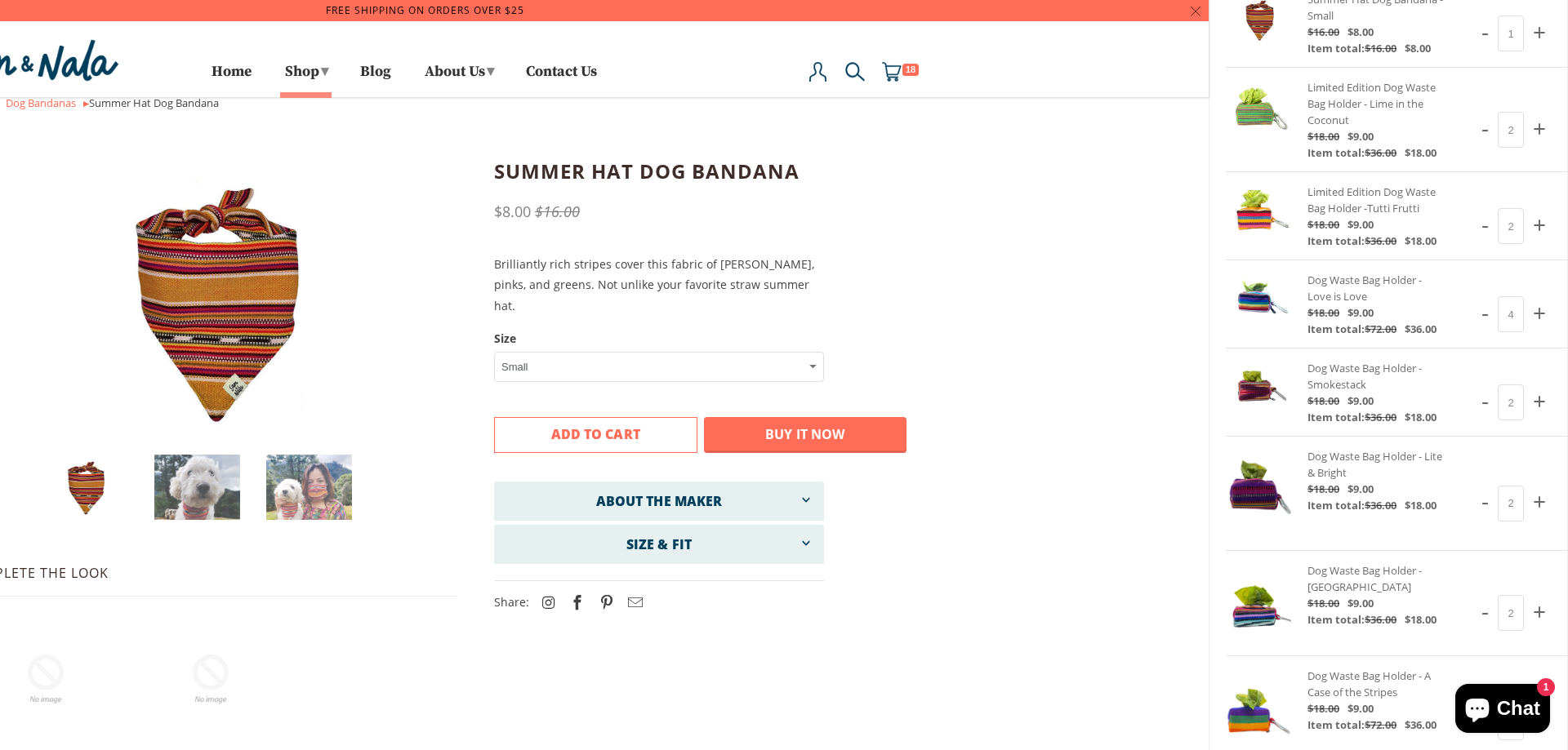
scroll to position [322, 0]
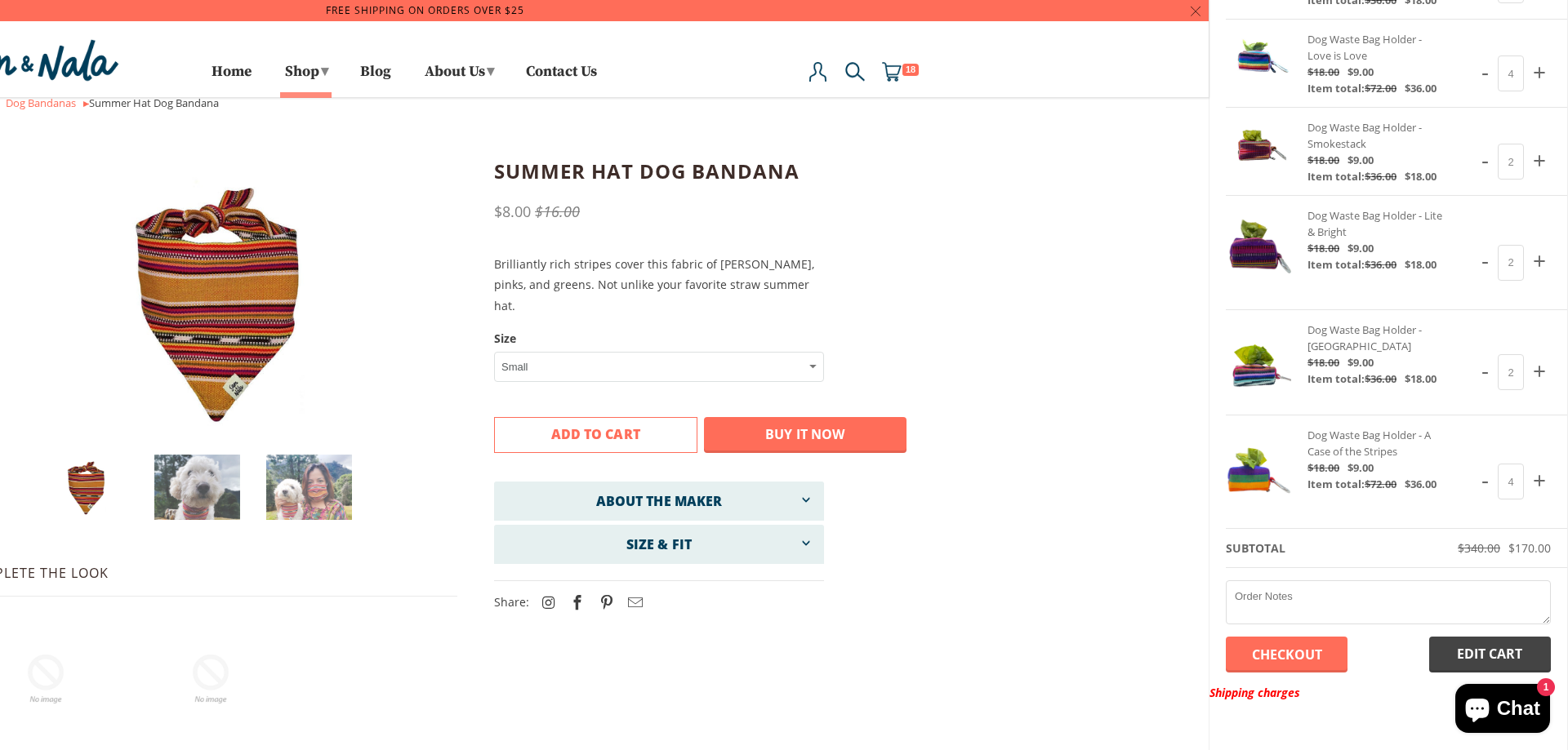
click at [1316, 661] on input "Checkout" at bounding box center [1287, 654] width 122 height 36
